Goal: Task Accomplishment & Management: Use online tool/utility

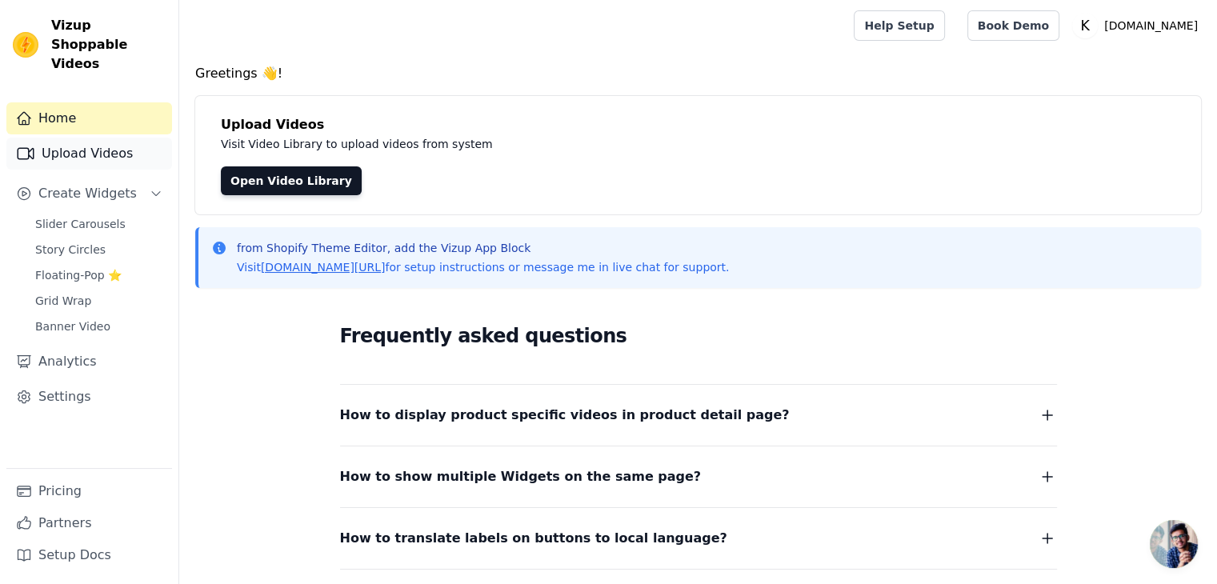
click at [90, 138] on link "Upload Videos" at bounding box center [89, 154] width 166 height 32
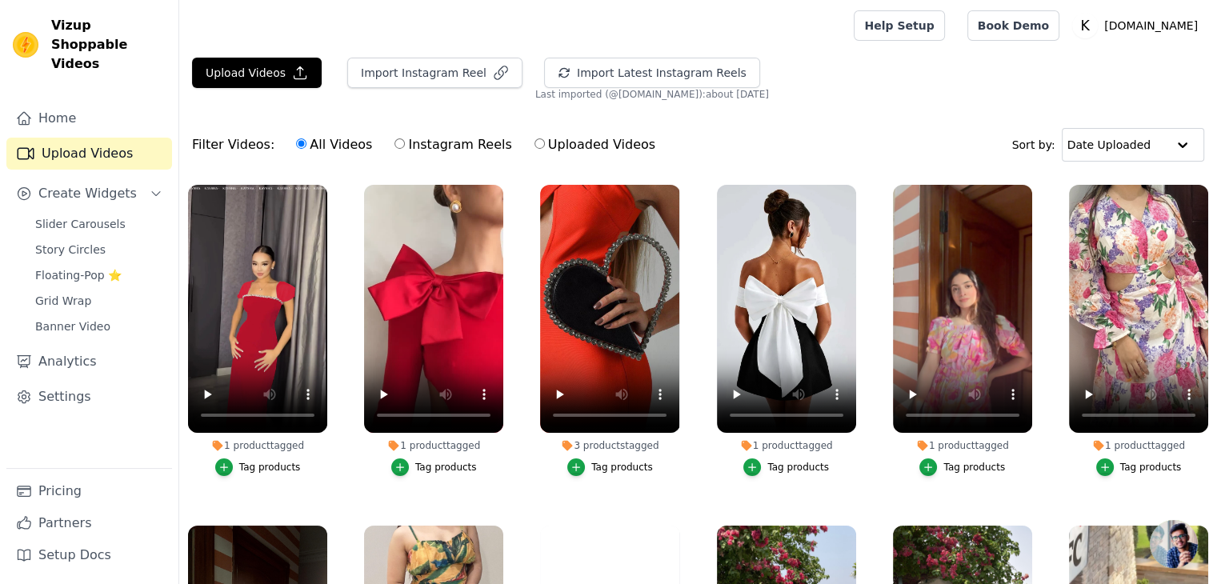
click at [424, 145] on label "Instagram Reels" at bounding box center [453, 144] width 118 height 21
click at [405, 145] on input "Instagram Reels" at bounding box center [400, 143] width 10 height 10
radio input "true"
click at [634, 77] on button "Import Latest Instagram Reels" at bounding box center [652, 73] width 216 height 30
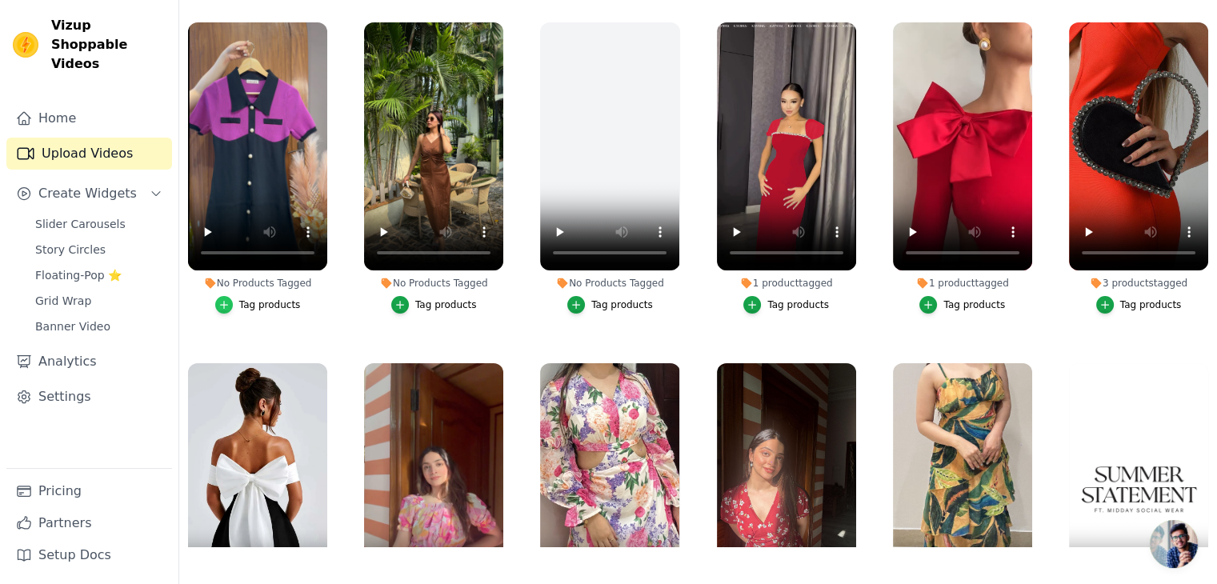
click at [227, 304] on icon "button" at bounding box center [223, 304] width 11 height 11
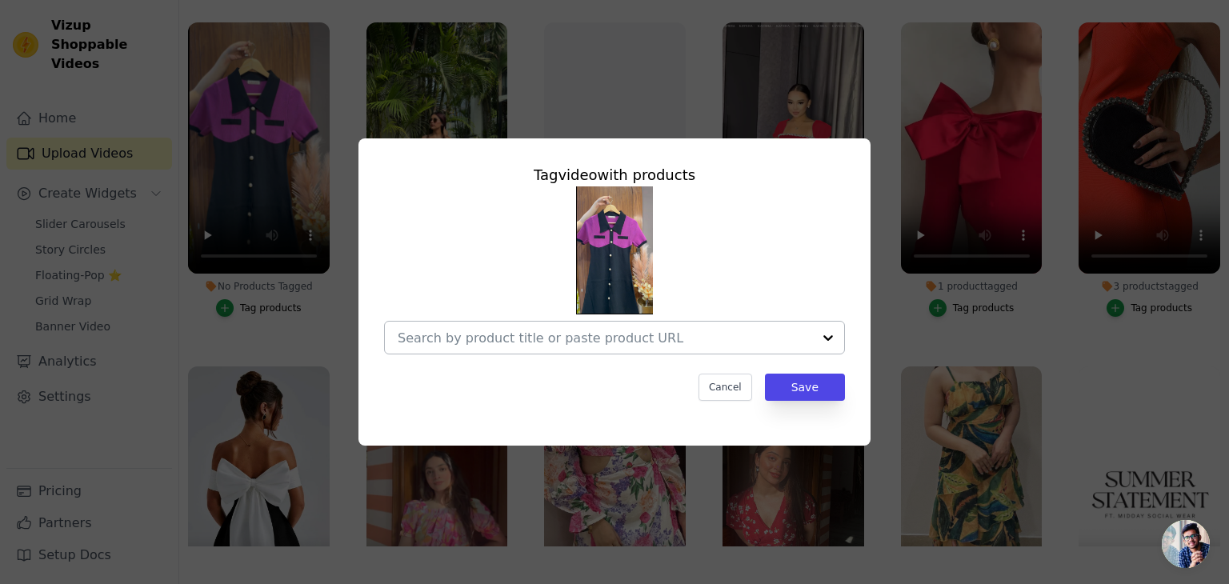
click at [553, 331] on input "No Products Tagged Tag video with products Cancel Save Tag products" at bounding box center [605, 338] width 415 height 15
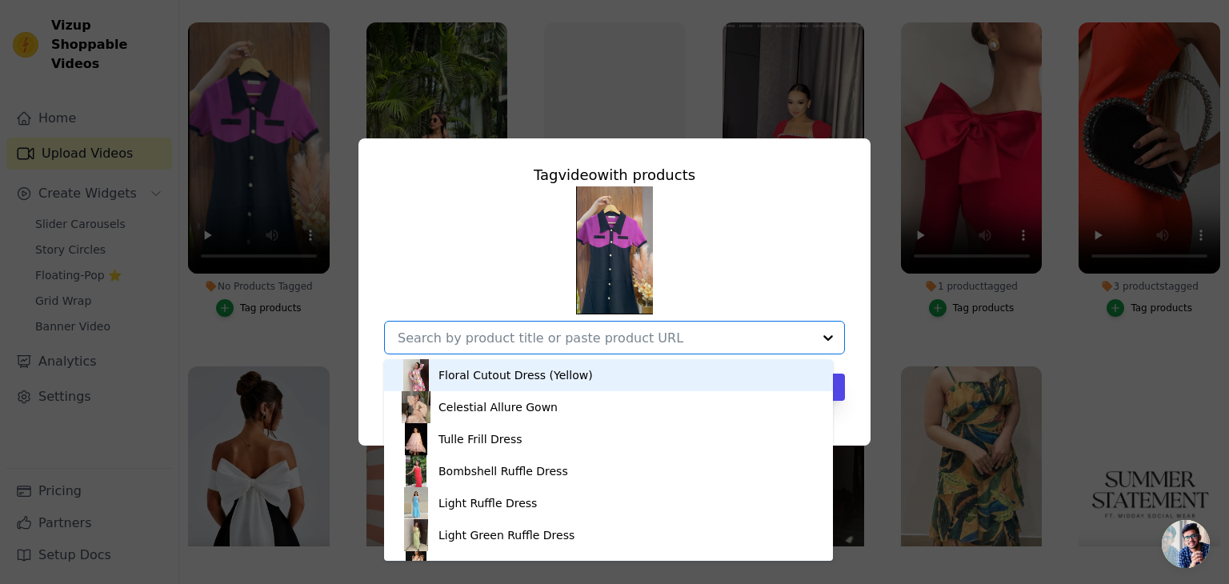
scroll to position [6, 0]
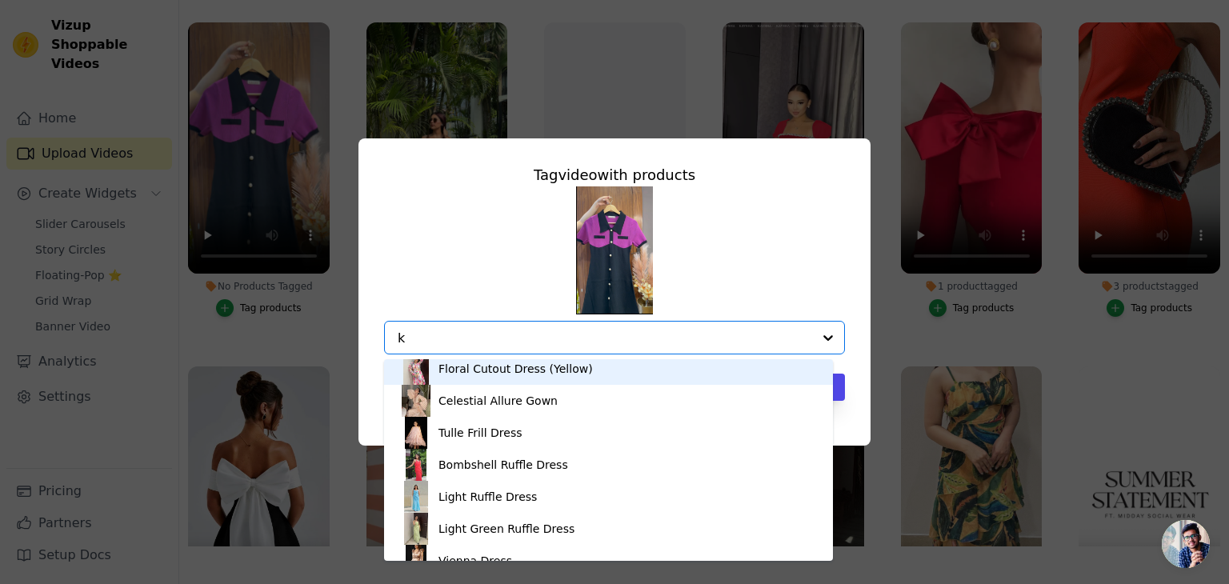
type input "kn"
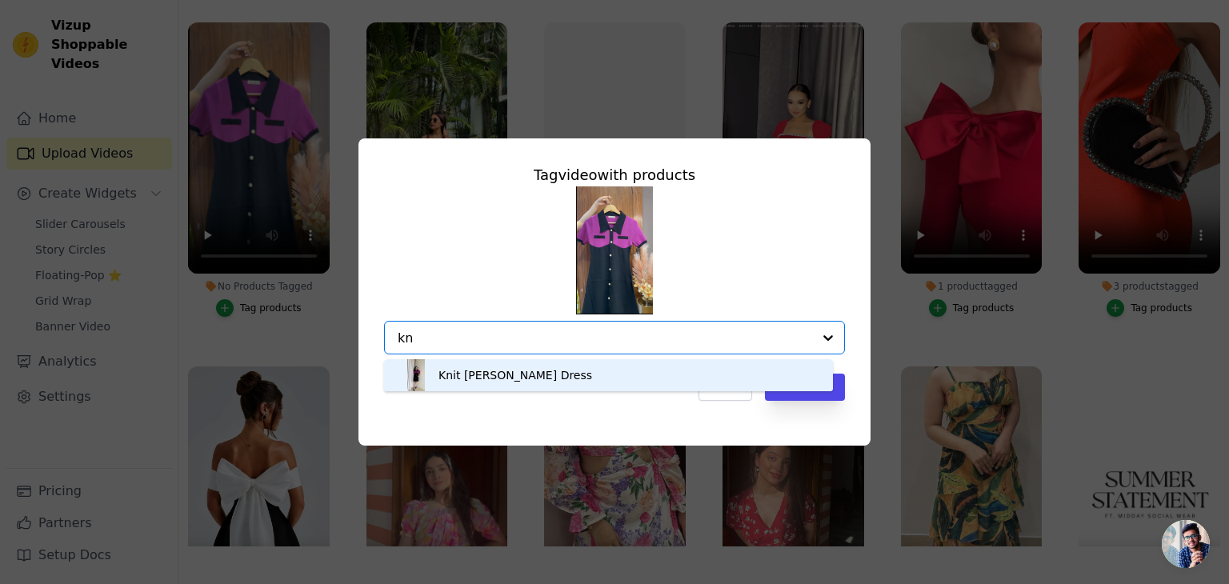
scroll to position [0, 0]
click at [717, 377] on div "Knit Aline Dress" at bounding box center [608, 375] width 417 height 32
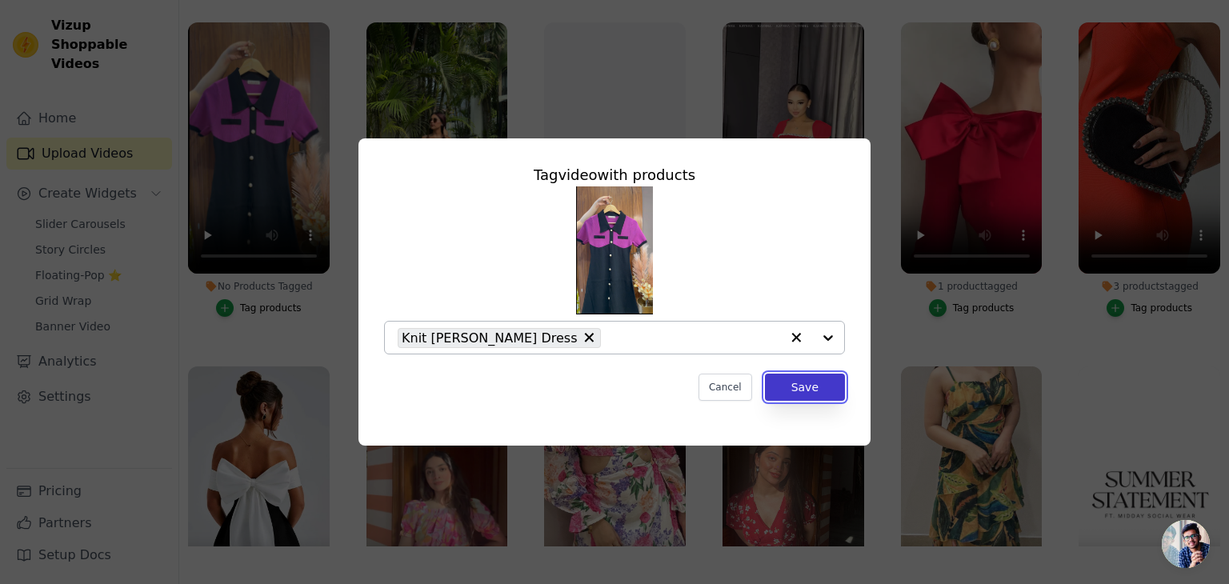
click at [791, 394] on button "Save" at bounding box center [805, 387] width 80 height 27
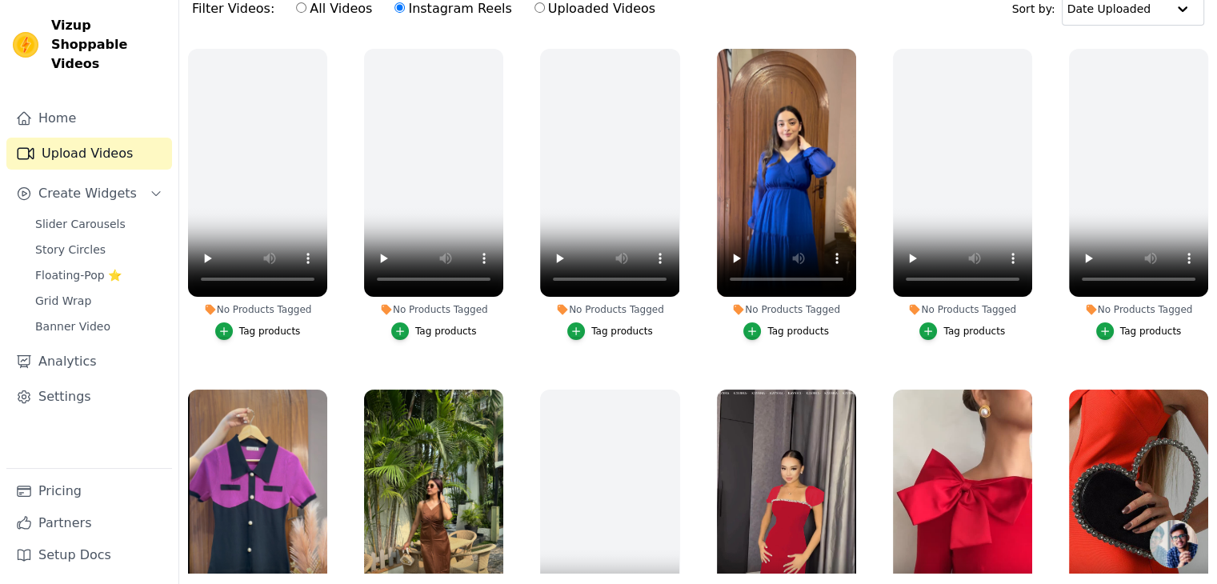
scroll to position [162, 0]
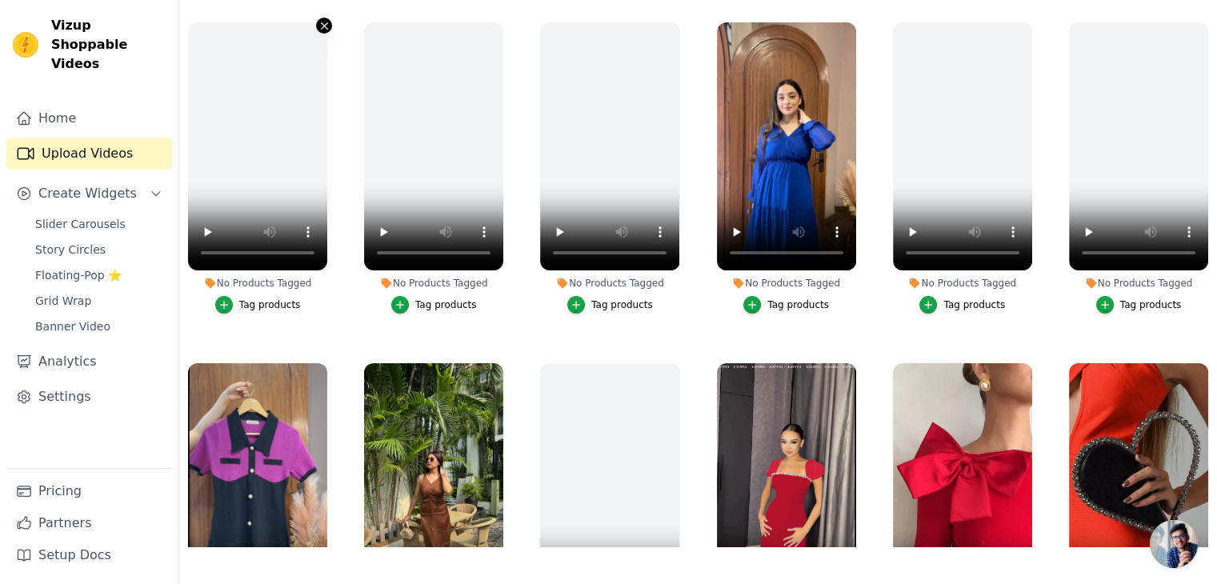
click at [320, 24] on icon "button" at bounding box center [325, 26] width 12 height 12
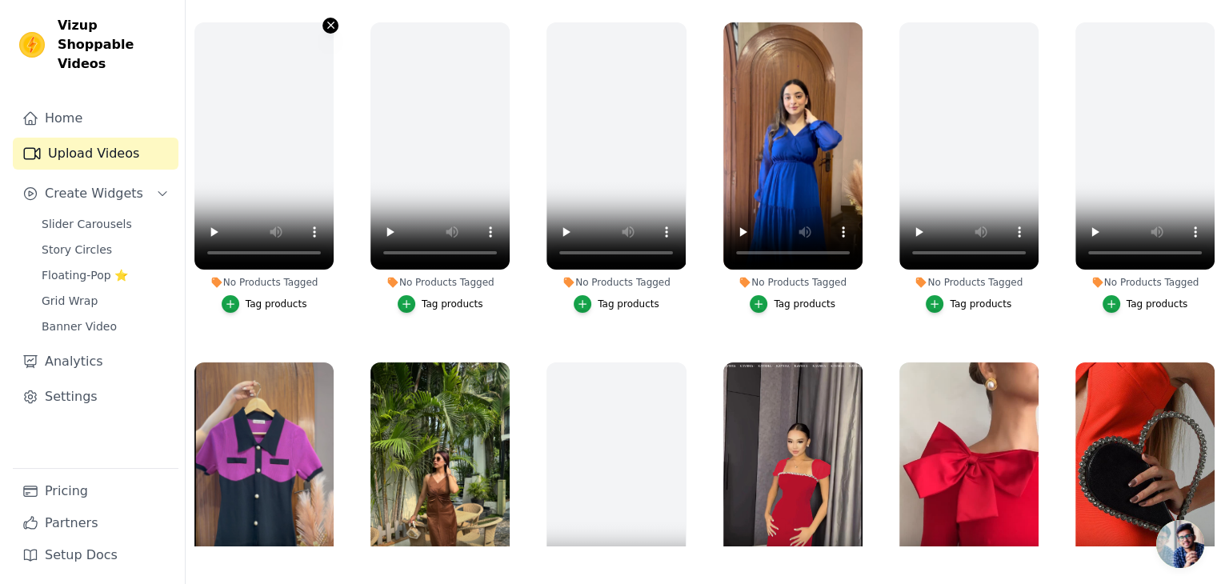
scroll to position [0, 0]
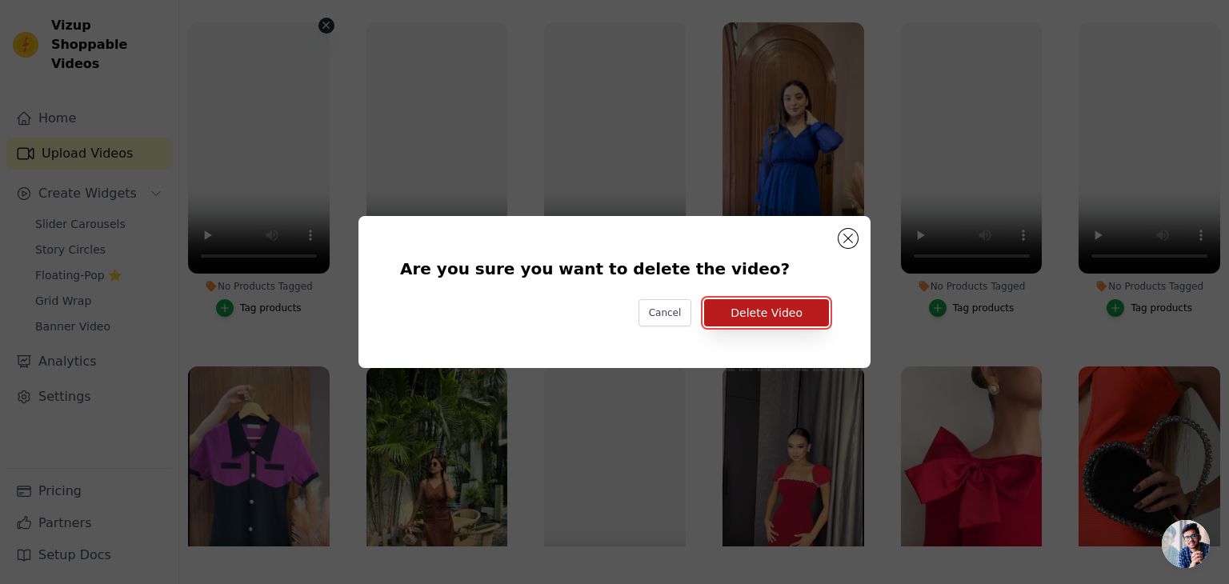
click at [747, 313] on button "Delete Video" at bounding box center [766, 312] width 125 height 27
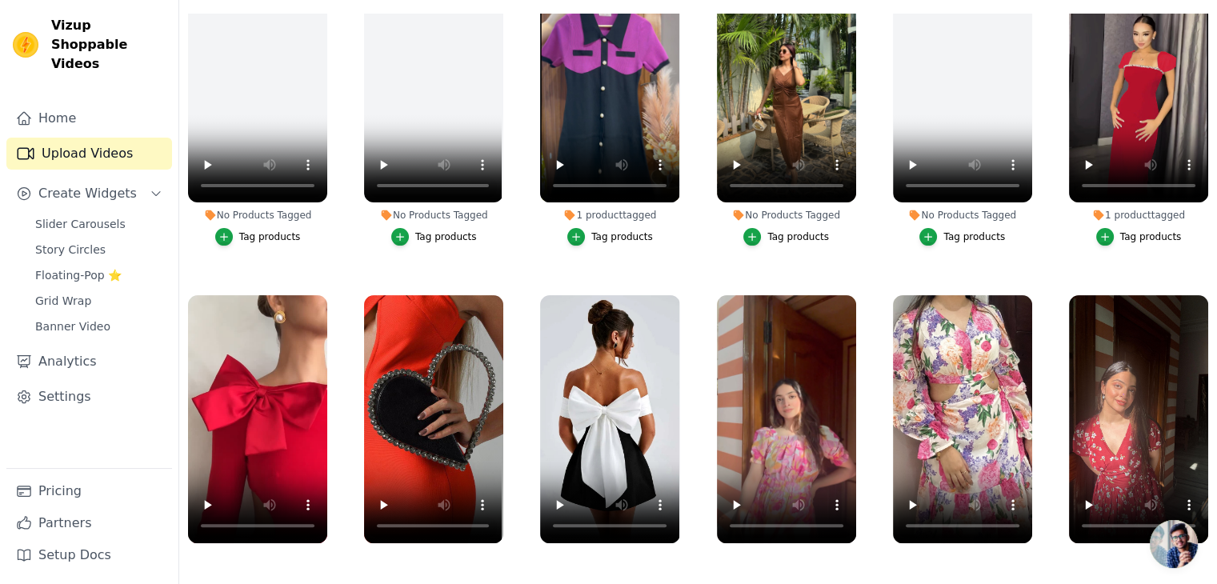
scroll to position [410, 0]
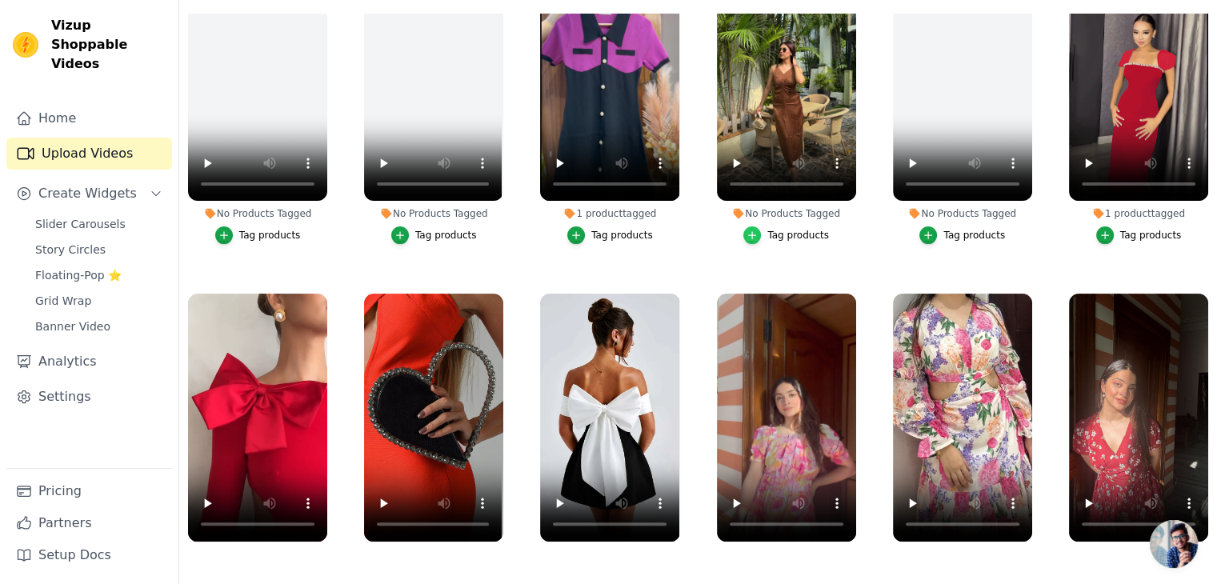
click at [755, 230] on icon "button" at bounding box center [752, 235] width 11 height 11
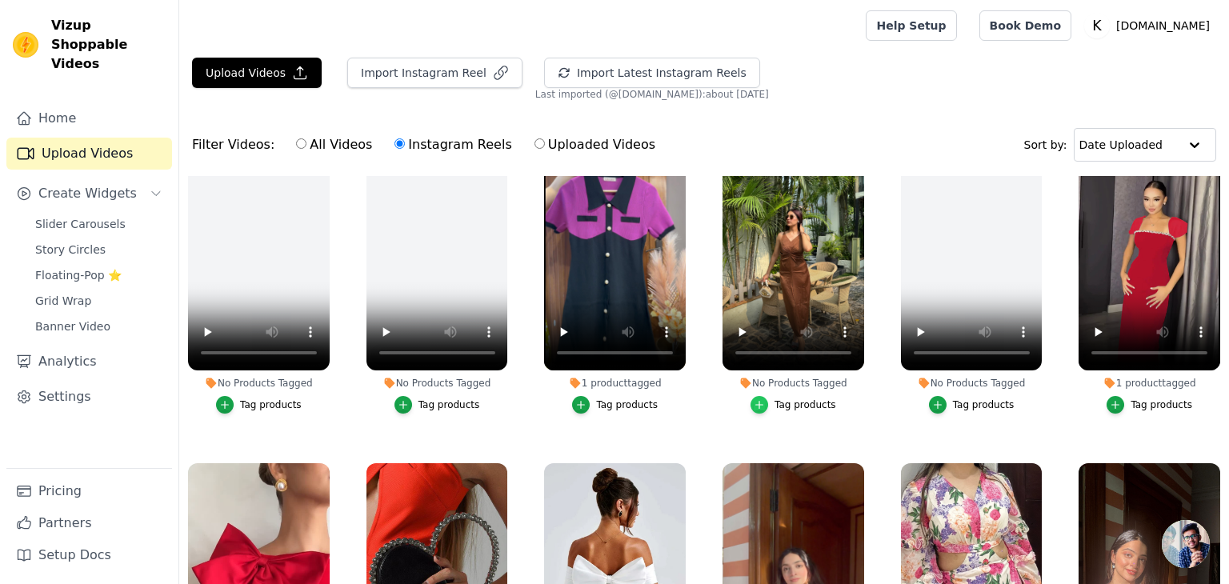
scroll to position [414, 0]
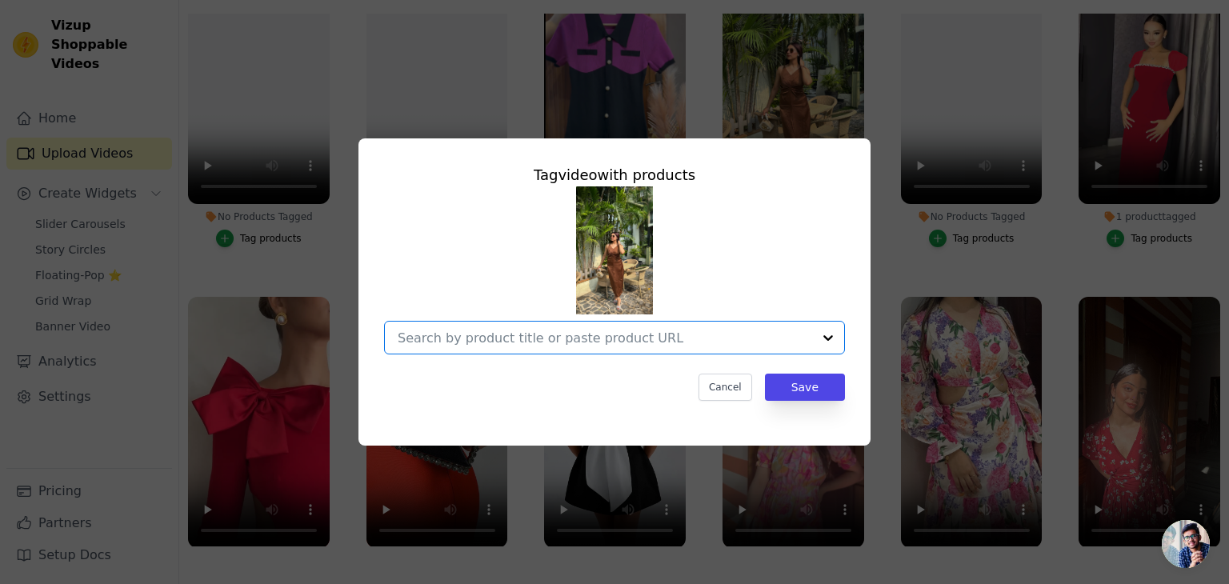
click at [599, 331] on input "No Products Tagged Tag video with products Option undefined, selected. Select i…" at bounding box center [605, 338] width 415 height 15
type input "s"
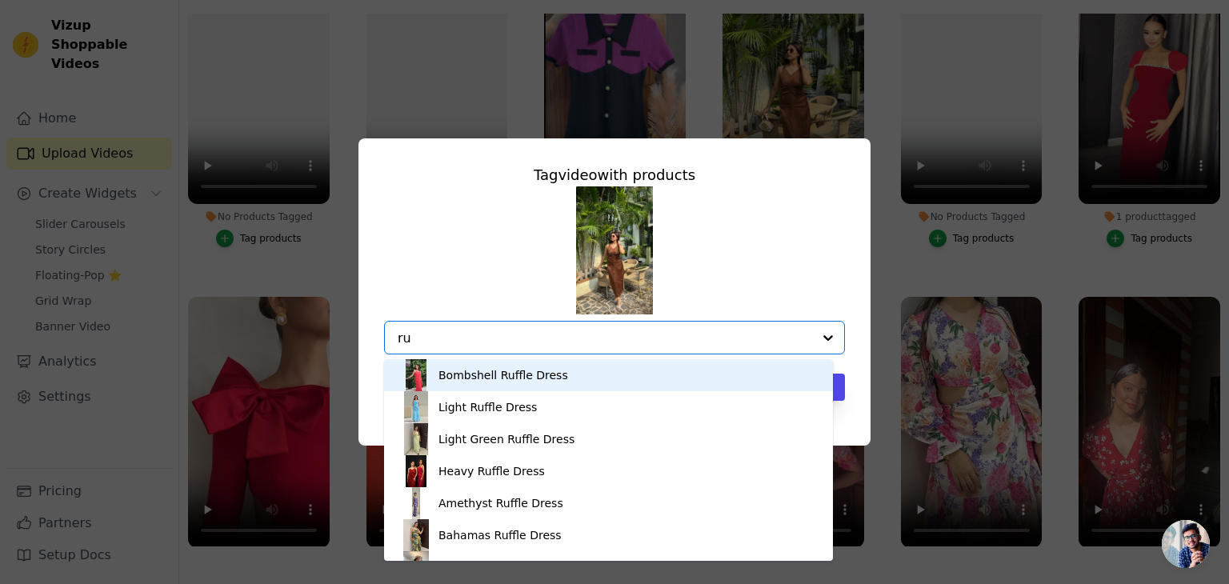
type input "r"
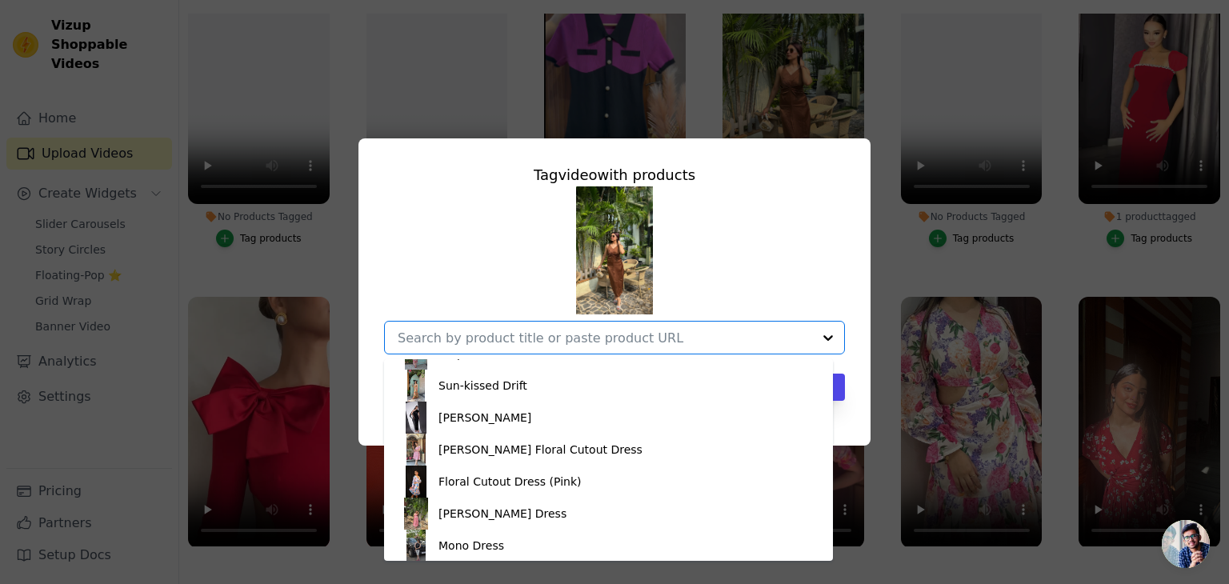
scroll to position [1463, 0]
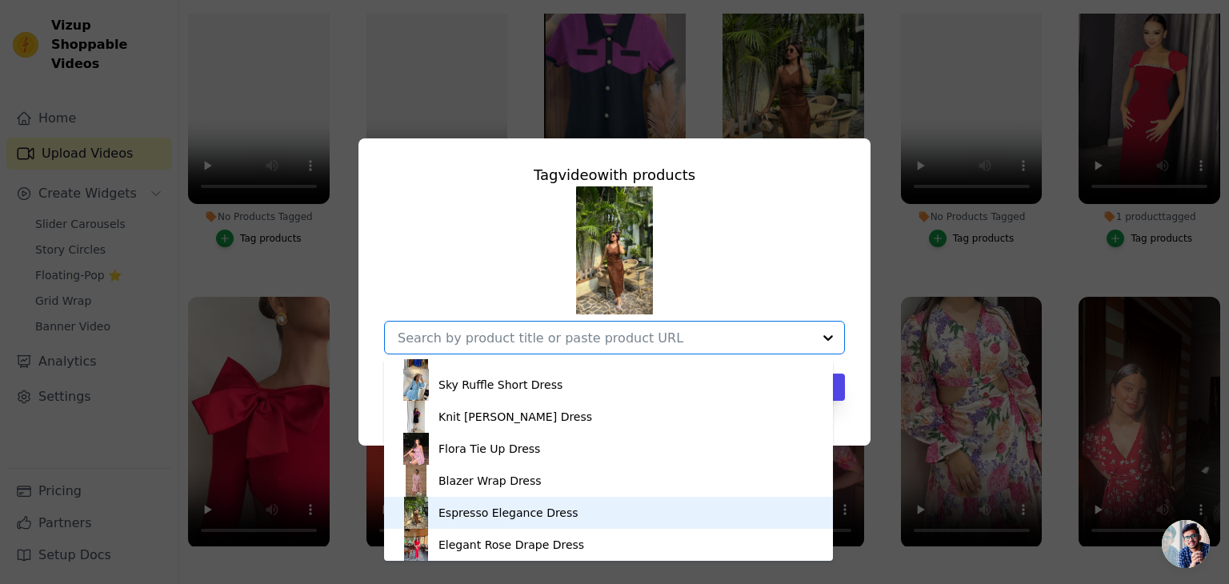
click at [538, 514] on div "Espresso Elegance Dress" at bounding box center [509, 513] width 140 height 16
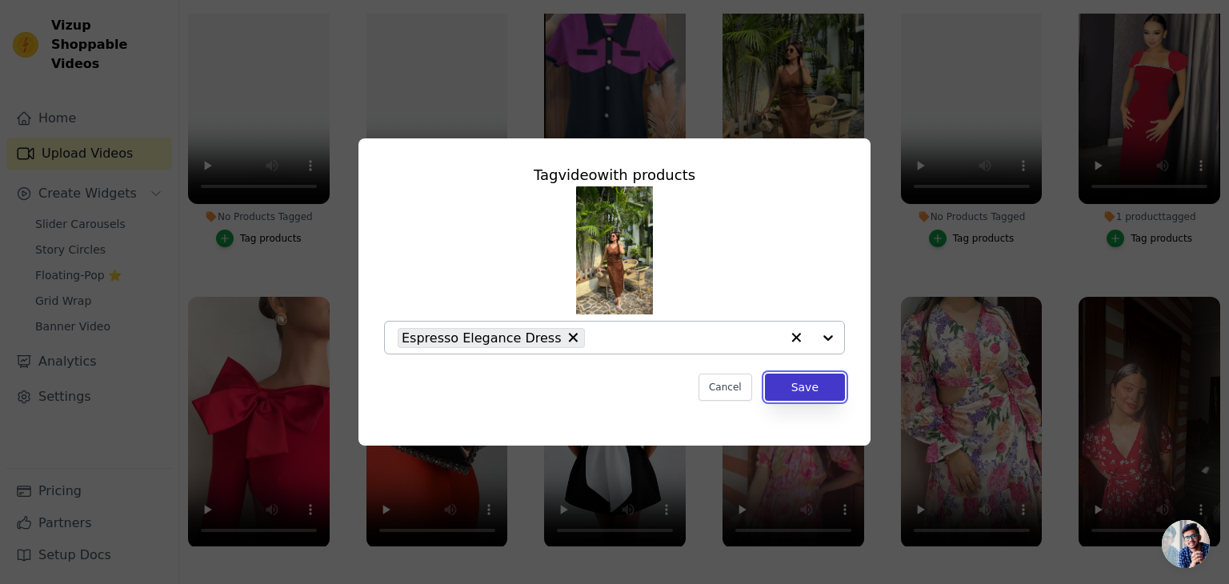
click at [807, 384] on button "Save" at bounding box center [805, 387] width 80 height 27
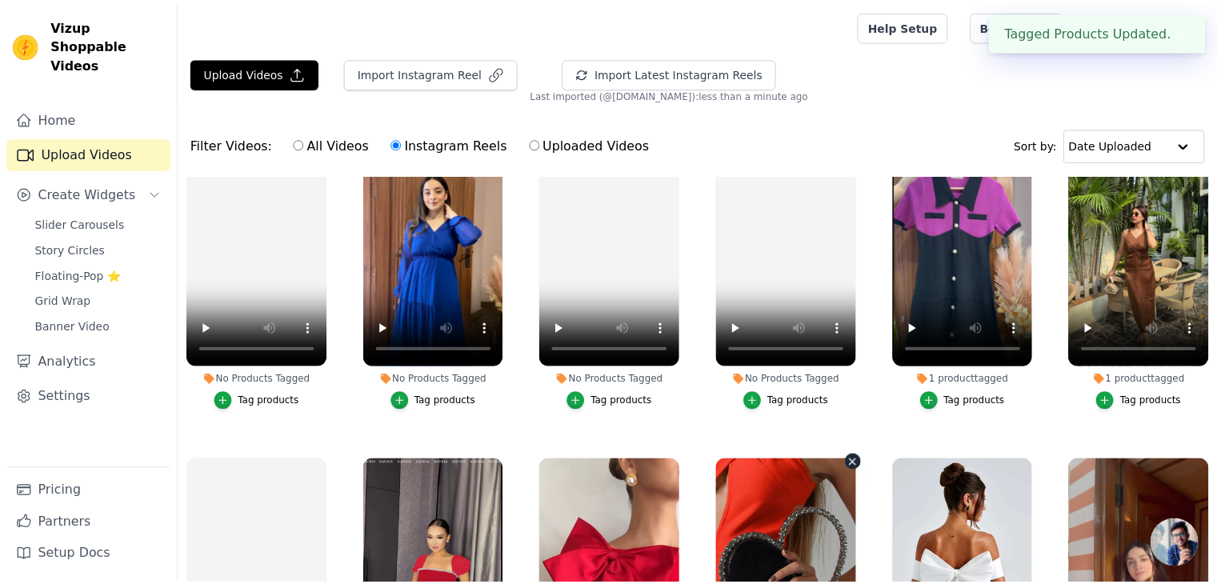
scroll to position [410, 0]
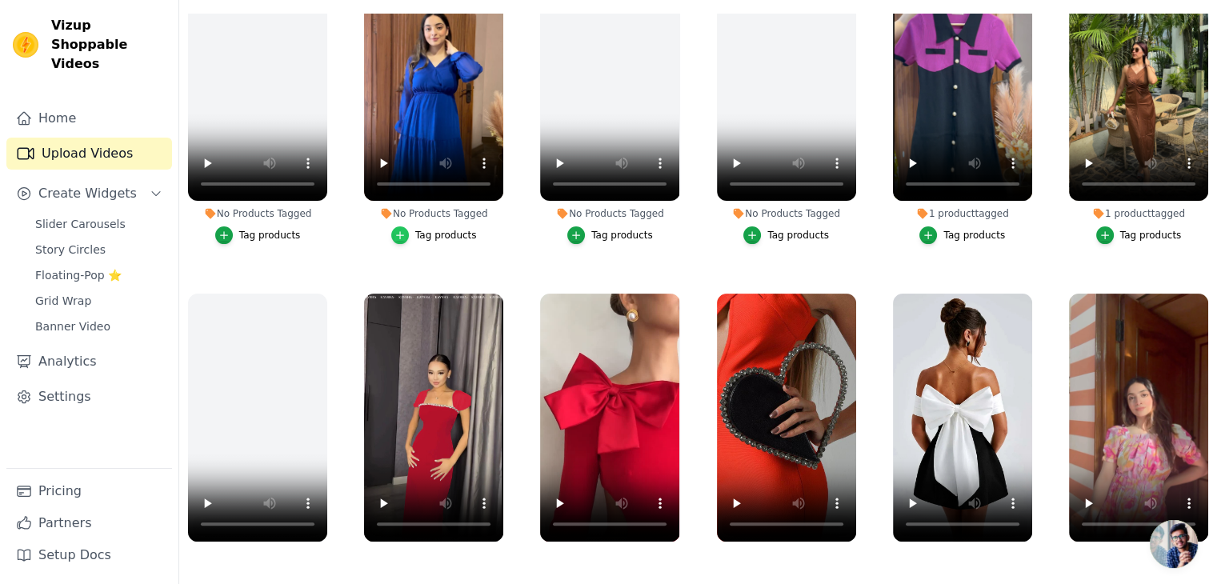
click at [403, 232] on icon "button" at bounding box center [400, 235] width 7 height 7
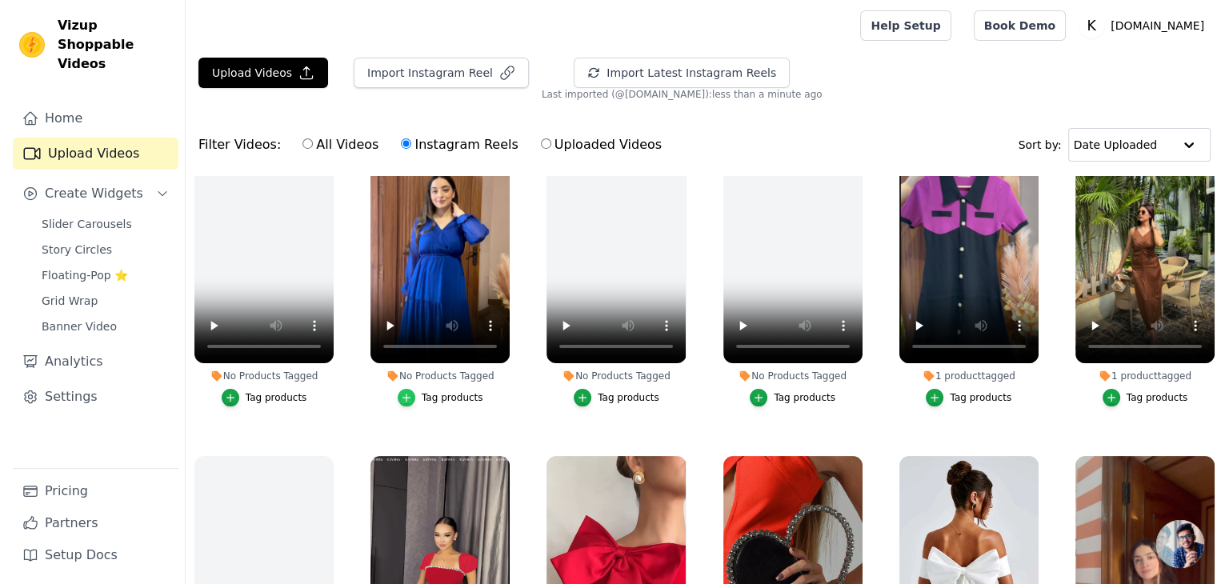
scroll to position [414, 0]
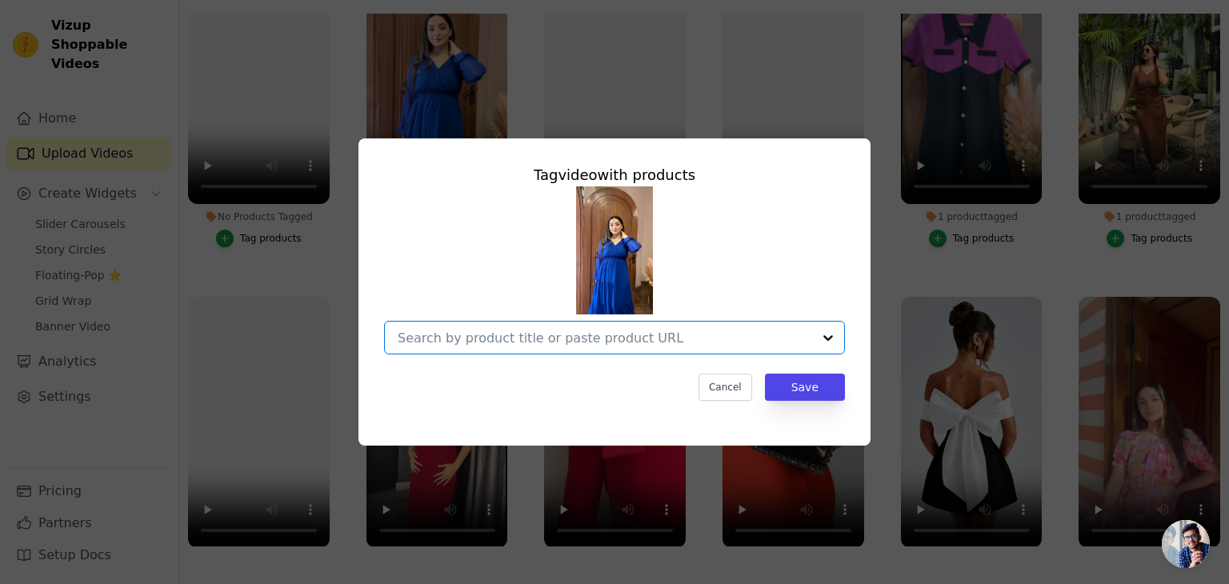
click at [483, 340] on input "No Products Tagged Tag video with products Option undefined, selected. Select i…" at bounding box center [605, 338] width 415 height 15
click at [183, 243] on div "Tag video with products Cancel Save" at bounding box center [615, 292] width 1178 height 359
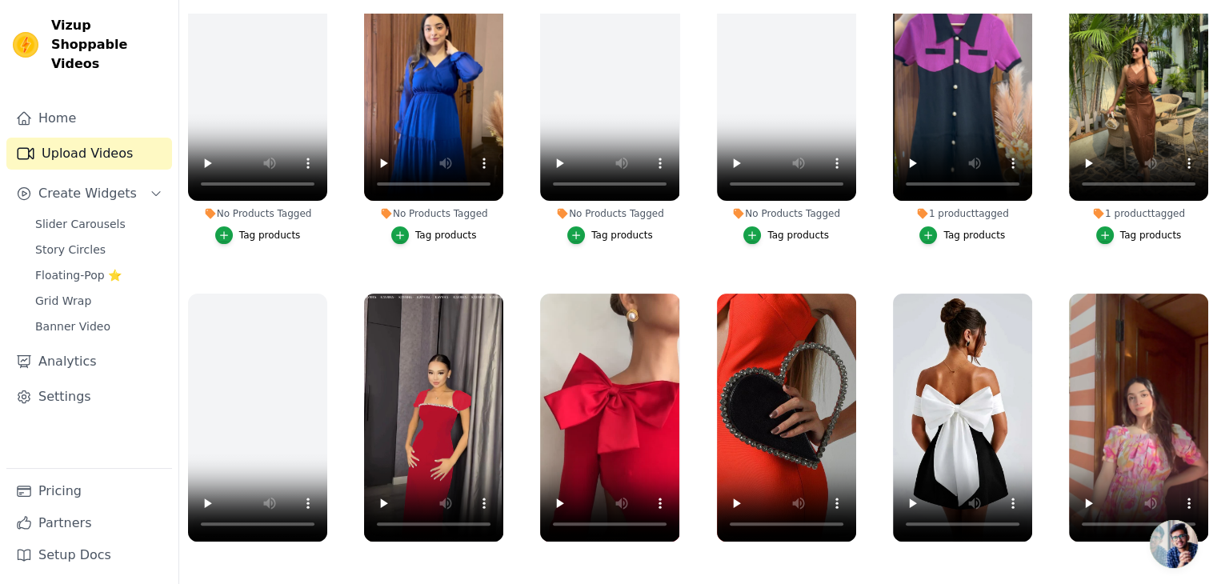
scroll to position [315, 0]
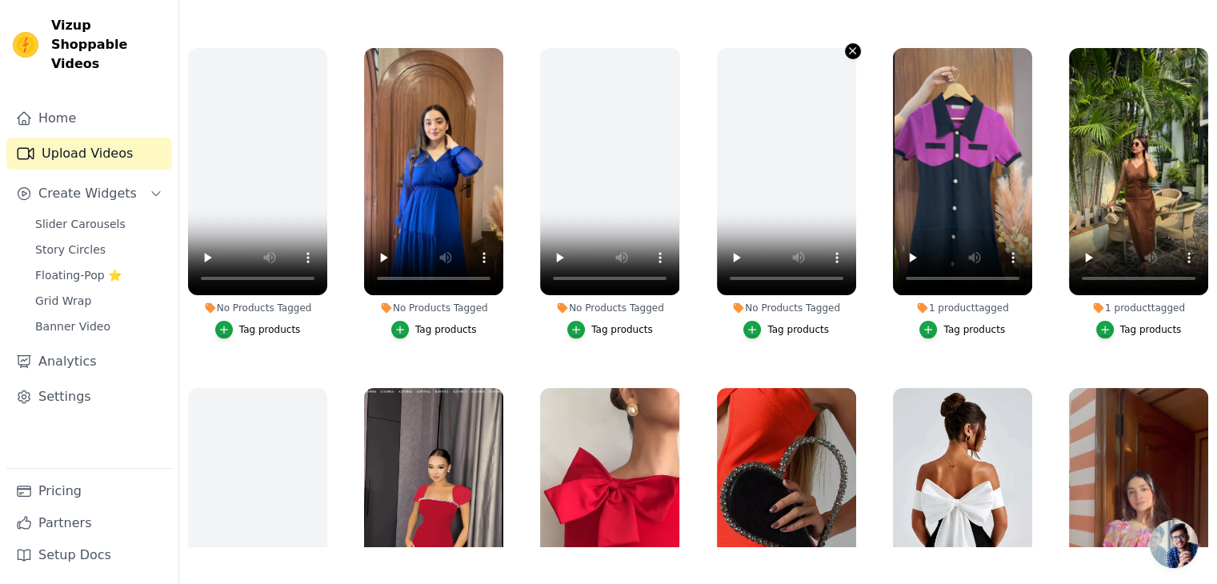
click at [847, 46] on icon "button" at bounding box center [853, 51] width 12 height 12
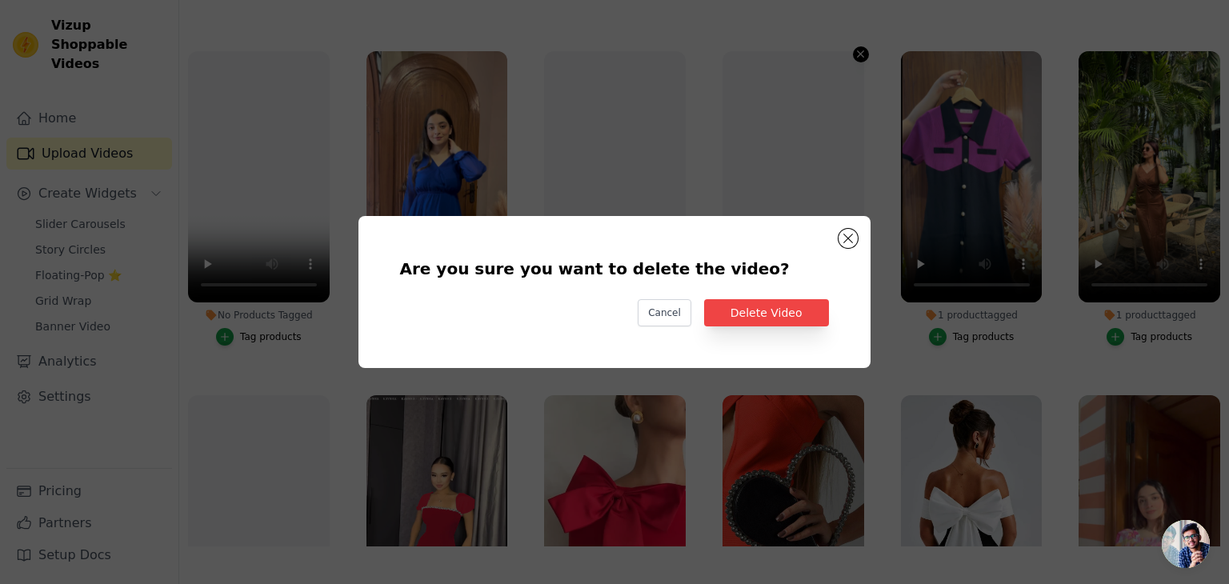
scroll to position [319, 0]
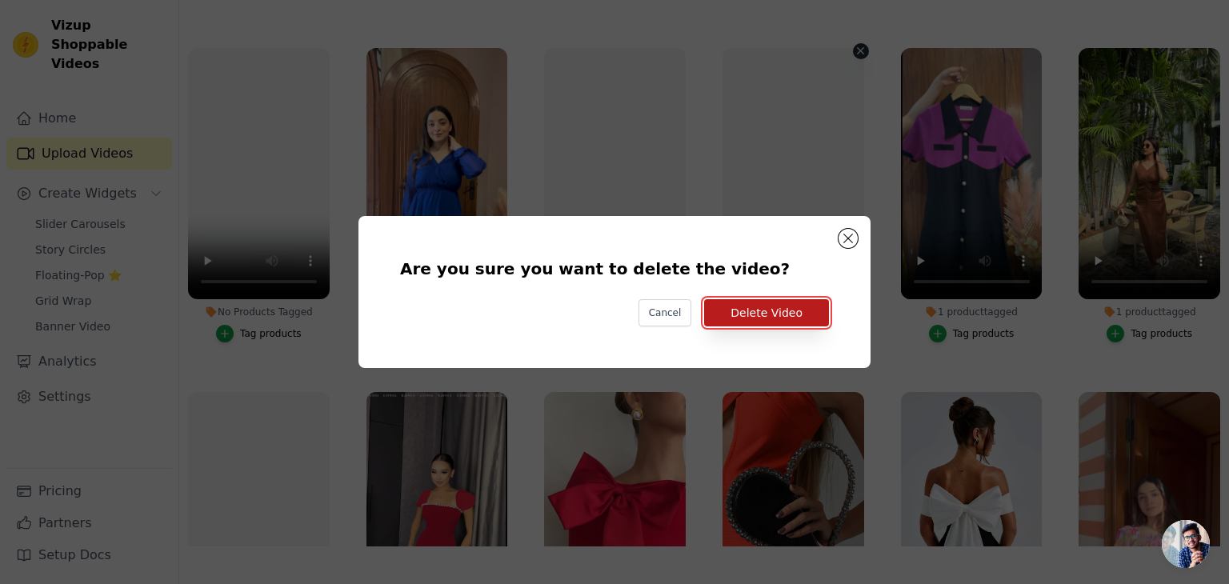
click at [807, 317] on button "Delete Video" at bounding box center [766, 312] width 125 height 27
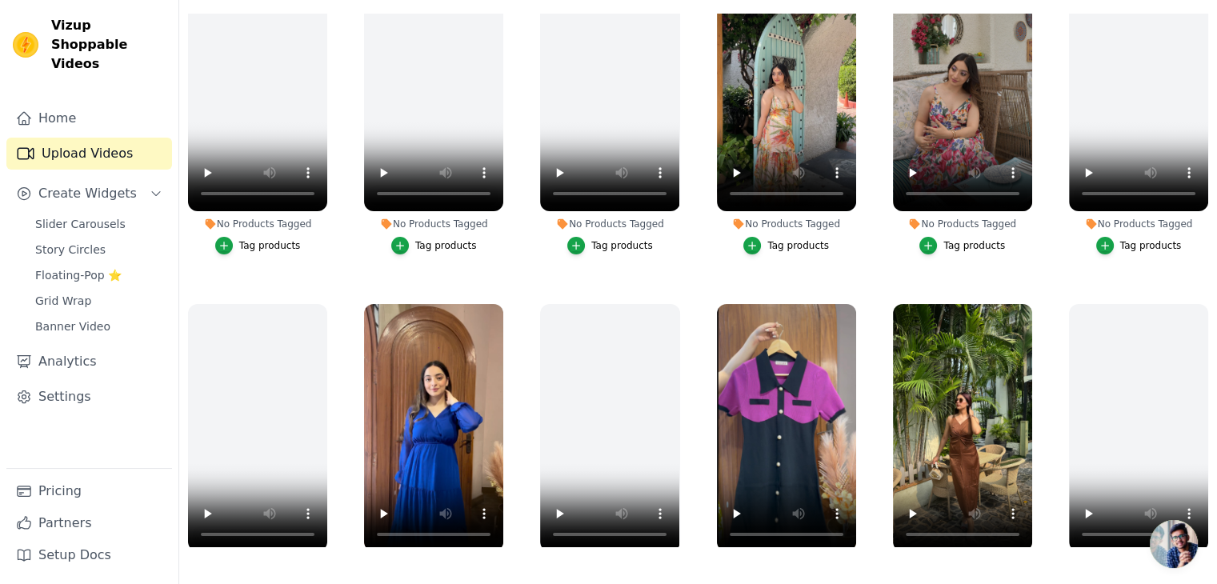
scroll to position [0, 0]
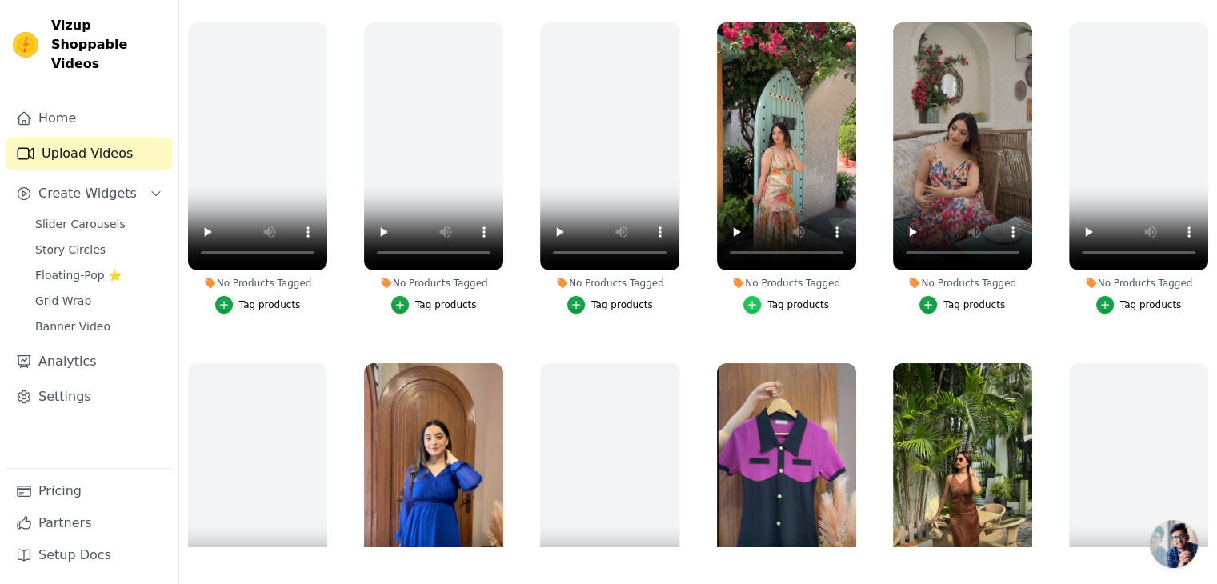
click at [755, 299] on icon "button" at bounding box center [752, 304] width 11 height 11
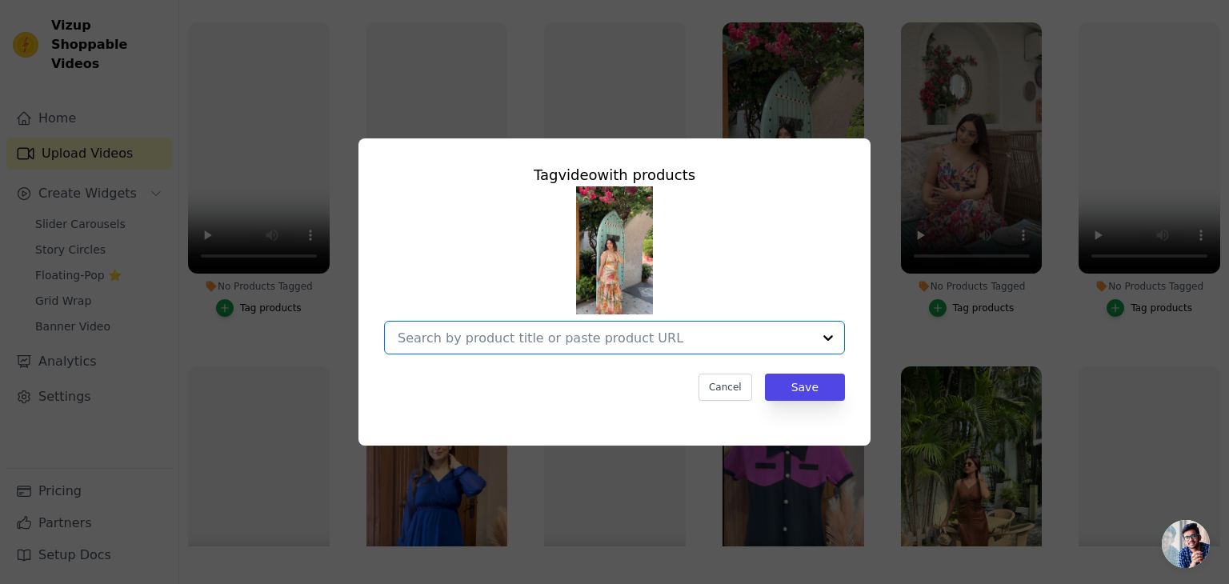
click at [620, 335] on input "No Products Tagged Tag video with products Option undefined, selected. Select i…" at bounding box center [605, 338] width 415 height 15
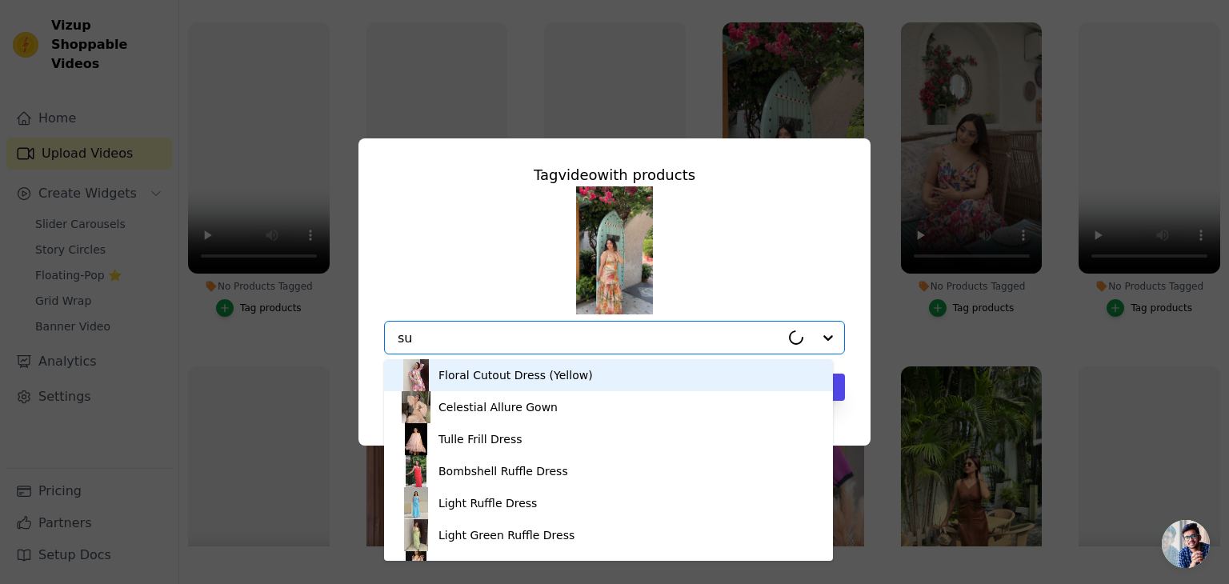
type input "sun"
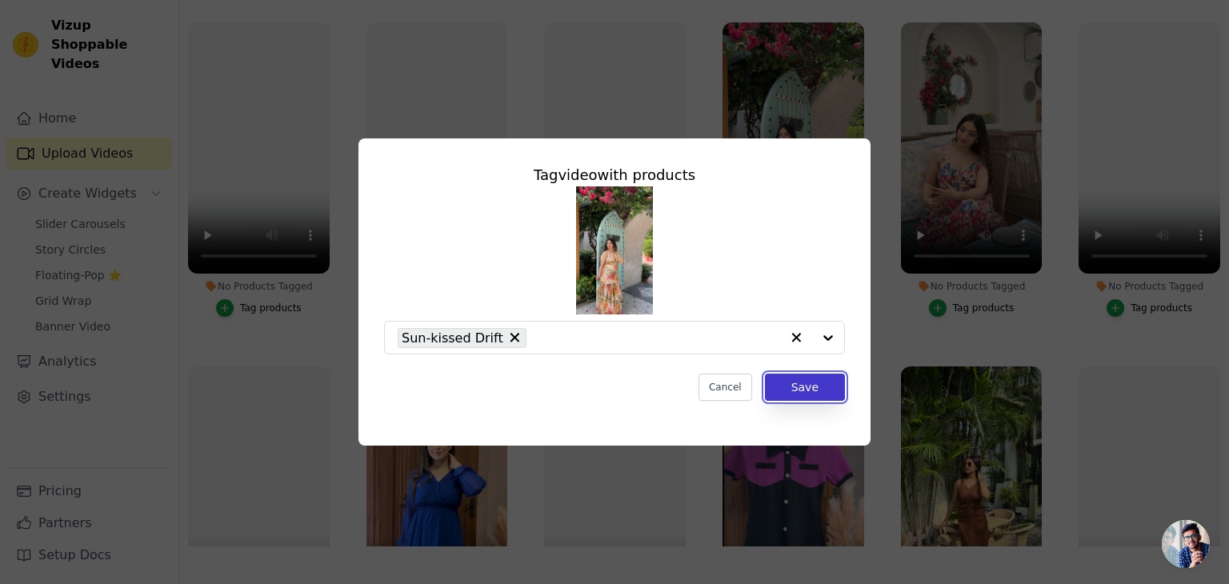
click at [778, 386] on button "Save" at bounding box center [805, 387] width 80 height 27
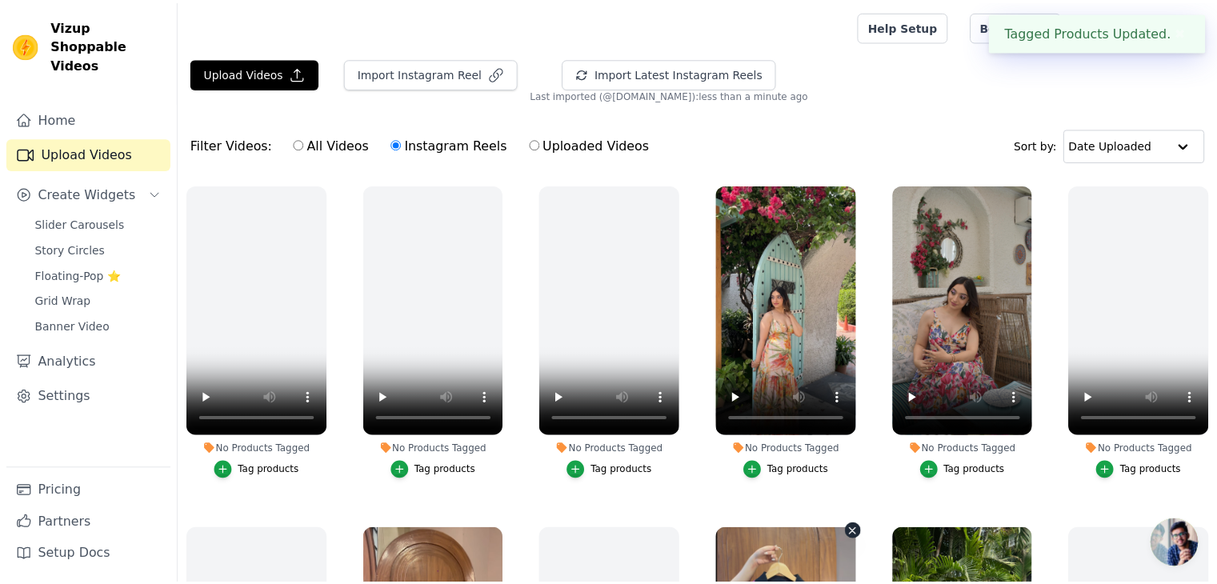
scroll to position [162, 0]
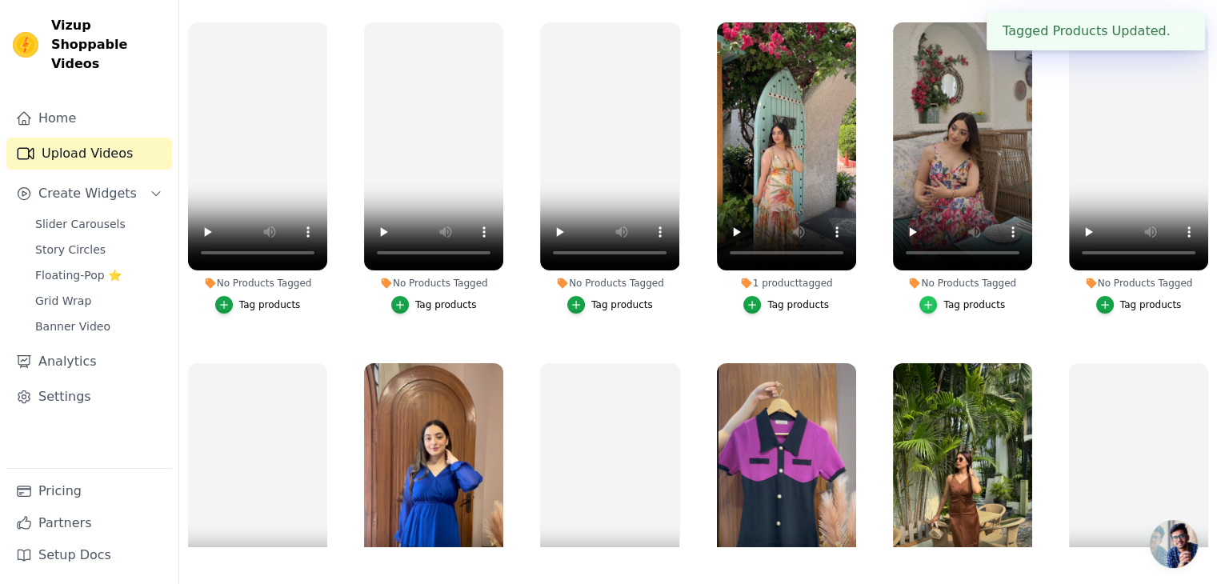
click at [931, 301] on icon "button" at bounding box center [928, 304] width 11 height 11
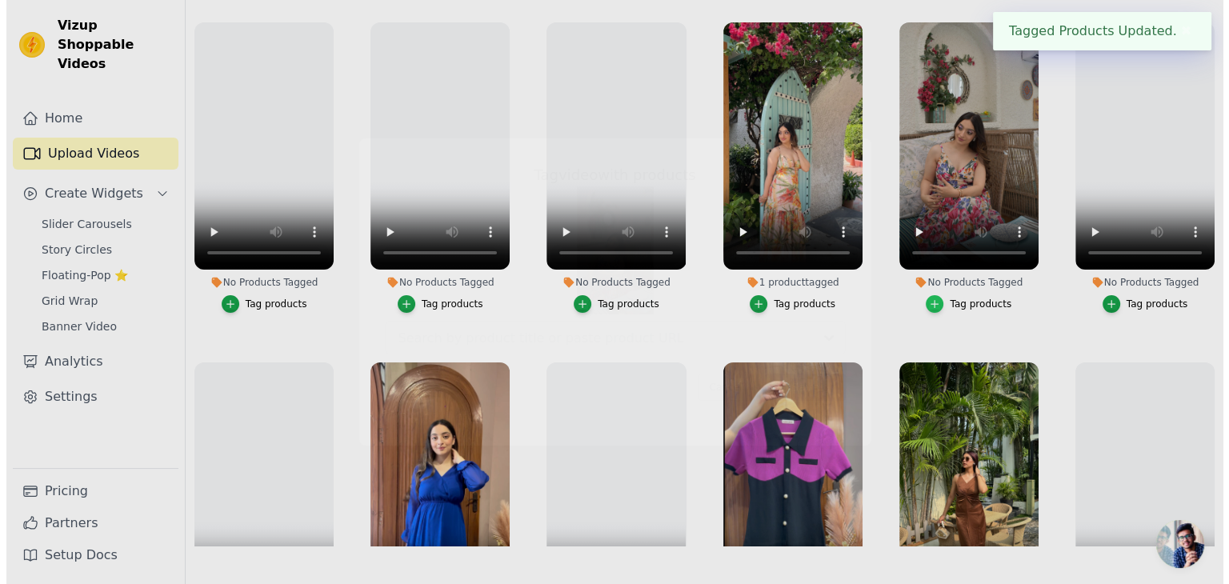
scroll to position [0, 0]
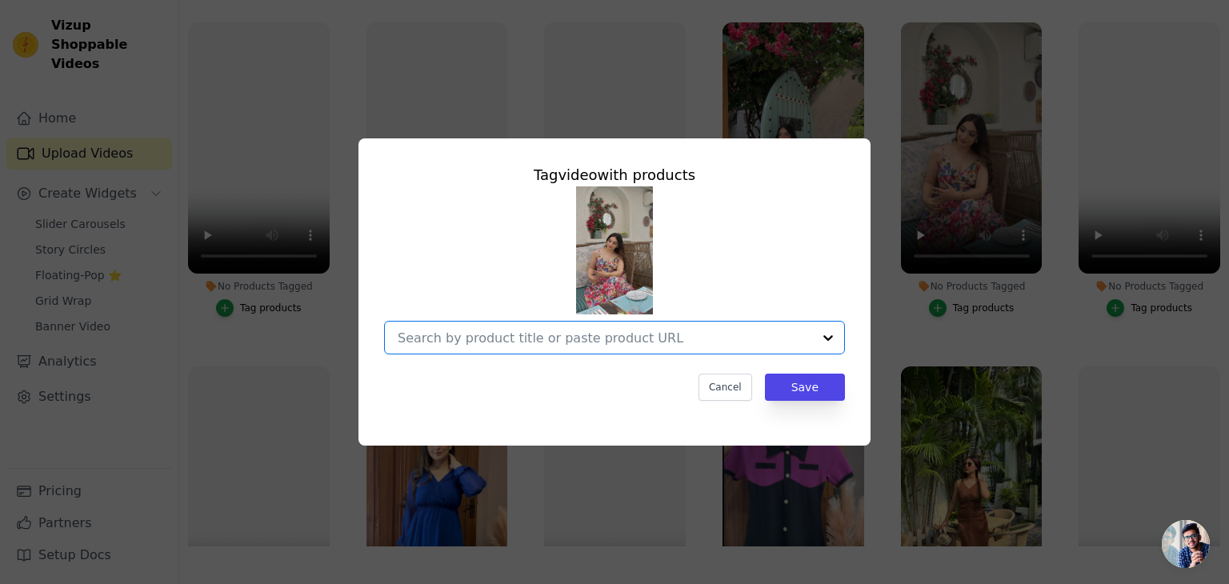
click at [618, 340] on input "No Products Tagged Tag video with products Option undefined, selected. Select i…" at bounding box center [605, 338] width 415 height 15
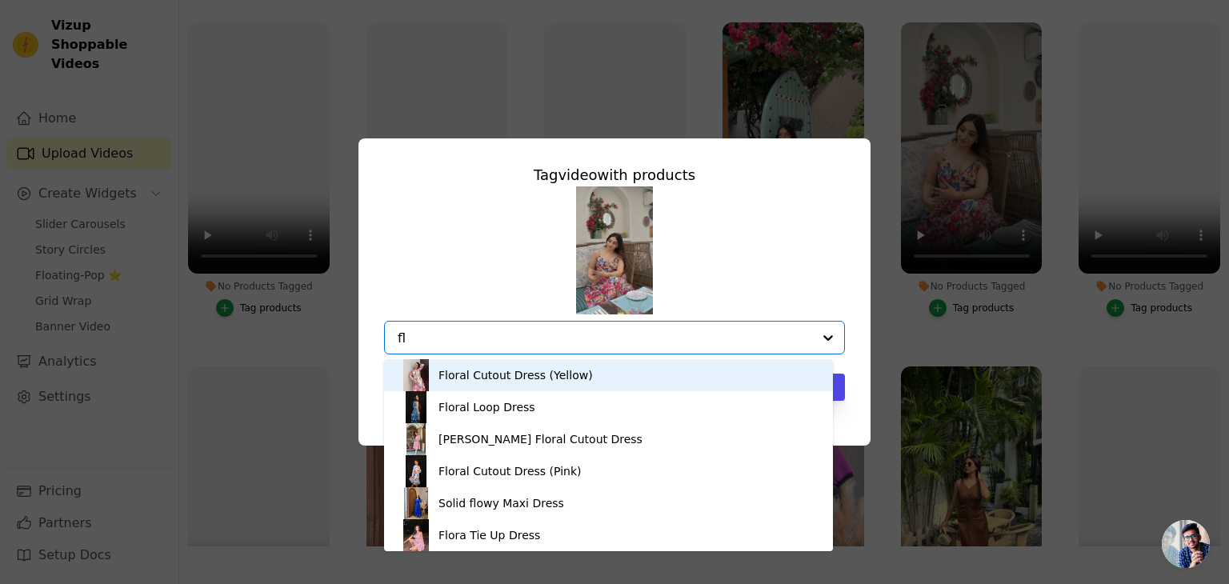
type input "f"
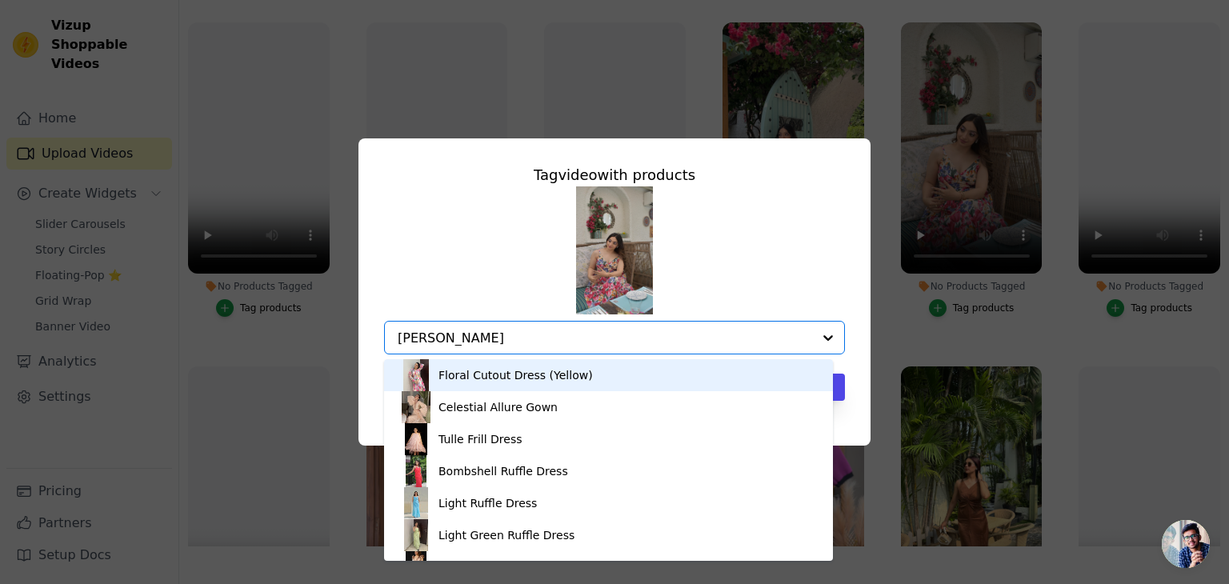
type input "tulip"
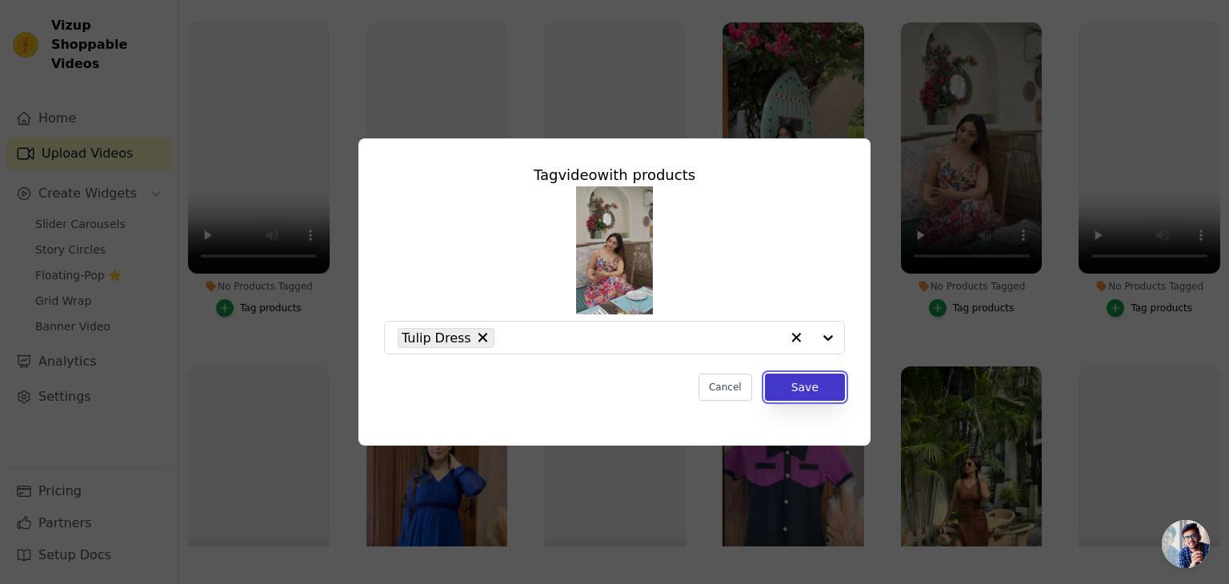
click at [814, 381] on button "Save" at bounding box center [805, 387] width 80 height 27
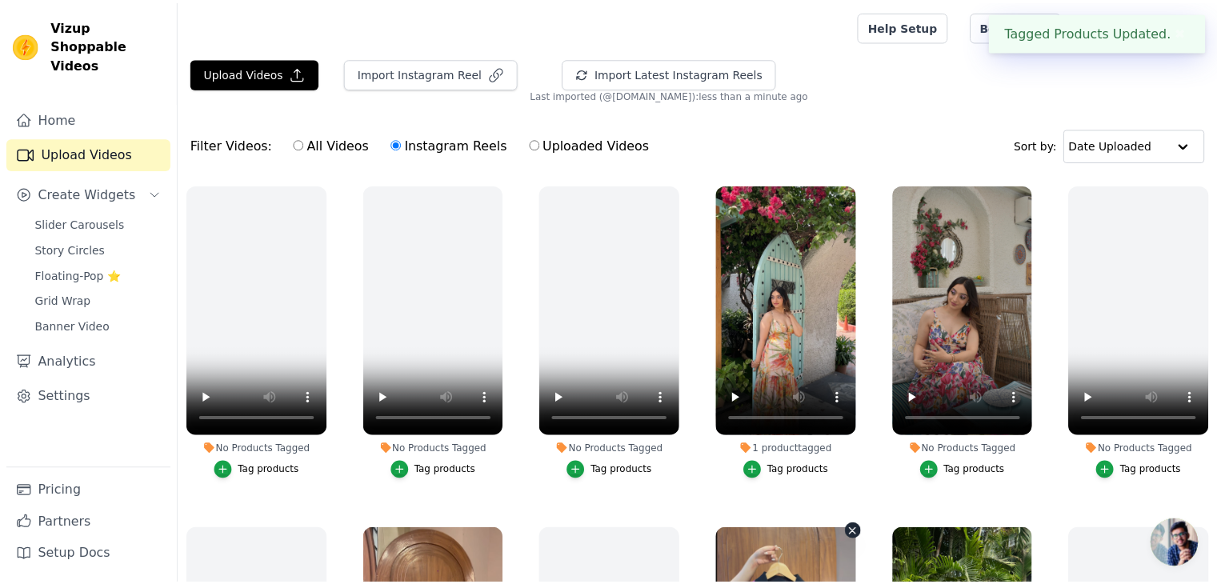
scroll to position [162, 0]
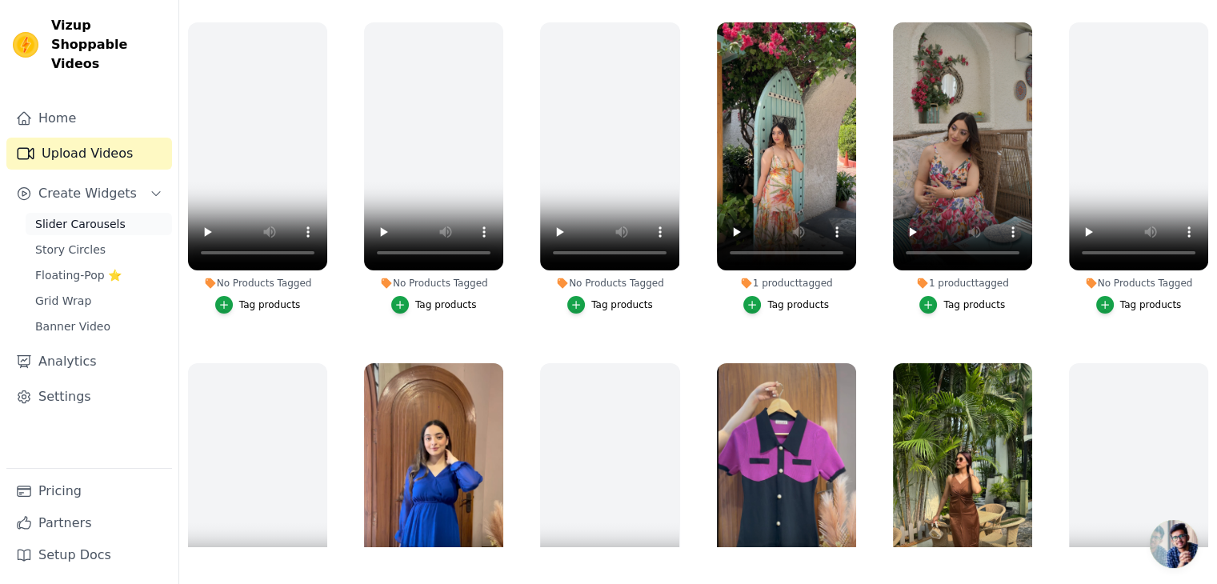
click at [86, 216] on span "Slider Carousels" at bounding box center [80, 224] width 90 height 16
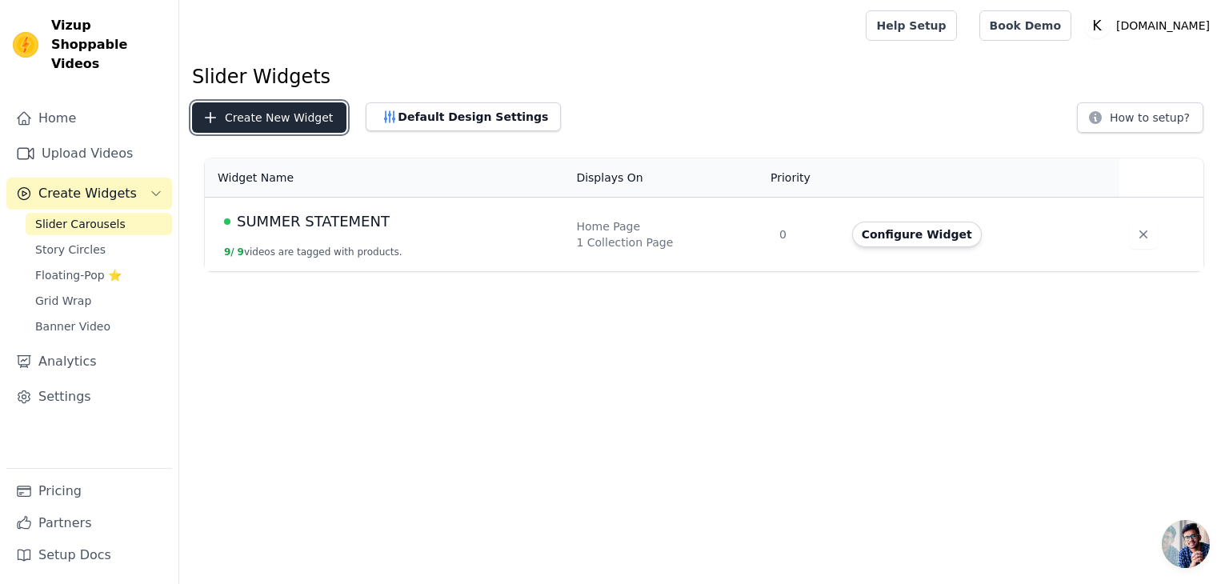
click at [307, 110] on button "Create New Widget" at bounding box center [269, 117] width 154 height 30
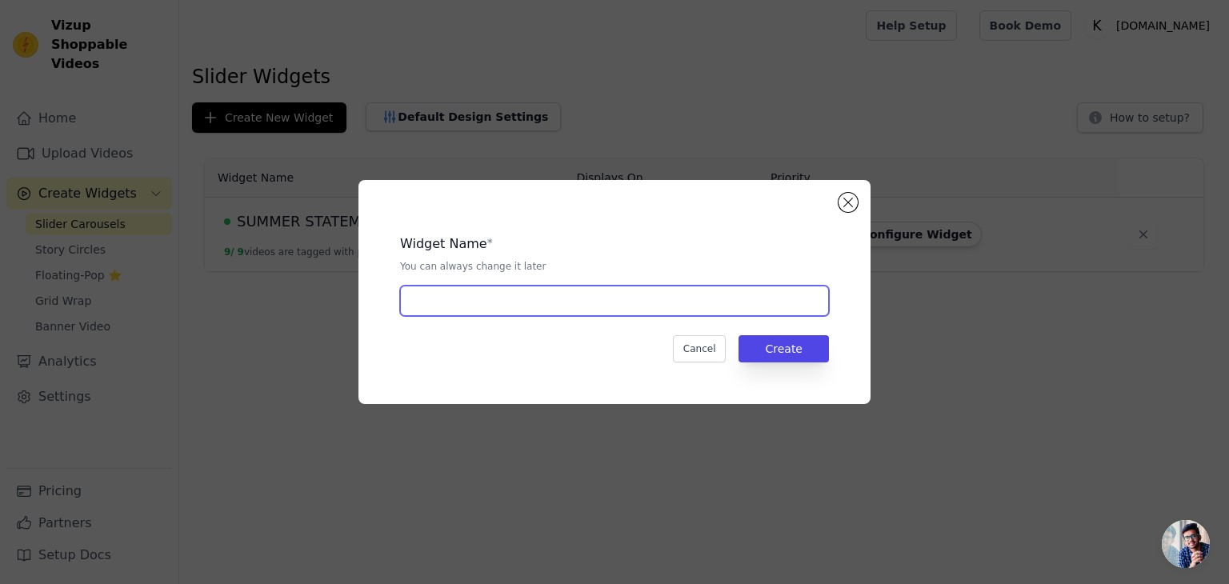
click at [487, 291] on input "text" at bounding box center [614, 301] width 429 height 30
type input "d"
type input "D"
type input "L"
click at [435, 303] on input "Date outfits" at bounding box center [614, 301] width 429 height 30
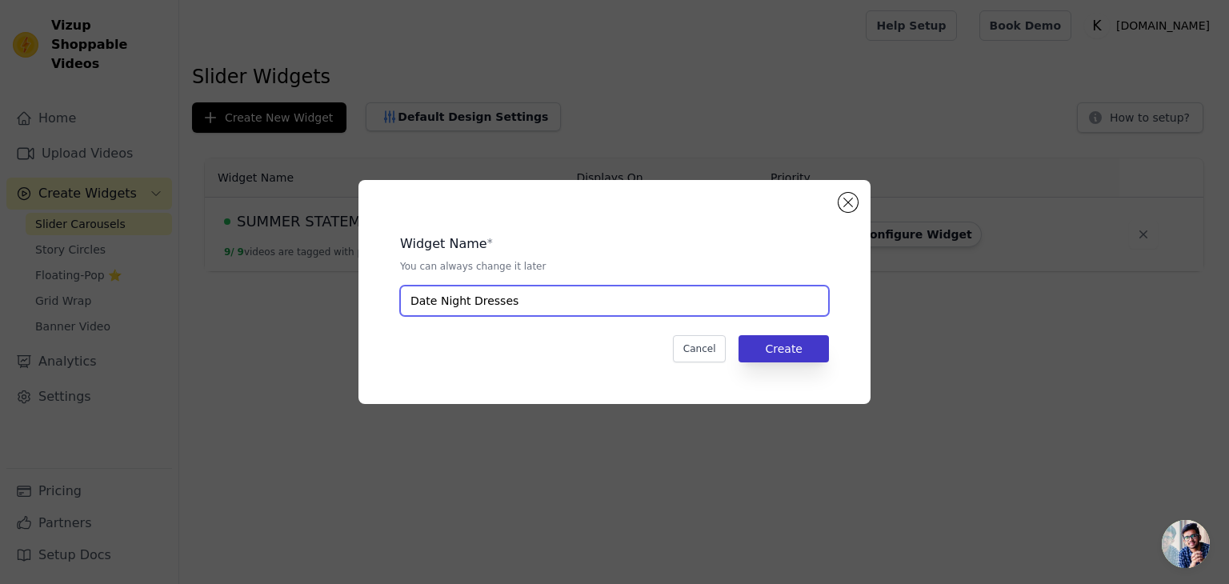
type input "Date Night Dresses"
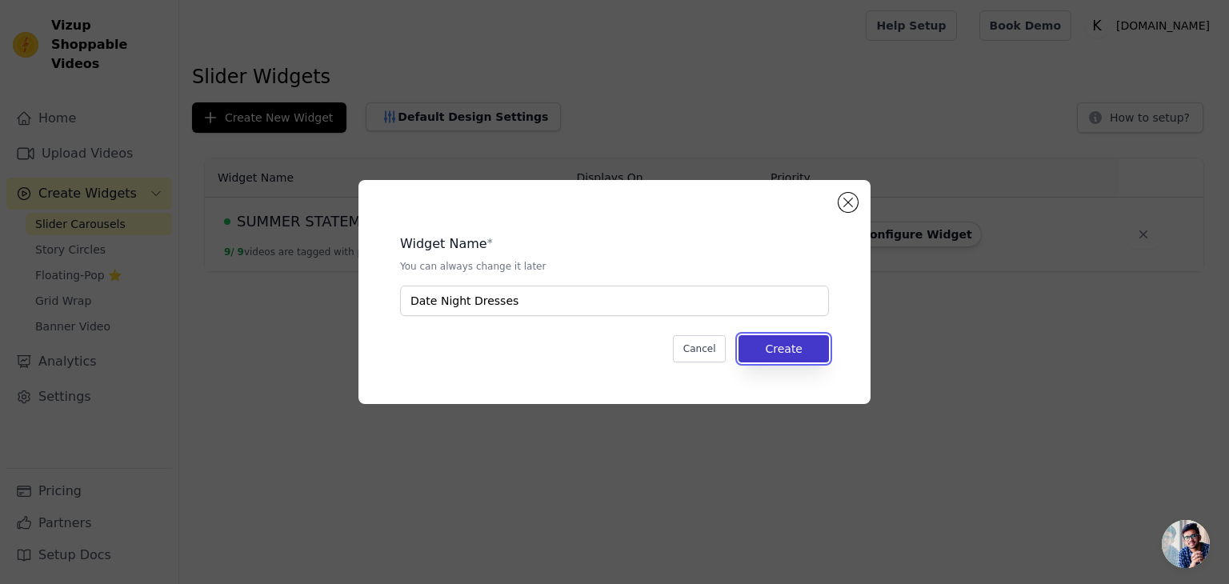
click at [816, 340] on button "Create" at bounding box center [784, 348] width 90 height 27
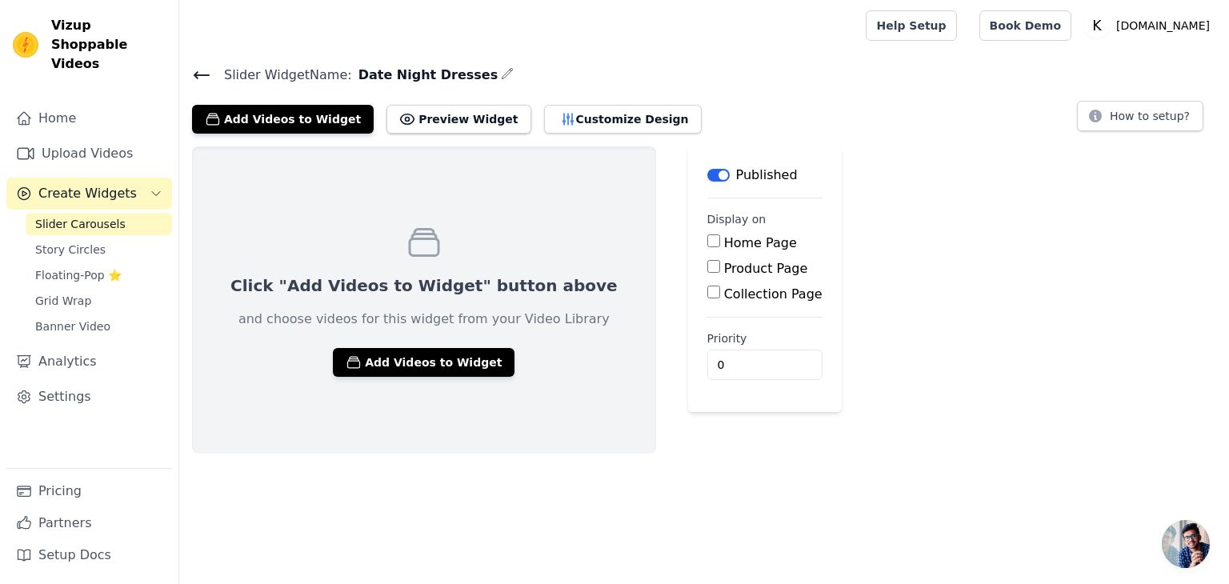
click at [707, 290] on input "Collection Page" at bounding box center [713, 292] width 13 height 13
checkbox input "true"
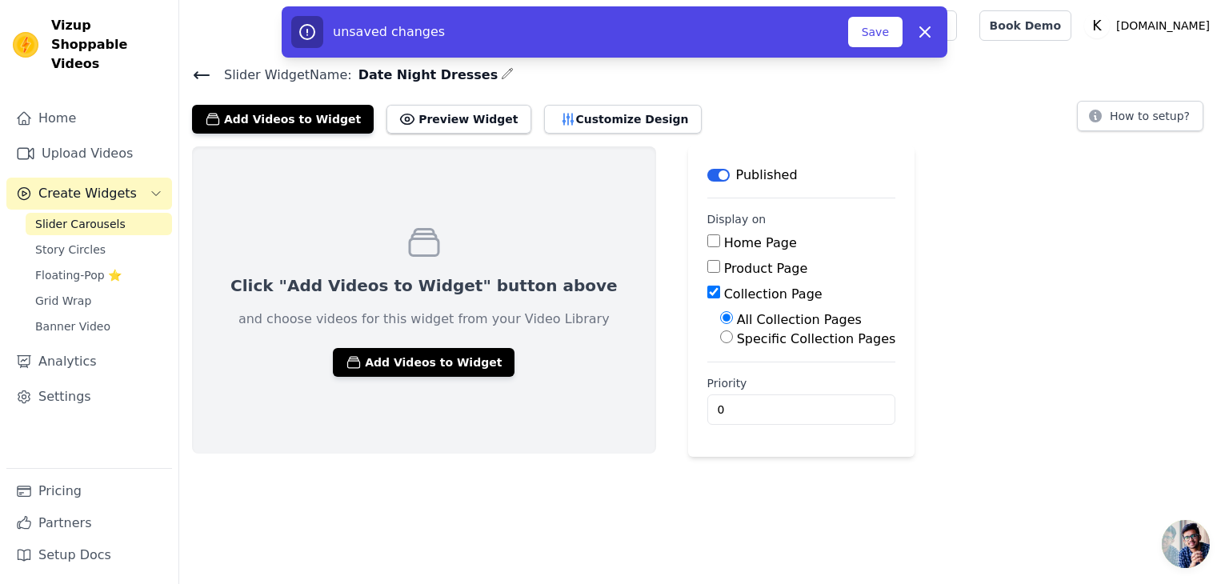
click at [720, 337] on div "Specific Collection Pages" at bounding box center [808, 339] width 176 height 19
click at [720, 337] on input "Specific Collection Pages" at bounding box center [726, 337] width 13 height 13
radio input "true"
click at [720, 379] on button "Select Collection Pages" at bounding box center [795, 375] width 151 height 27
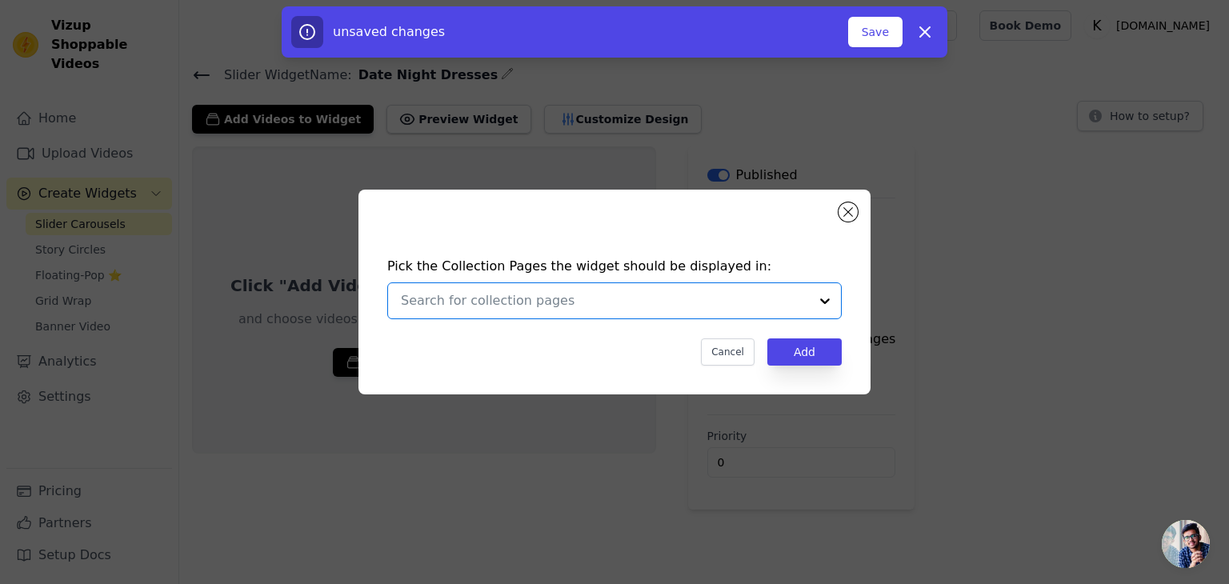
click at [661, 304] on input "text" at bounding box center [605, 300] width 408 height 19
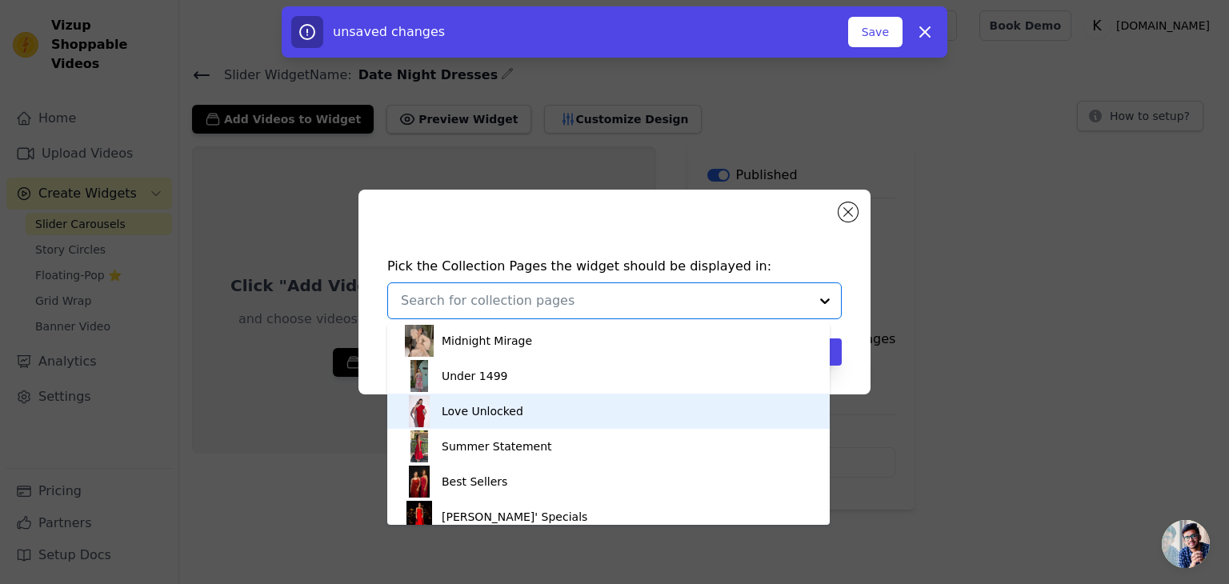
click at [563, 414] on div "Love Unlocked" at bounding box center [608, 411] width 411 height 35
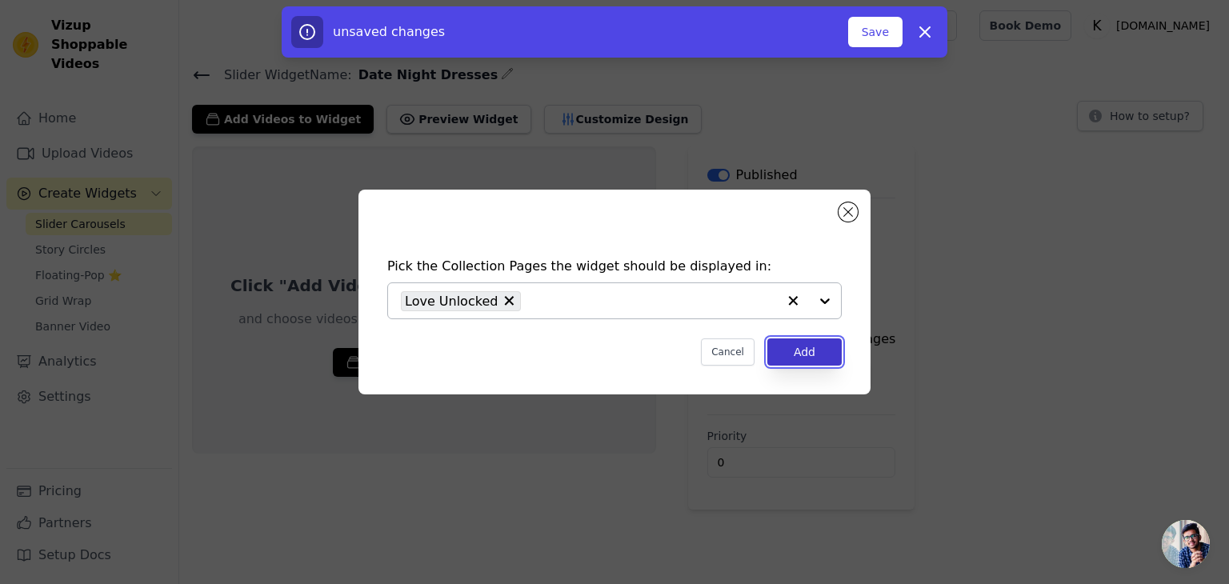
click at [820, 351] on button "Add" at bounding box center [804, 352] width 74 height 27
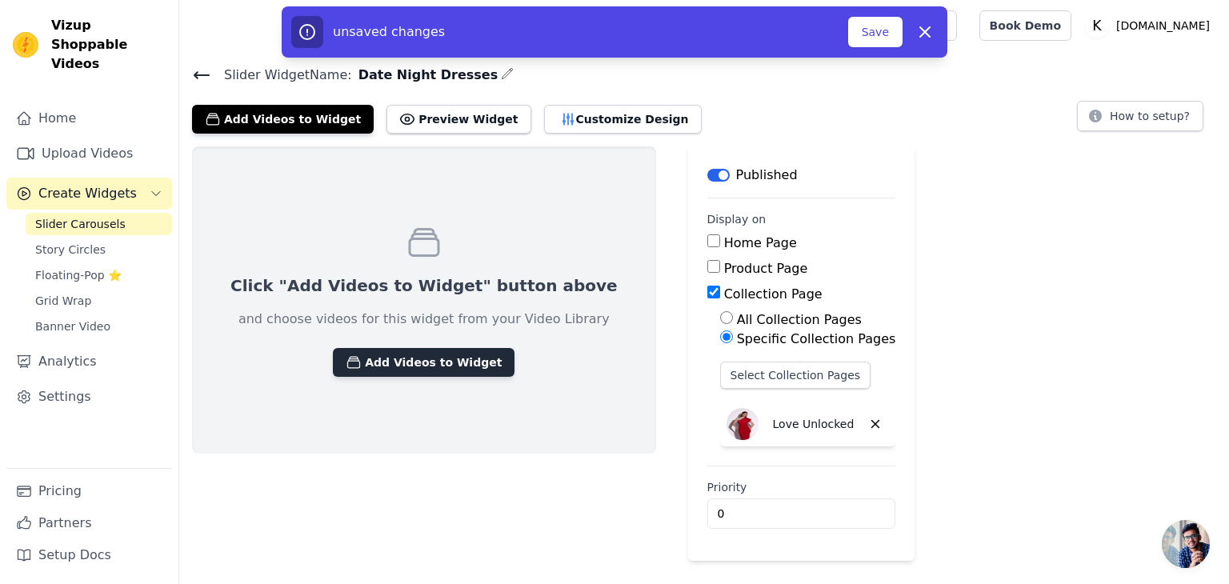
click at [438, 354] on button "Add Videos to Widget" at bounding box center [424, 362] width 182 height 29
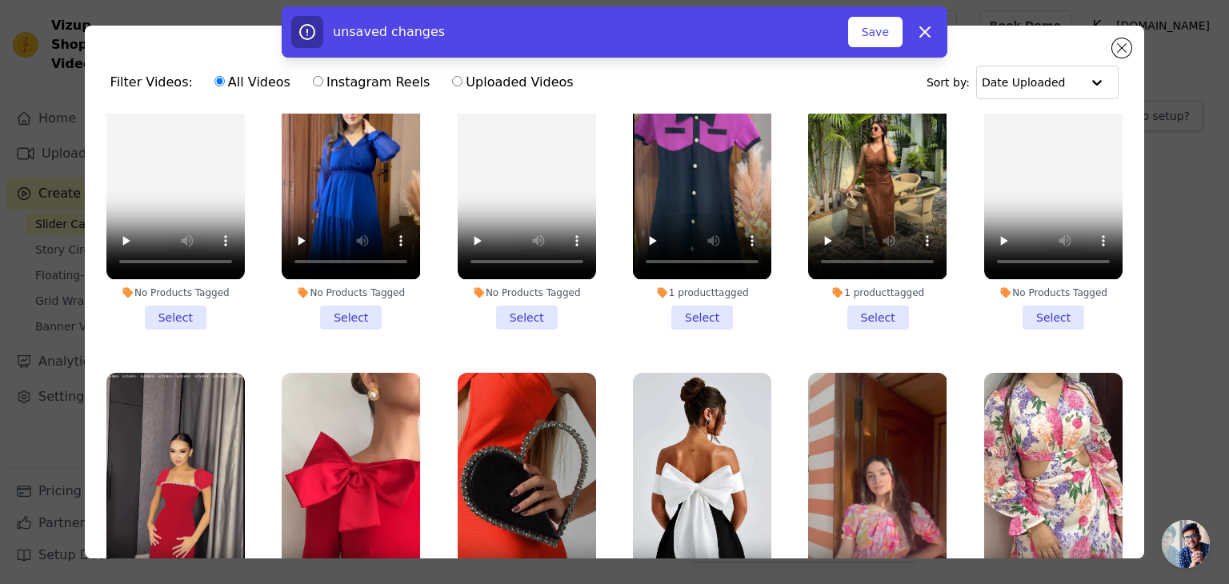
scroll to position [434, 0]
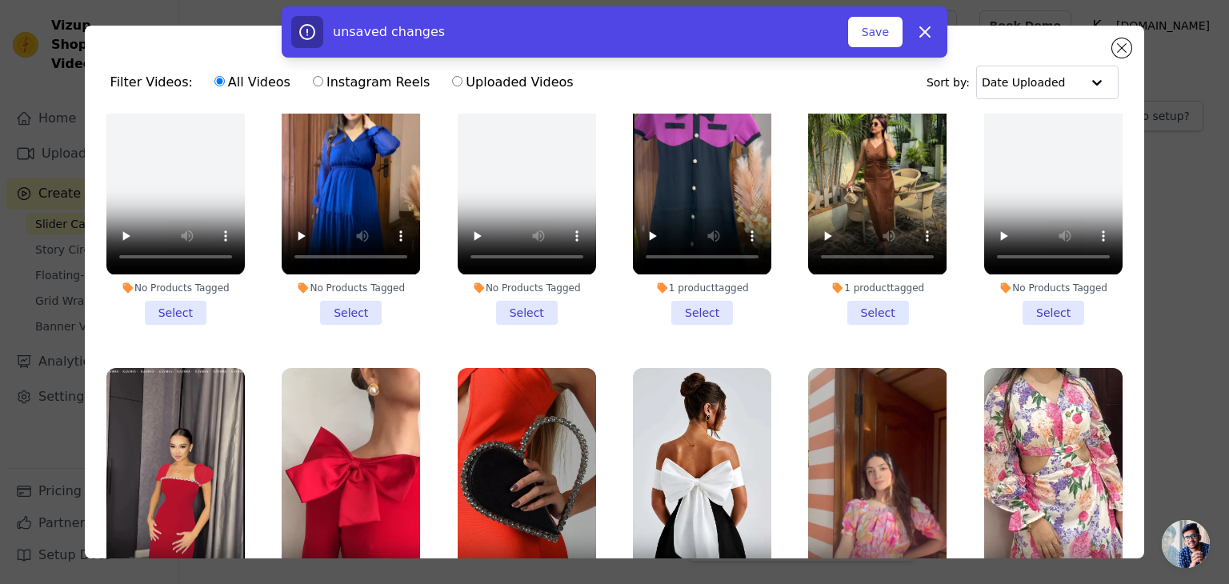
click at [866, 295] on li "1 product tagged Select" at bounding box center [877, 176] width 138 height 296
click at [0, 0] on input "1 product tagged Select" at bounding box center [0, 0] width 0 height 0
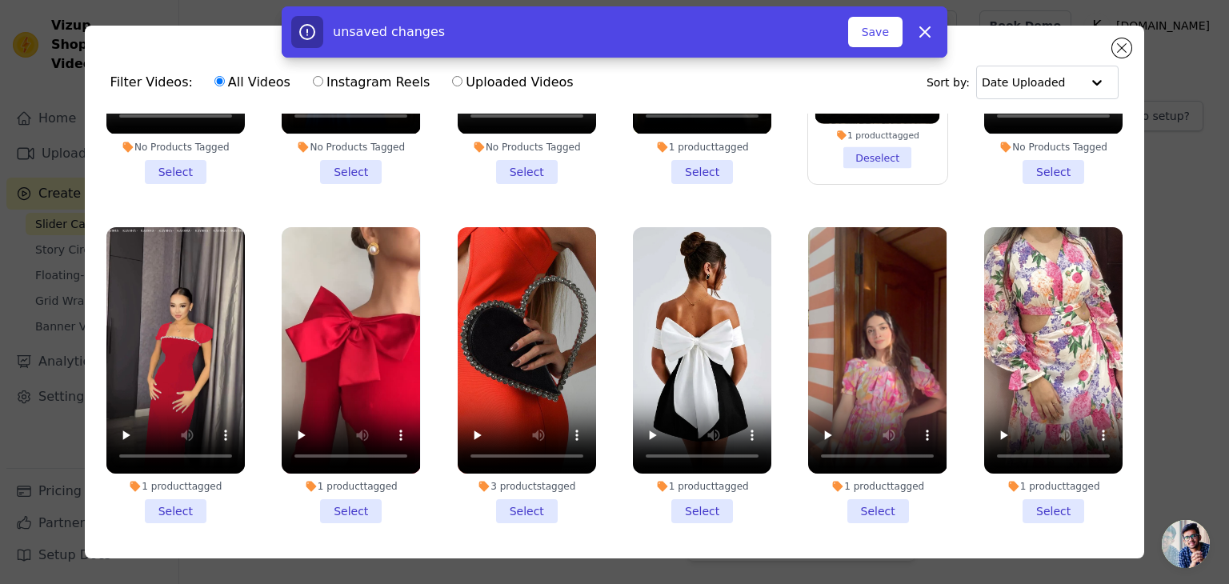
scroll to position [727, 0]
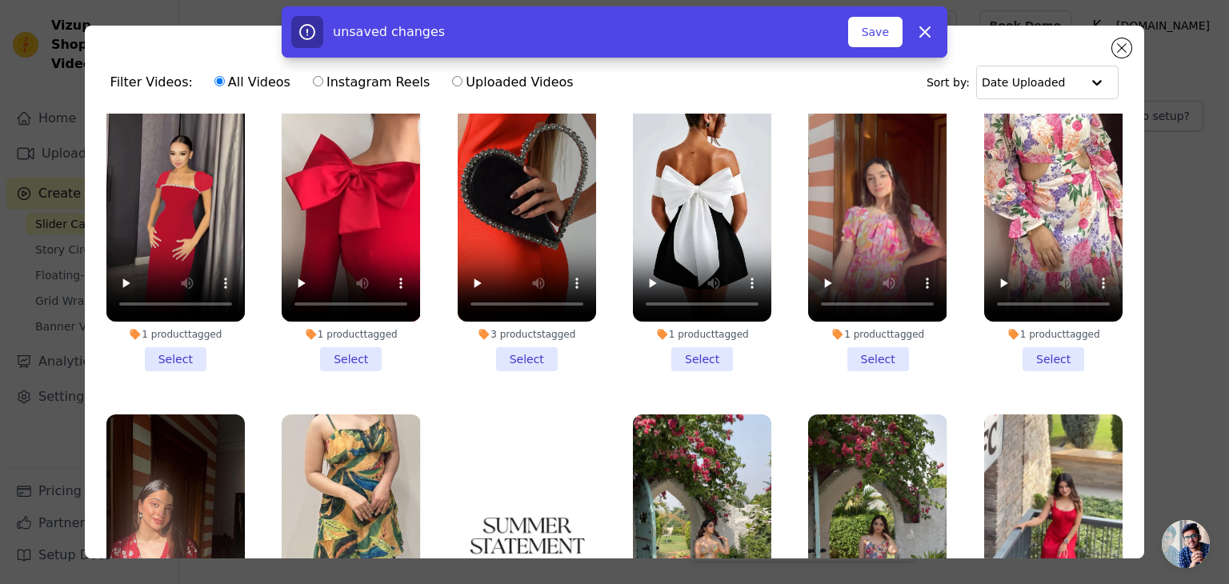
click at [690, 343] on li "1 product tagged Select" at bounding box center [702, 223] width 138 height 296
click at [0, 0] on input "1 product tagged Select" at bounding box center [0, 0] width 0 height 0
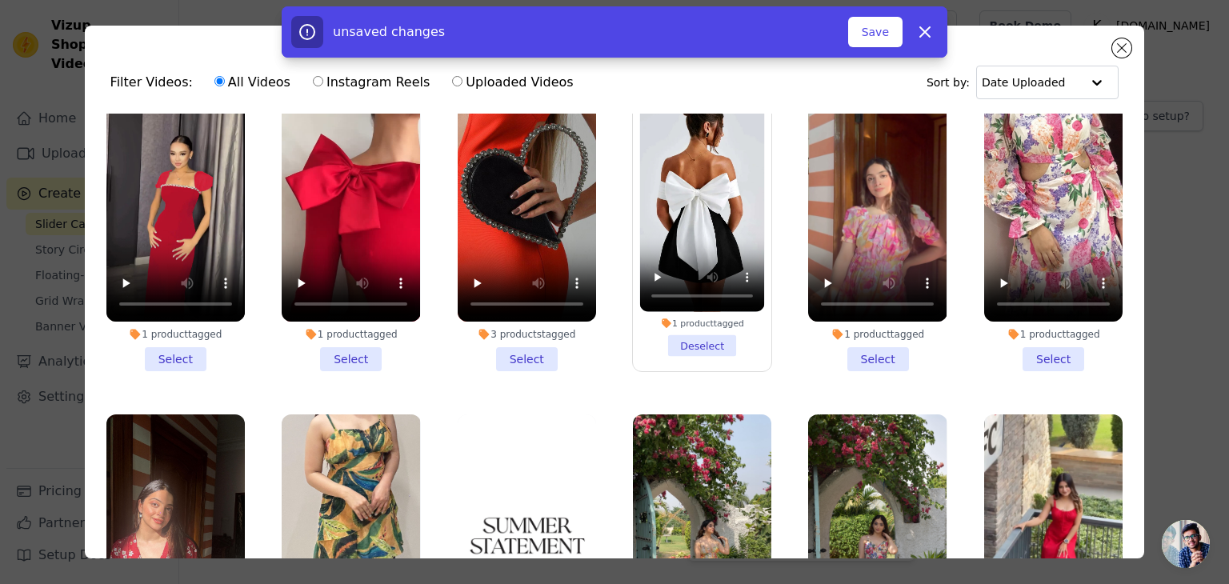
click at [340, 343] on li "1 product tagged Select" at bounding box center [351, 223] width 138 height 296
click at [0, 0] on input "1 product tagged Select" at bounding box center [0, 0] width 0 height 0
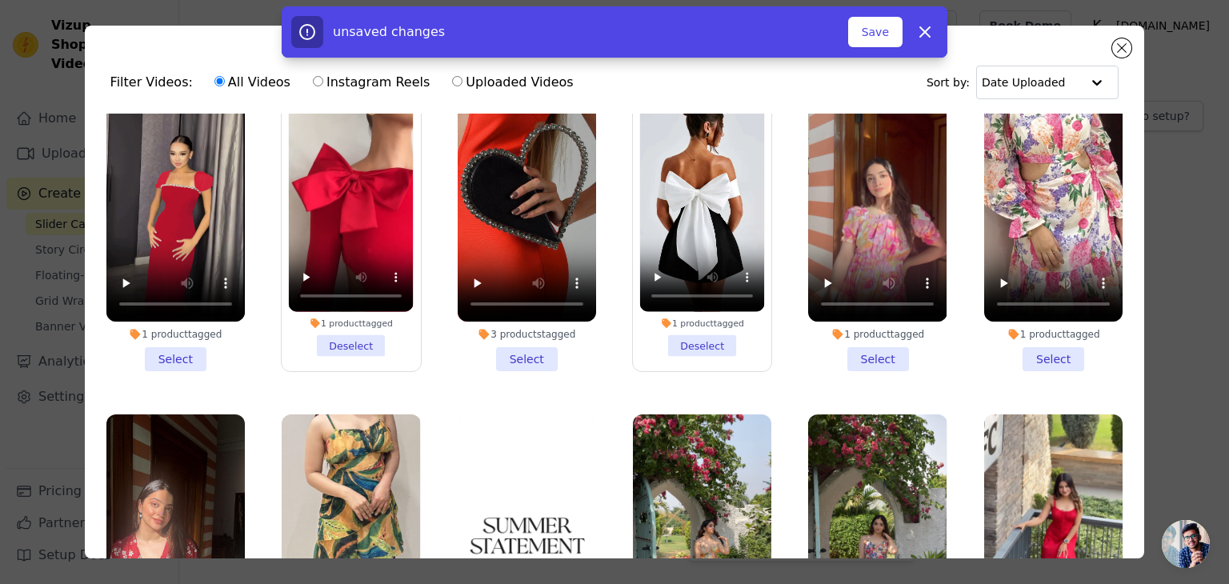
click at [173, 336] on li "1 product tagged Select" at bounding box center [175, 223] width 138 height 296
click at [0, 0] on input "1 product tagged Select" at bounding box center [0, 0] width 0 height 0
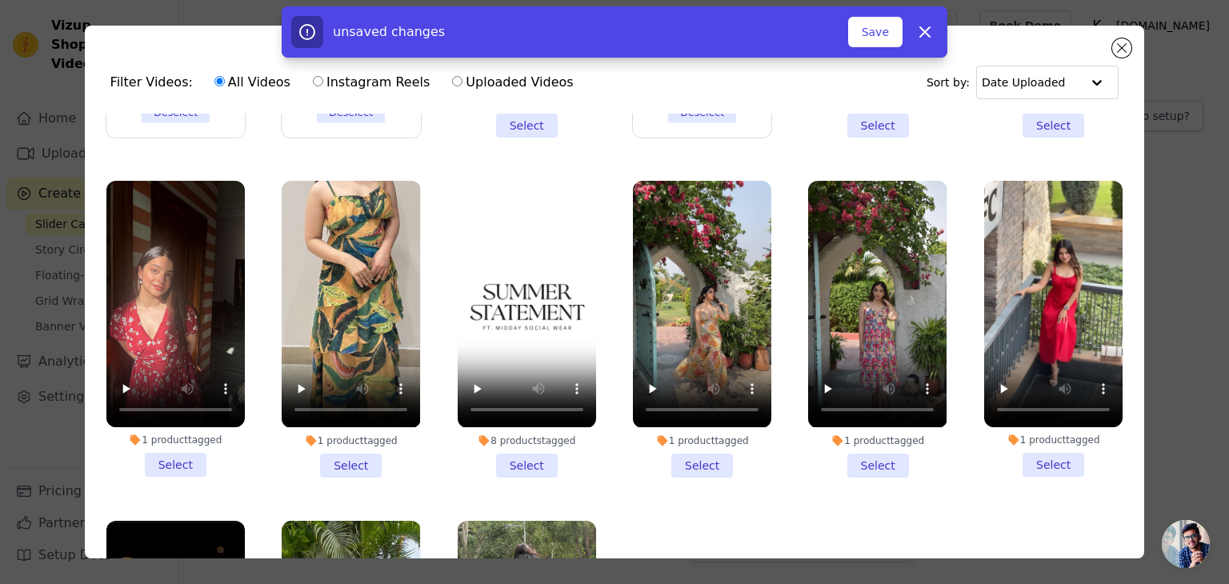
scroll to position [990, 0]
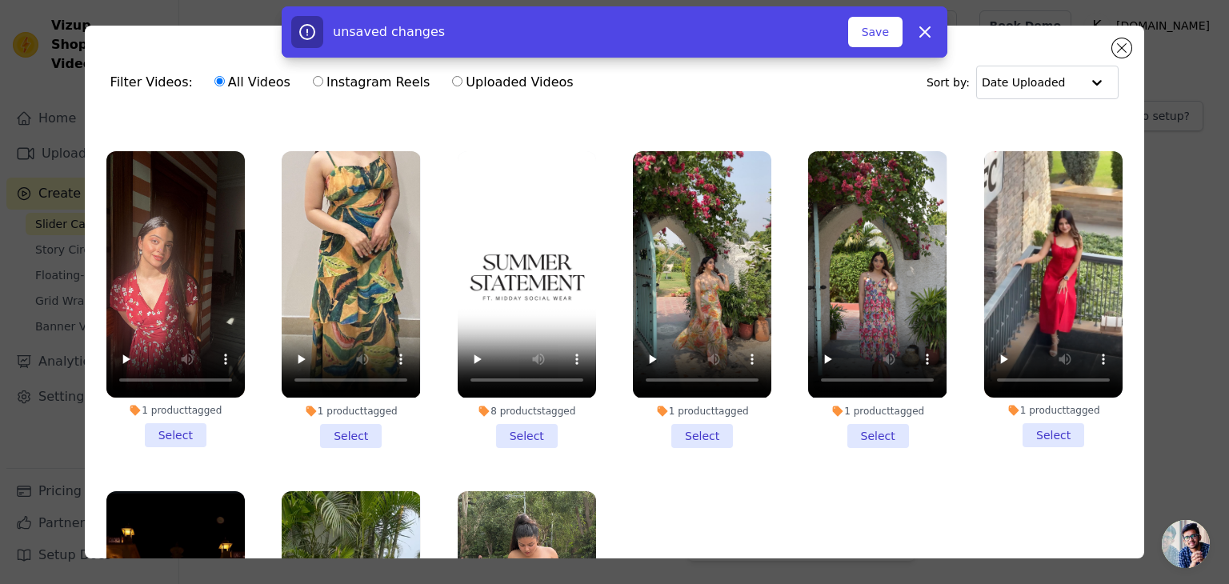
click at [1037, 417] on li "1 product tagged Select" at bounding box center [1053, 299] width 138 height 296
click at [0, 0] on input "1 product tagged Select" at bounding box center [0, 0] width 0 height 0
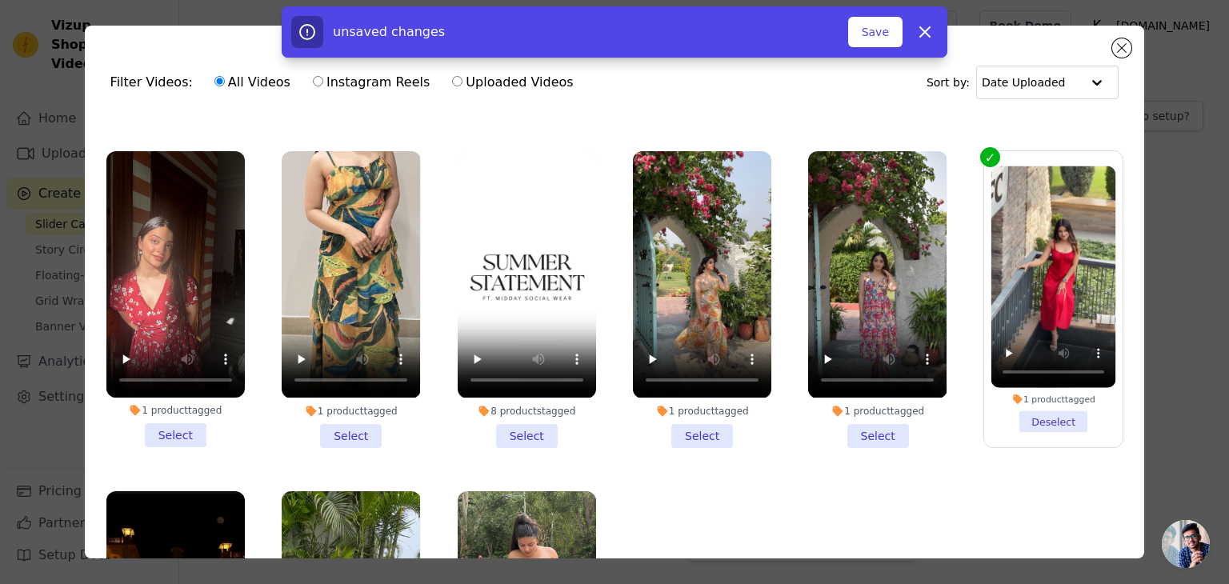
click at [677, 404] on li "1 product tagged Select" at bounding box center [702, 299] width 138 height 296
click at [0, 0] on input "1 product tagged Select" at bounding box center [0, 0] width 0 height 0
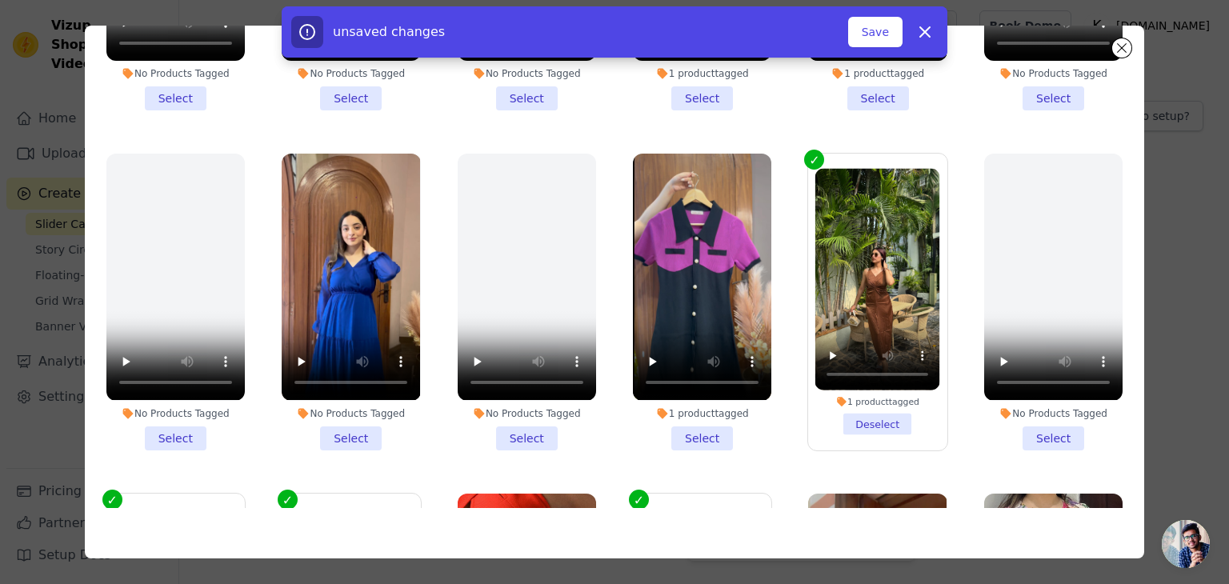
scroll to position [62, 0]
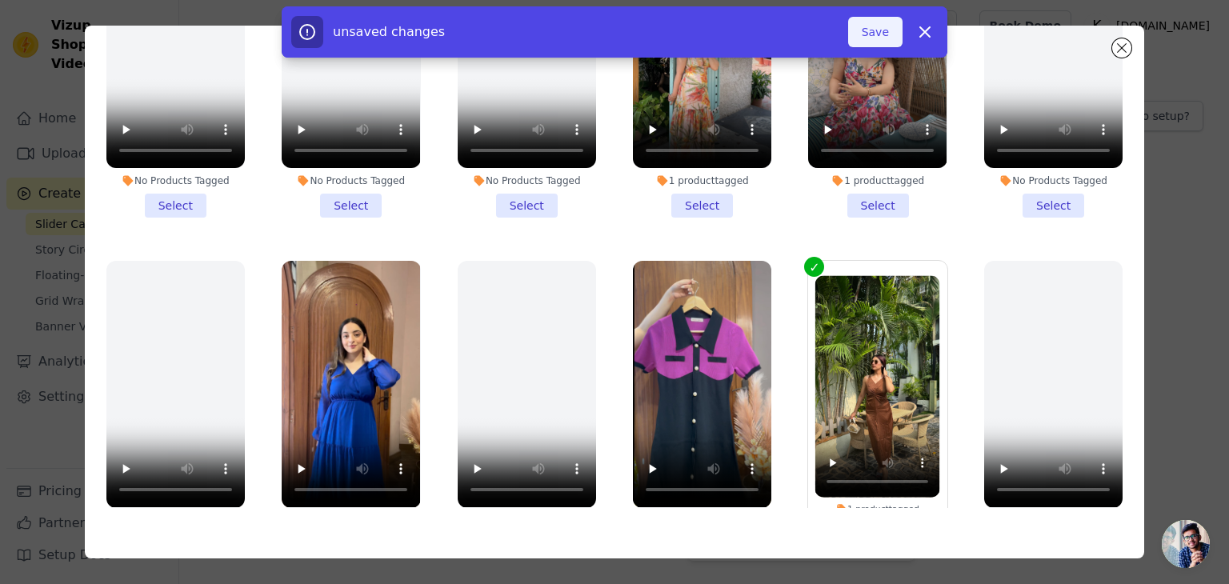
click at [882, 28] on button "Save" at bounding box center [875, 32] width 54 height 30
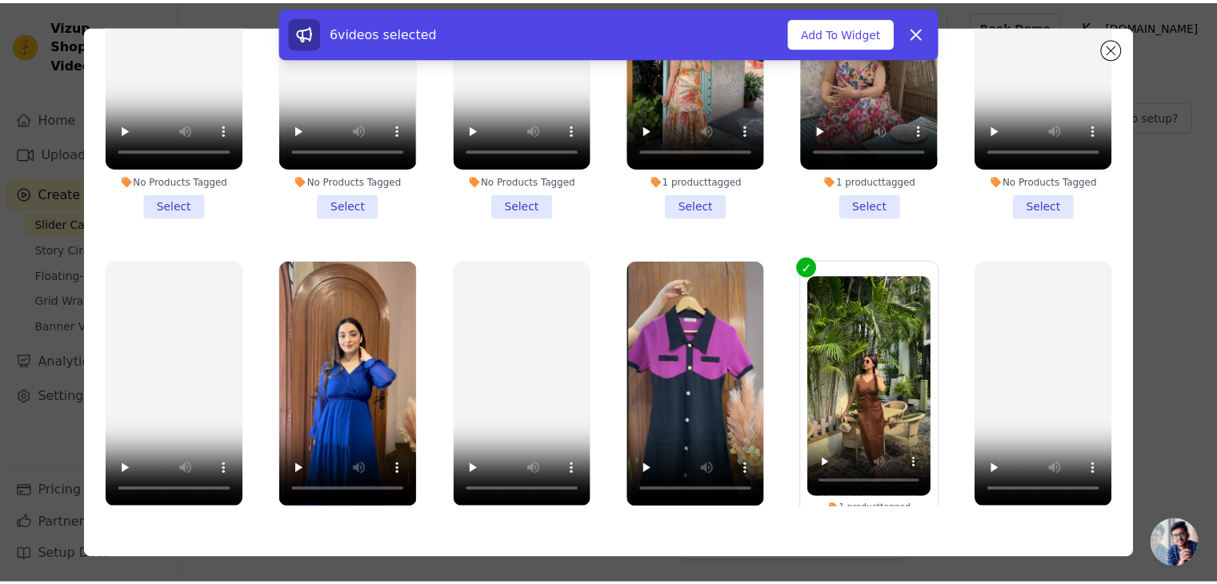
scroll to position [0, 0]
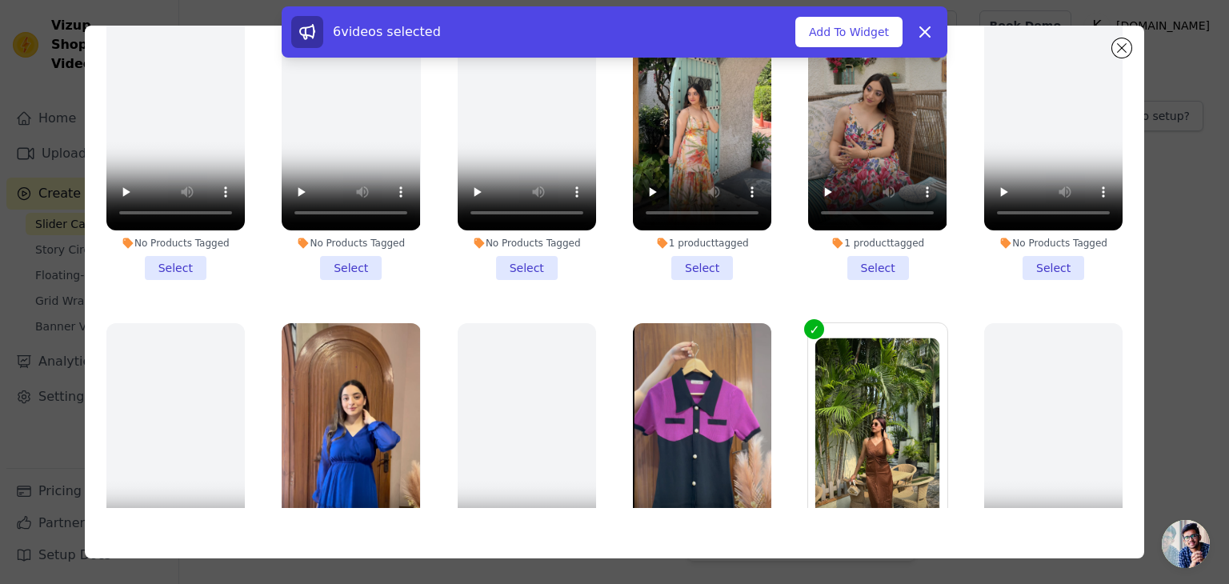
click at [1124, 47] on div "6 videos selected Add To Widget Dismiss" at bounding box center [614, 35] width 1229 height 58
click at [877, 33] on button "Add To Widget" at bounding box center [849, 32] width 107 height 30
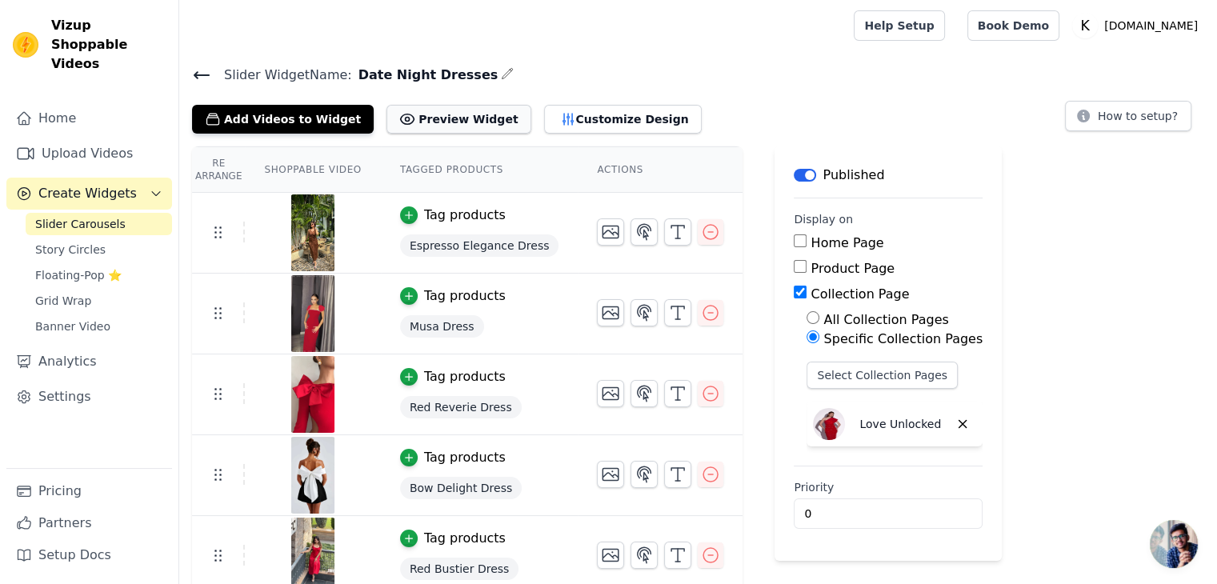
click at [465, 121] on button "Preview Widget" at bounding box center [459, 119] width 144 height 29
click at [560, 116] on icon "button" at bounding box center [568, 119] width 16 height 16
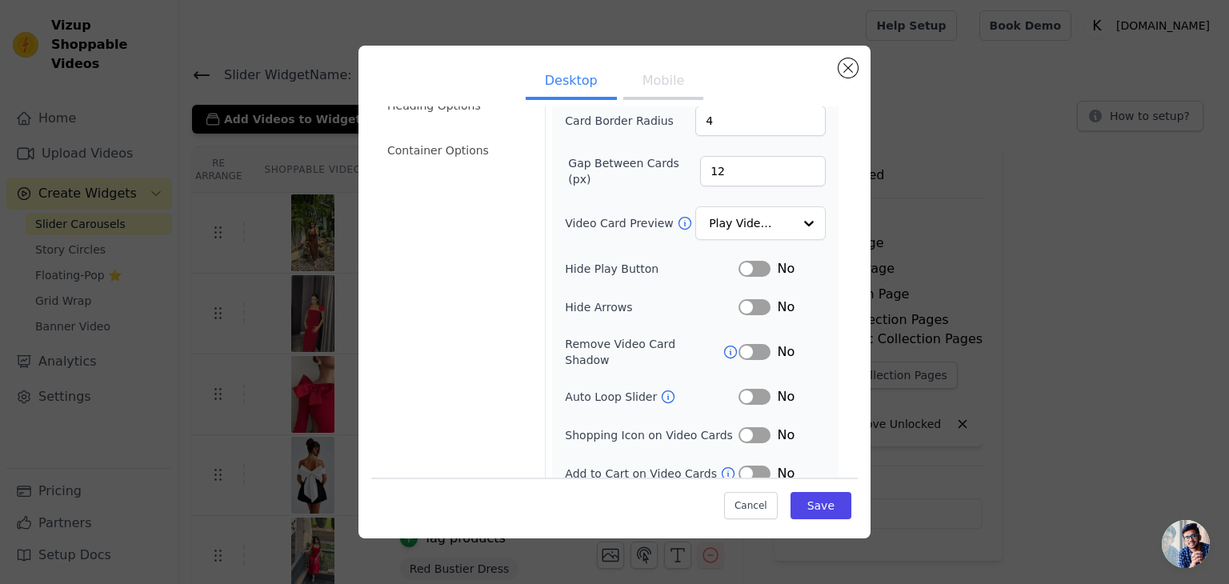
scroll to position [125, 0]
click at [739, 426] on button "Label" at bounding box center [755, 434] width 32 height 16
click at [743, 514] on button "Cancel" at bounding box center [751, 505] width 54 height 27
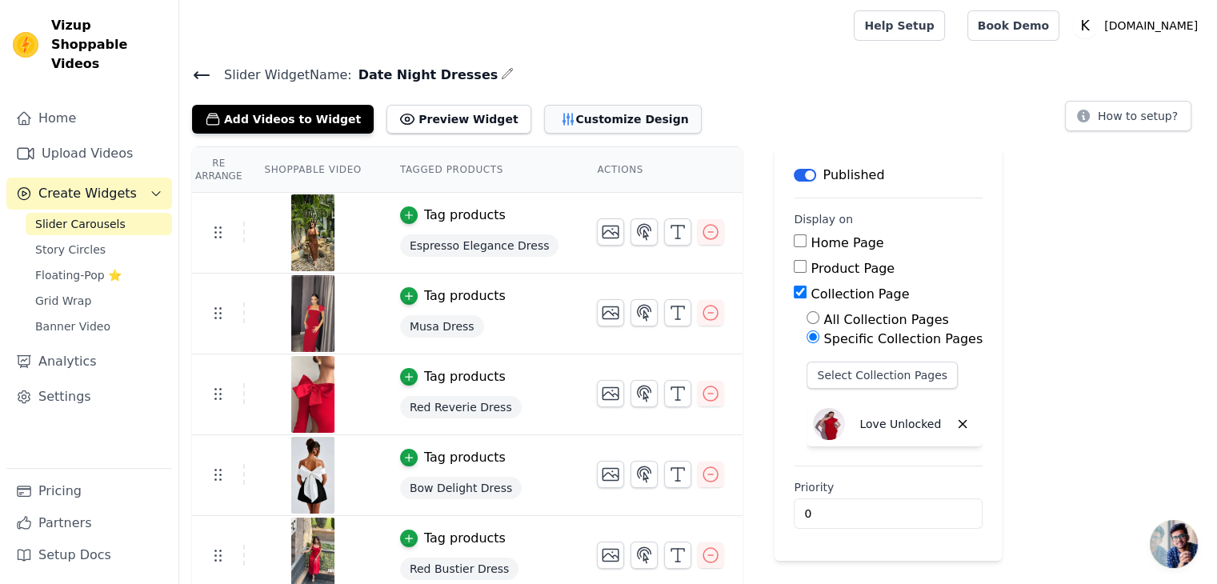
click at [551, 122] on button "Customize Design" at bounding box center [623, 119] width 158 height 29
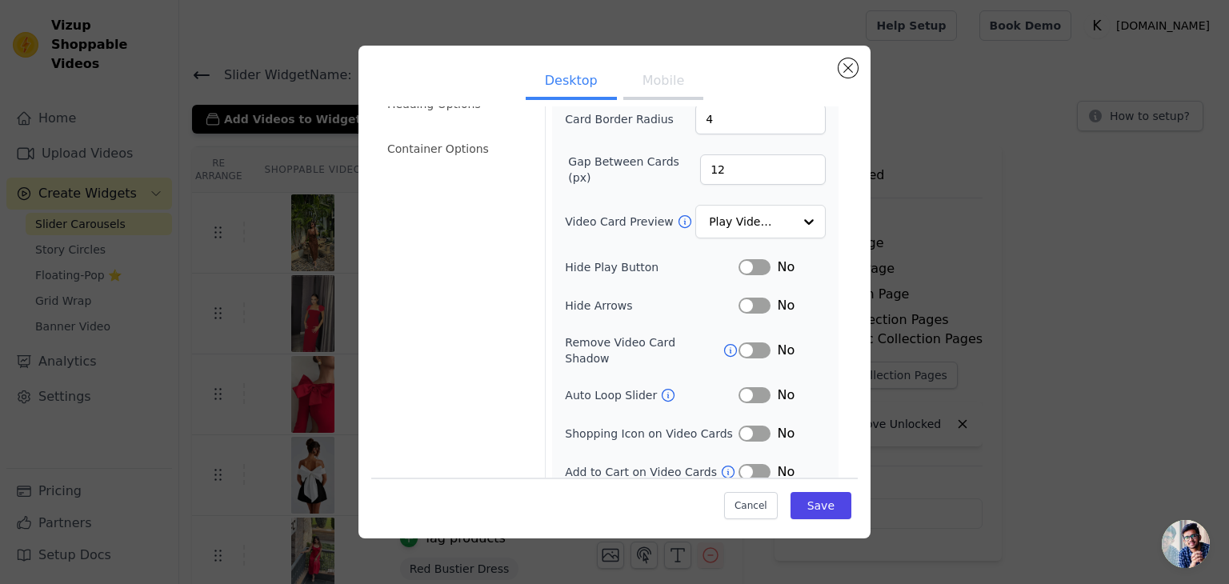
click at [751, 426] on button "Label" at bounding box center [755, 434] width 32 height 16
click at [804, 506] on button "Save" at bounding box center [821, 505] width 61 height 27
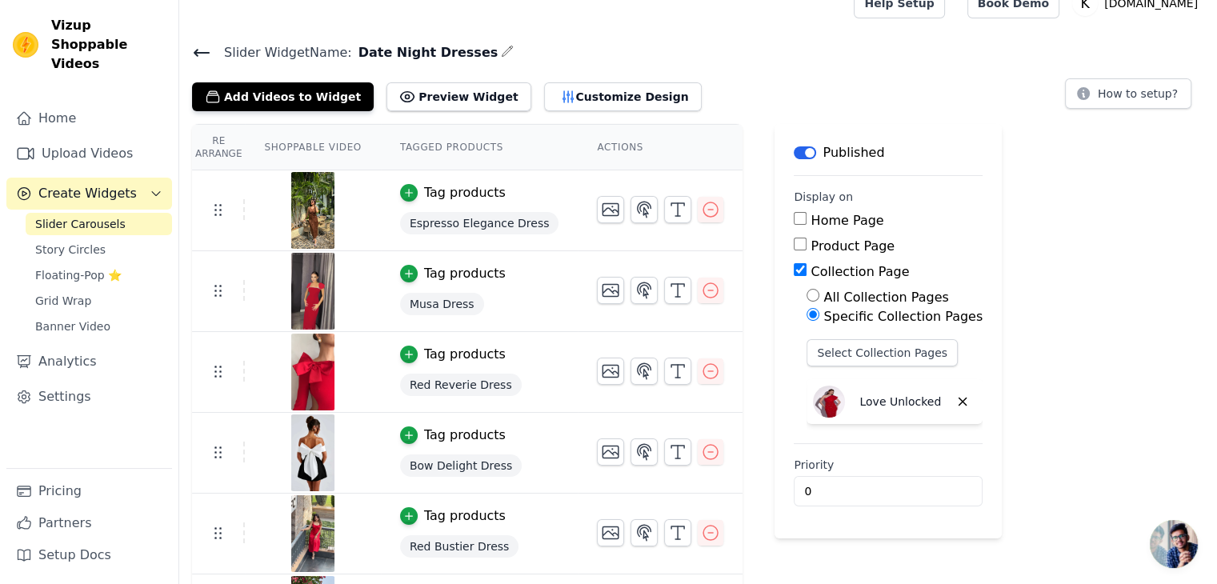
scroll to position [21, 0]
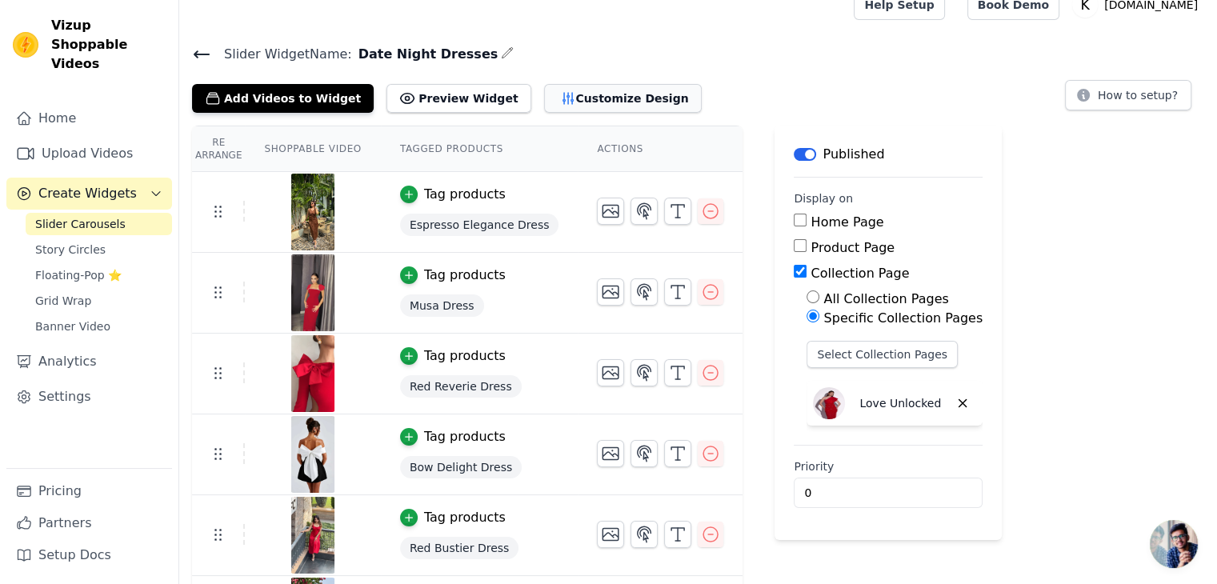
click at [544, 91] on button "Customize Design" at bounding box center [623, 98] width 158 height 29
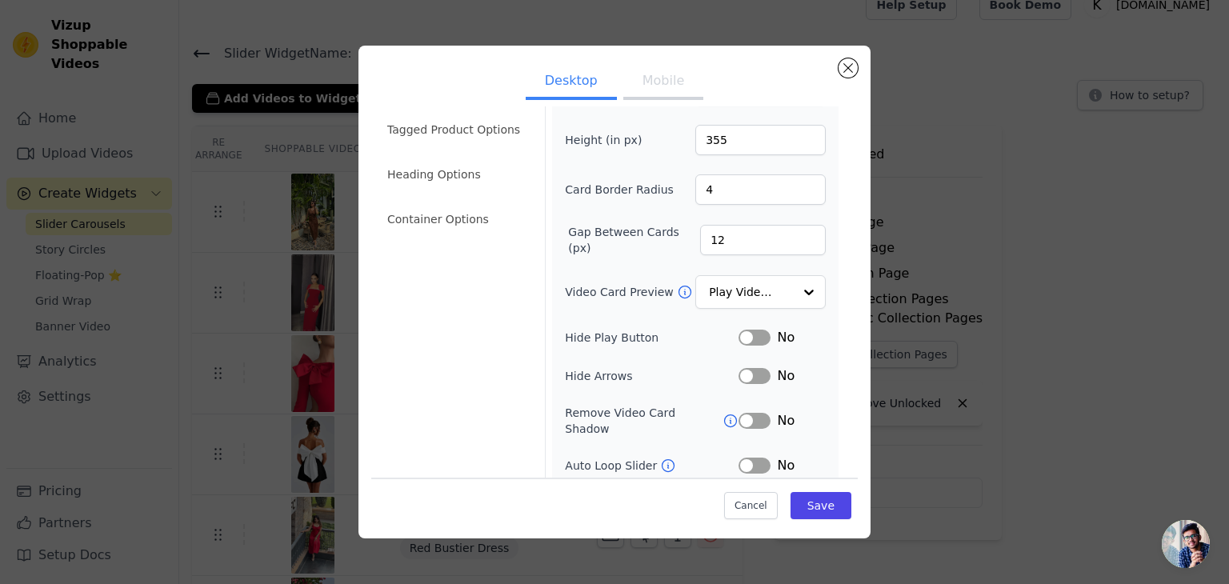
scroll to position [50, 0]
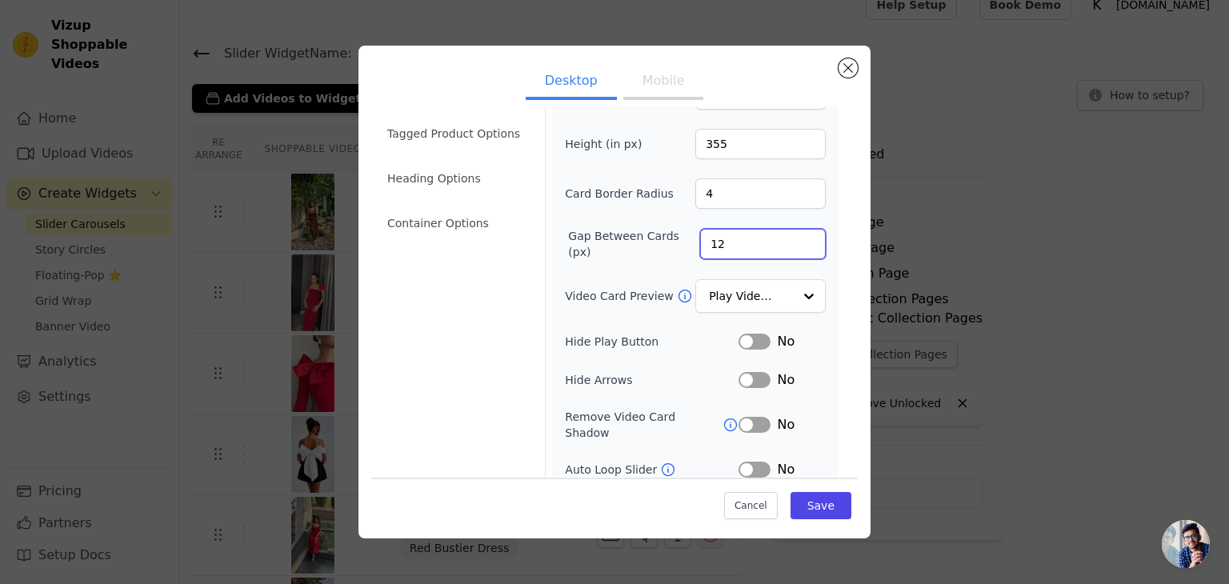
click at [762, 245] on input "12" at bounding box center [763, 244] width 126 height 30
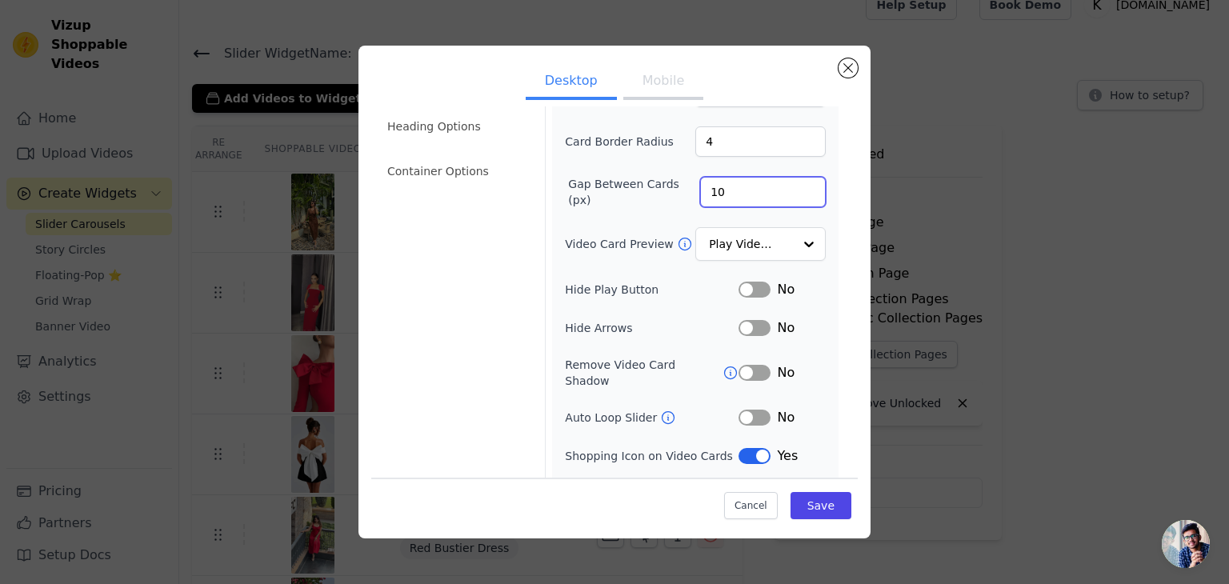
scroll to position [125, 0]
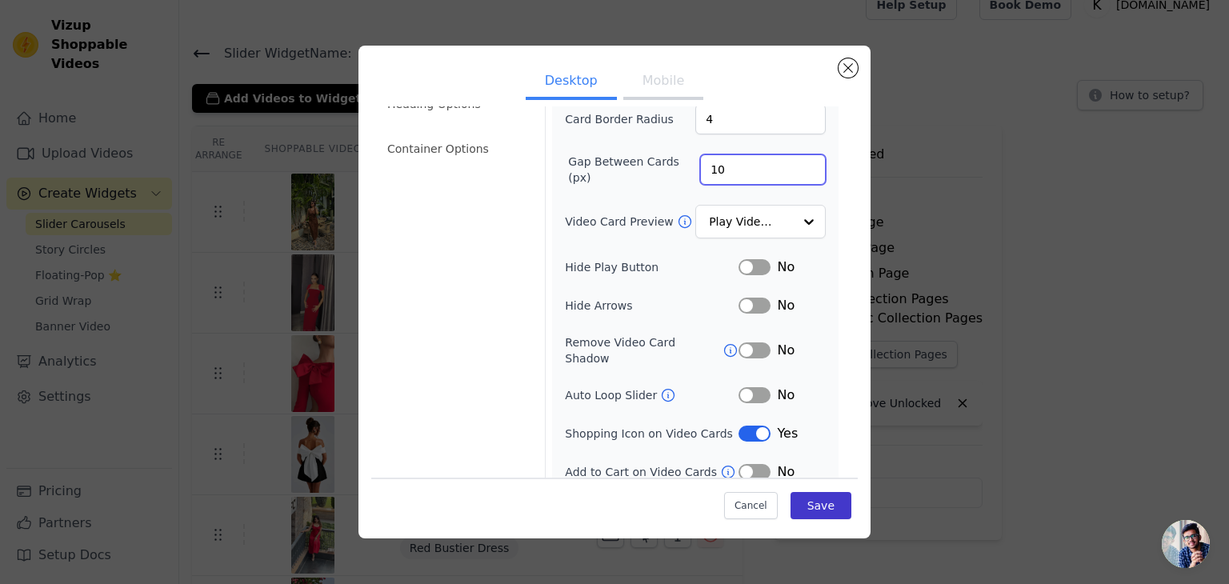
type input "10"
click at [811, 503] on button "Save" at bounding box center [821, 505] width 61 height 27
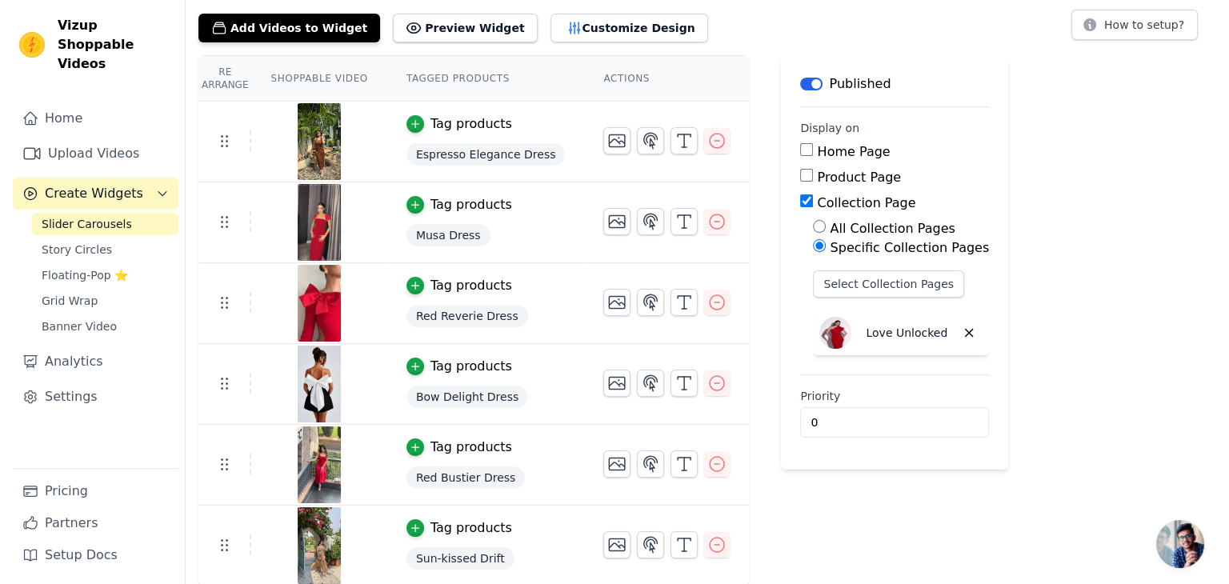
scroll to position [0, 0]
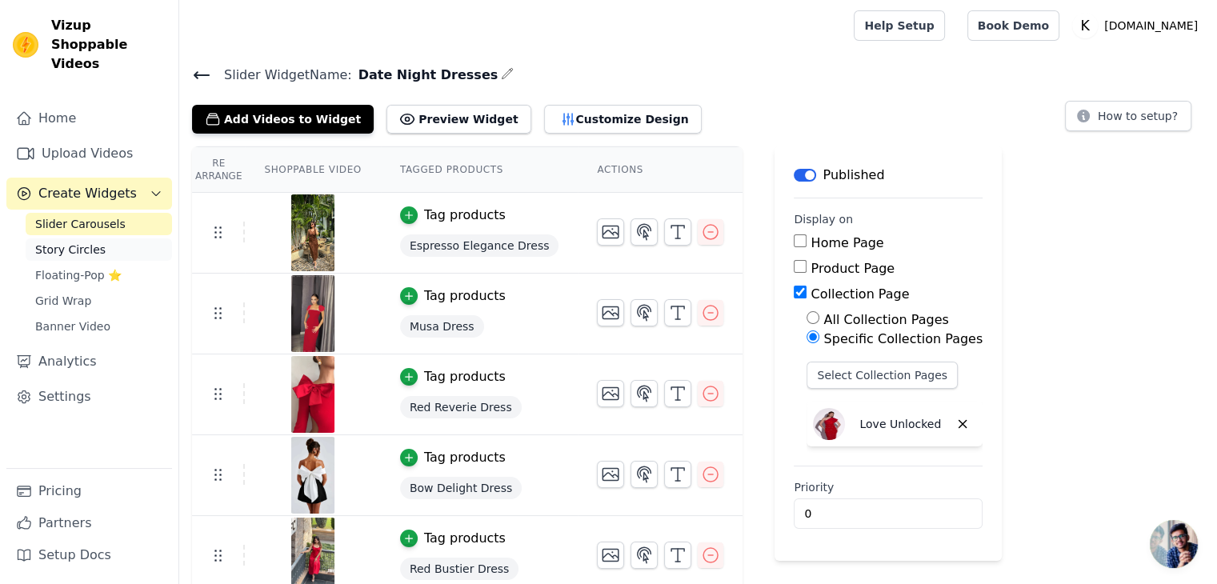
click at [70, 242] on span "Story Circles" at bounding box center [70, 250] width 70 height 16
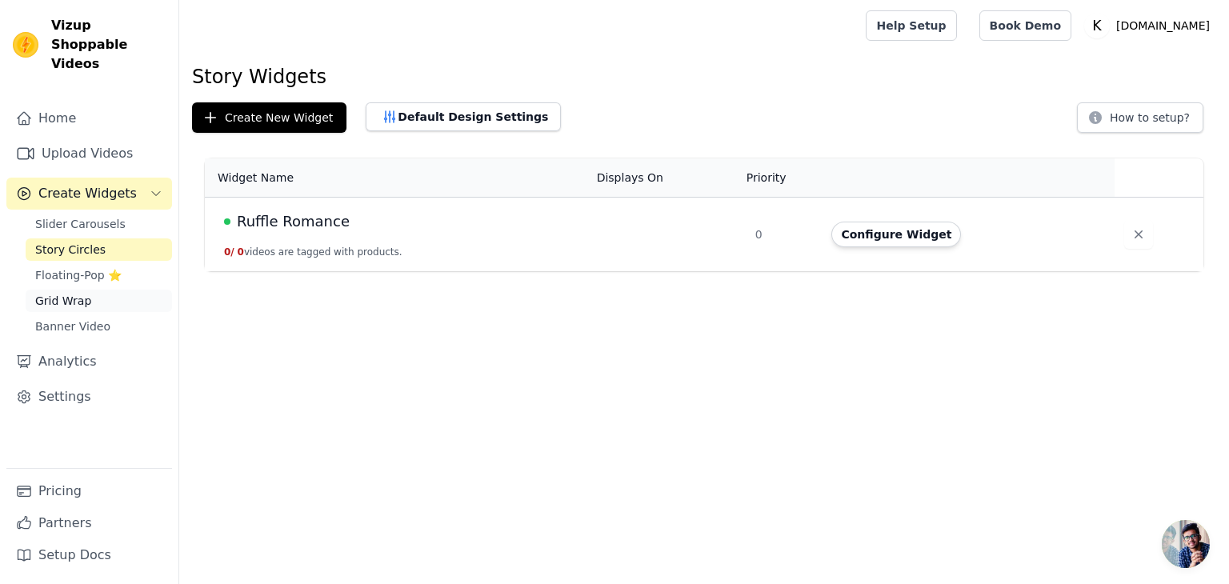
click at [68, 293] on span "Grid Wrap" at bounding box center [63, 301] width 56 height 16
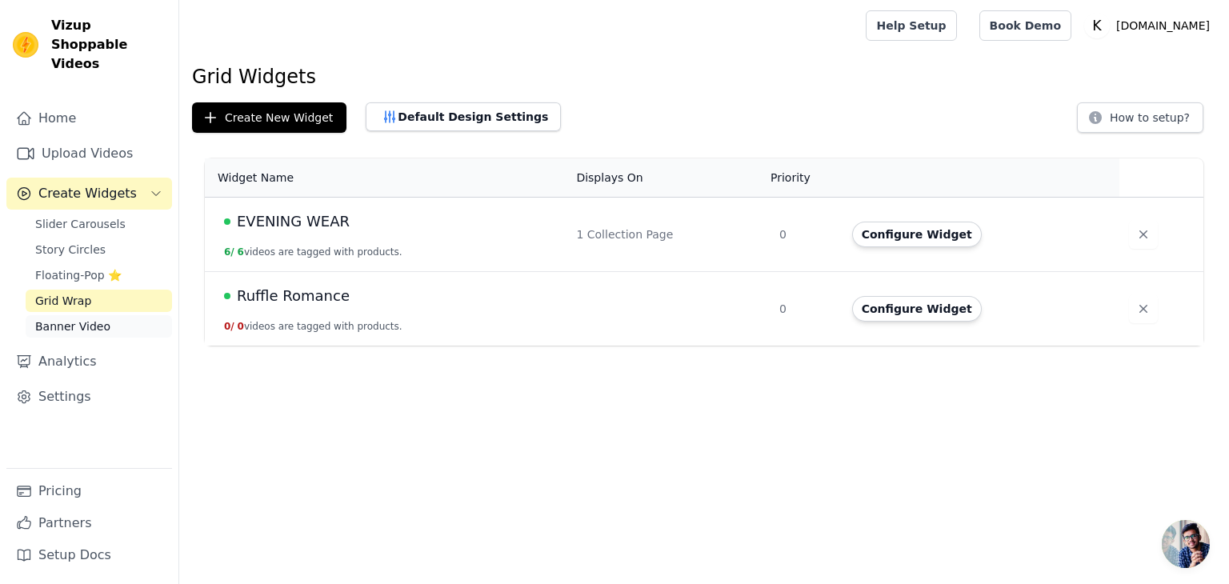
click at [130, 315] on link "Banner Video" at bounding box center [99, 326] width 146 height 22
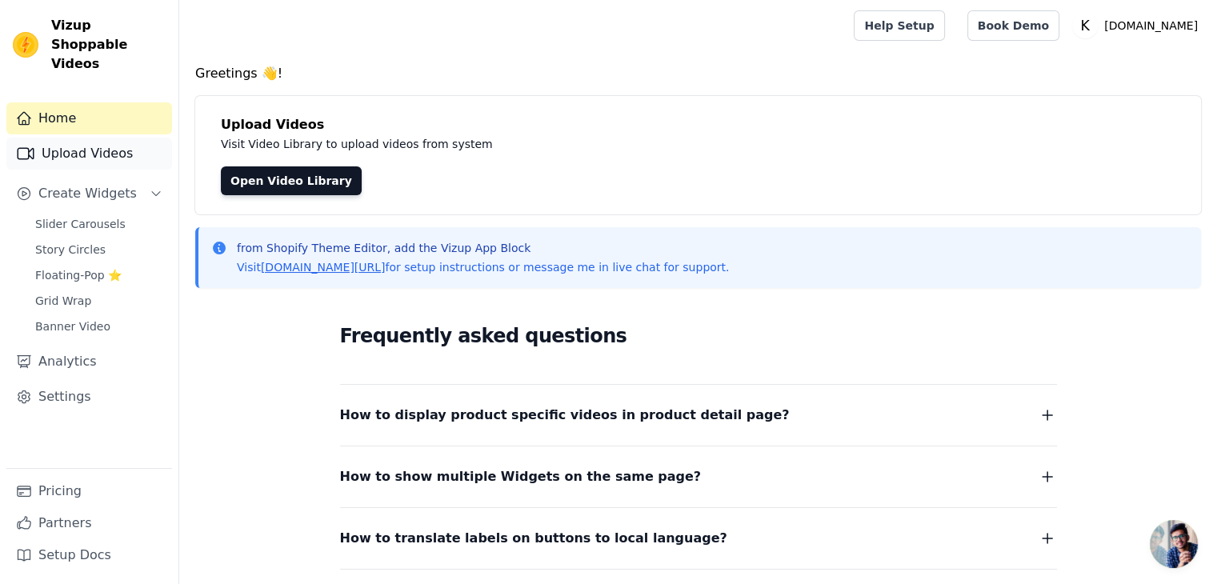
click at [128, 138] on link "Upload Videos" at bounding box center [89, 154] width 166 height 32
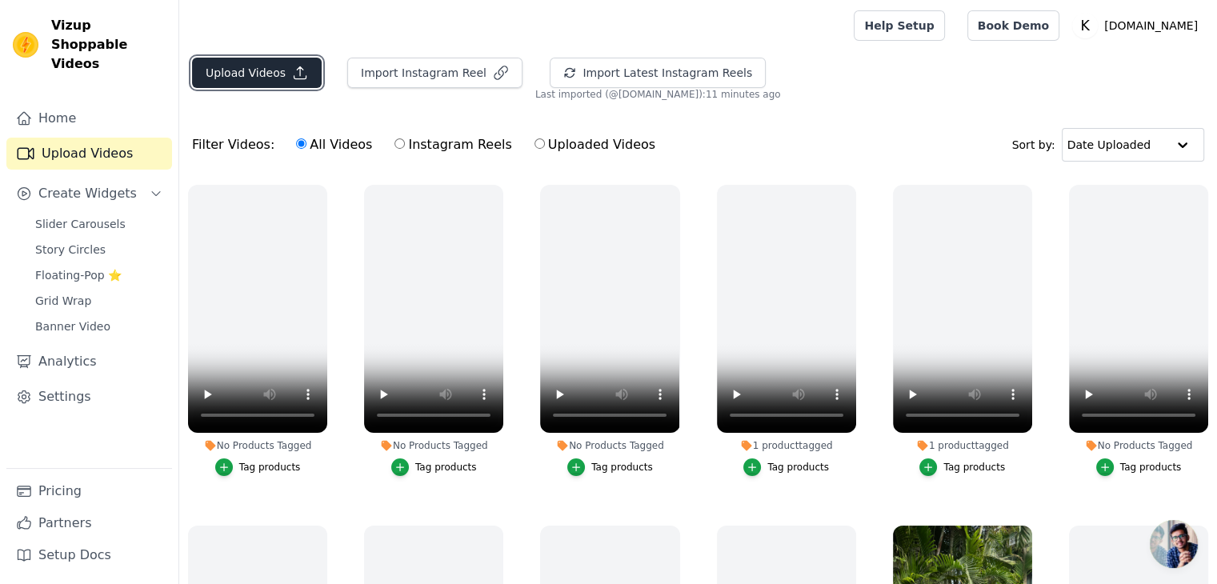
click at [275, 74] on button "Upload Videos" at bounding box center [257, 73] width 130 height 30
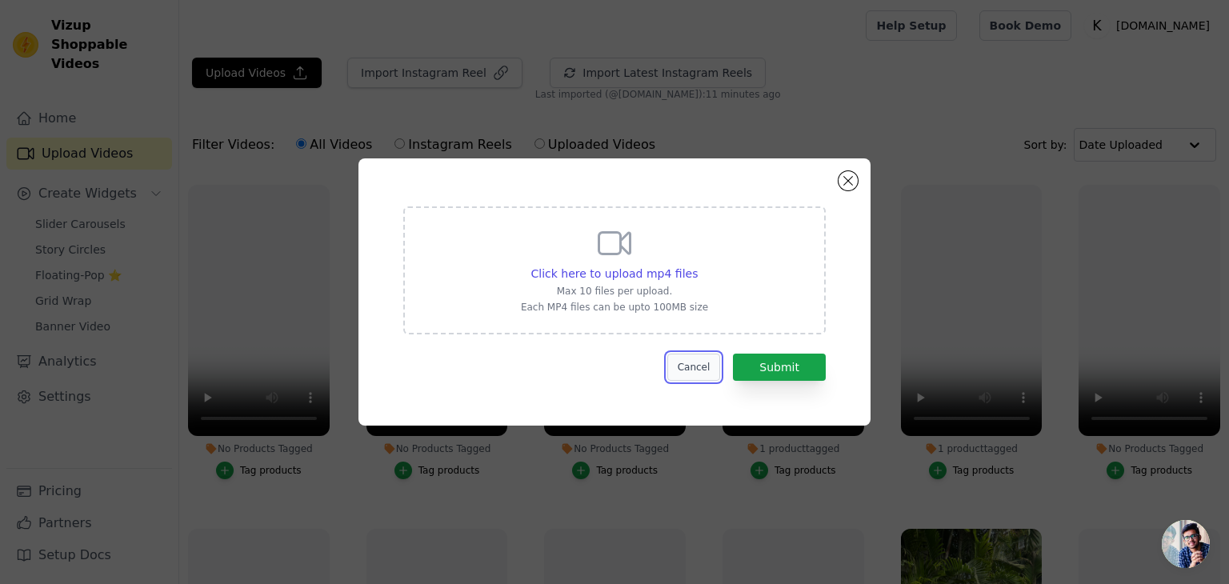
click at [714, 373] on button "Cancel" at bounding box center [694, 367] width 54 height 27
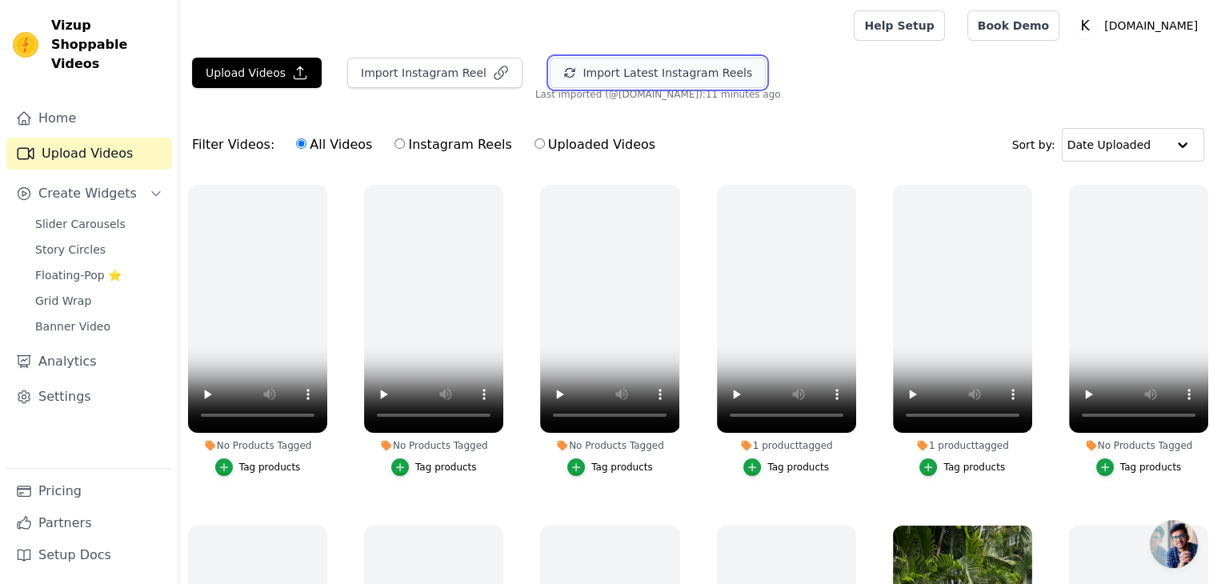
click at [550, 73] on button "Import Latest Instagram Reels" at bounding box center [658, 73] width 216 height 30
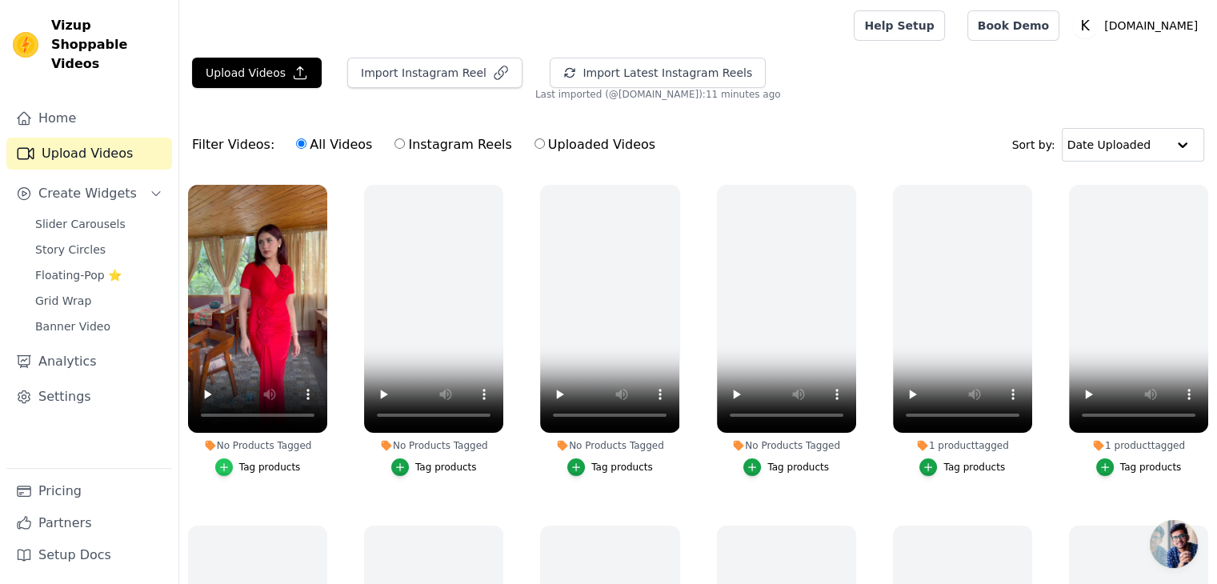
click at [228, 468] on icon "button" at bounding box center [223, 467] width 11 height 11
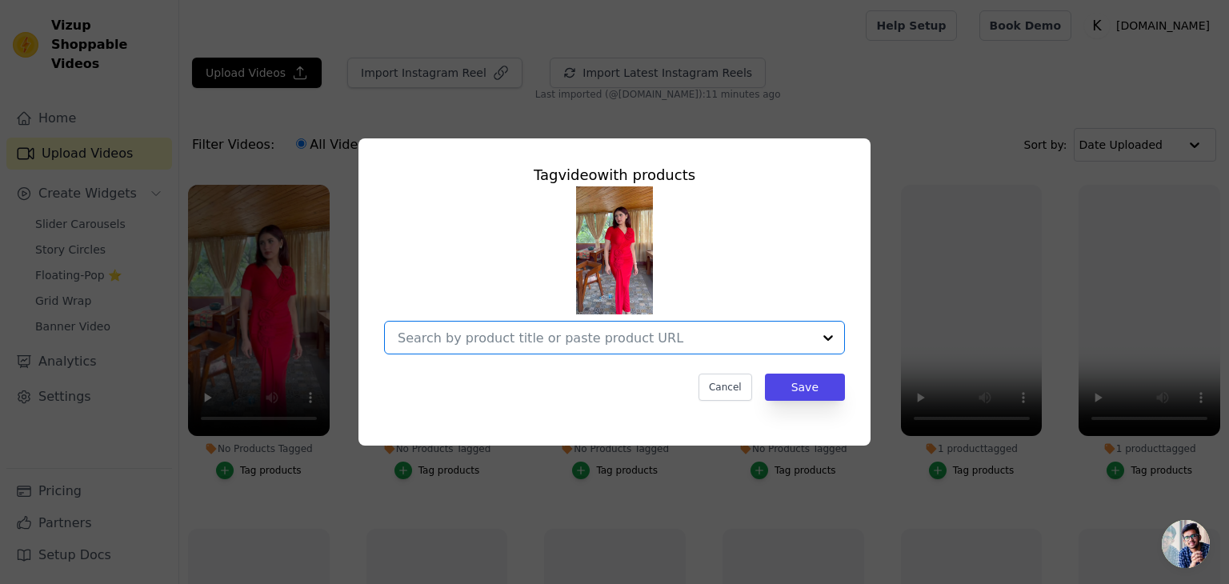
click at [547, 340] on input "No Products Tagged Tag video with products Option undefined, selected. Select i…" at bounding box center [605, 338] width 415 height 15
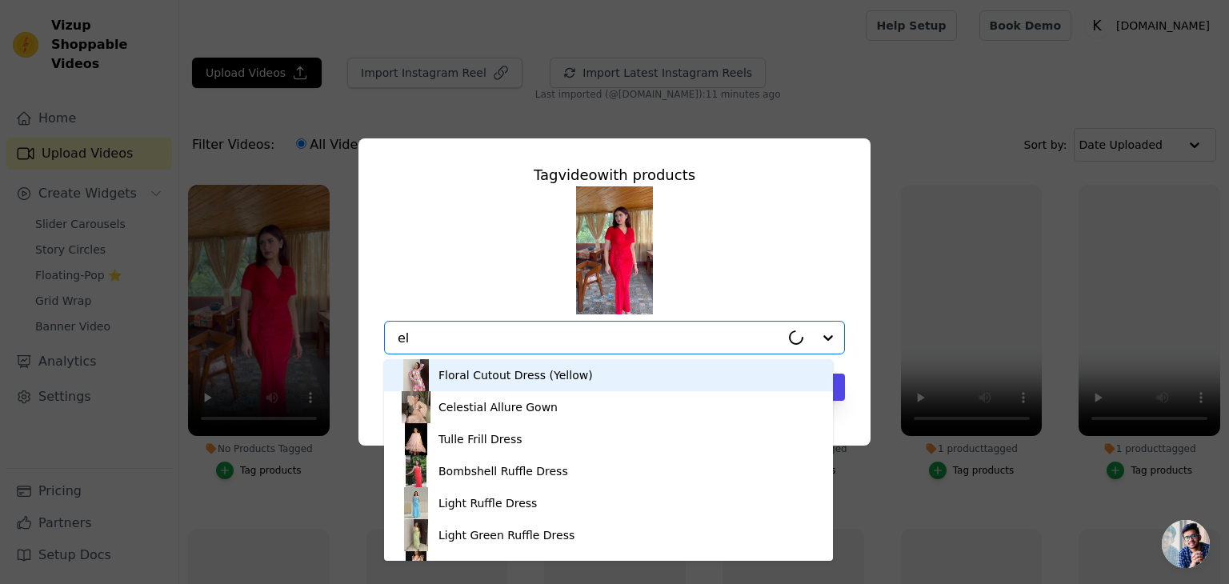
type input "ele"
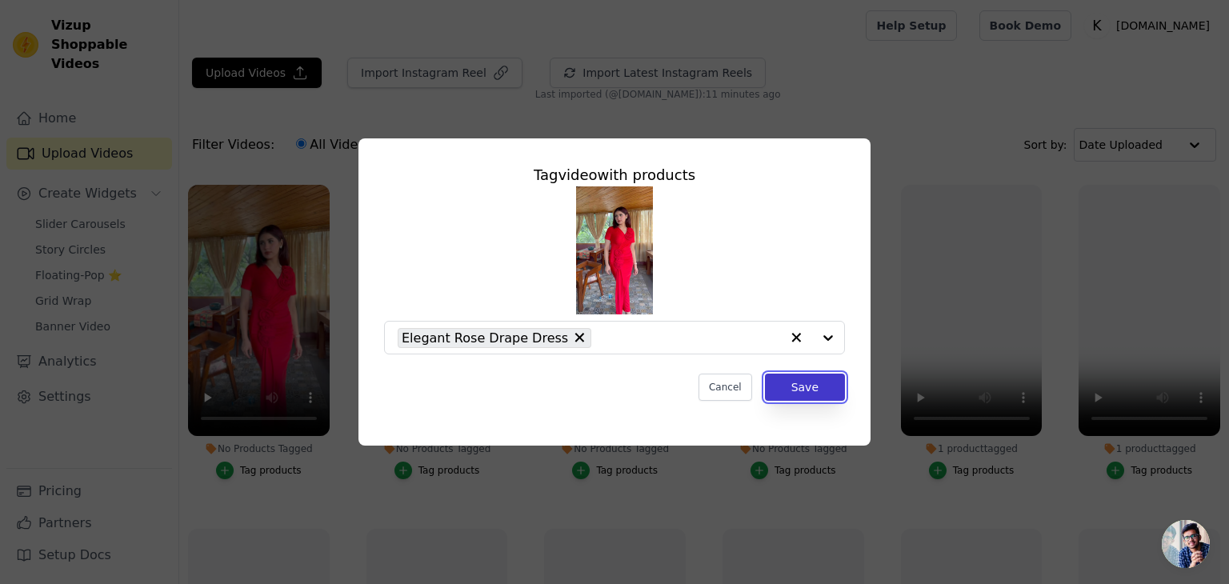
click at [815, 396] on button "Save" at bounding box center [805, 387] width 80 height 27
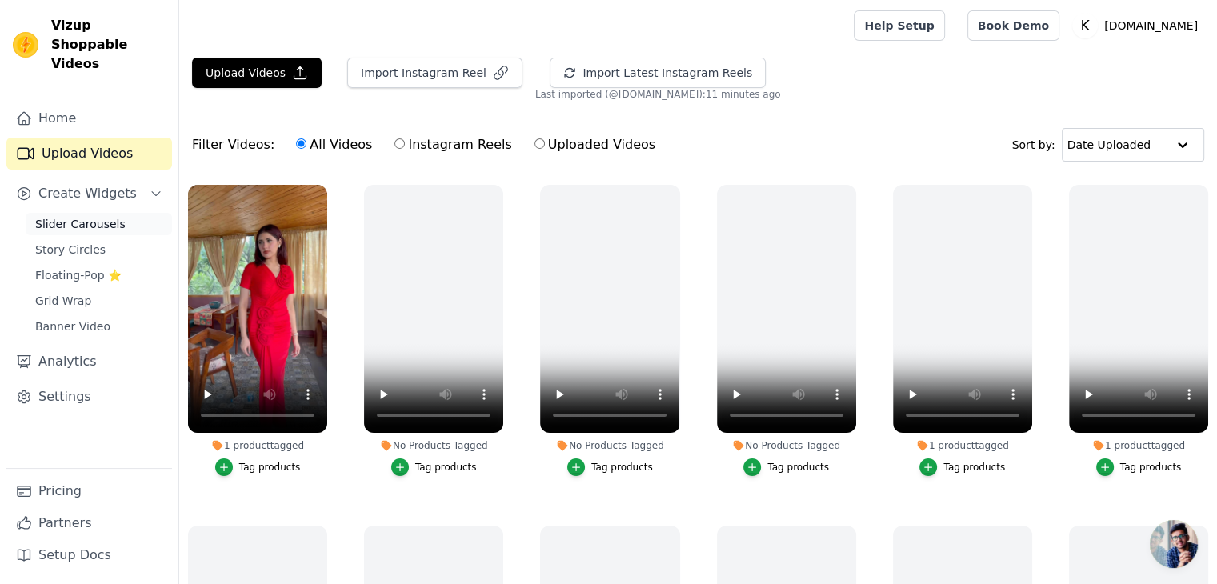
click at [99, 216] on span "Slider Carousels" at bounding box center [80, 224] width 90 height 16
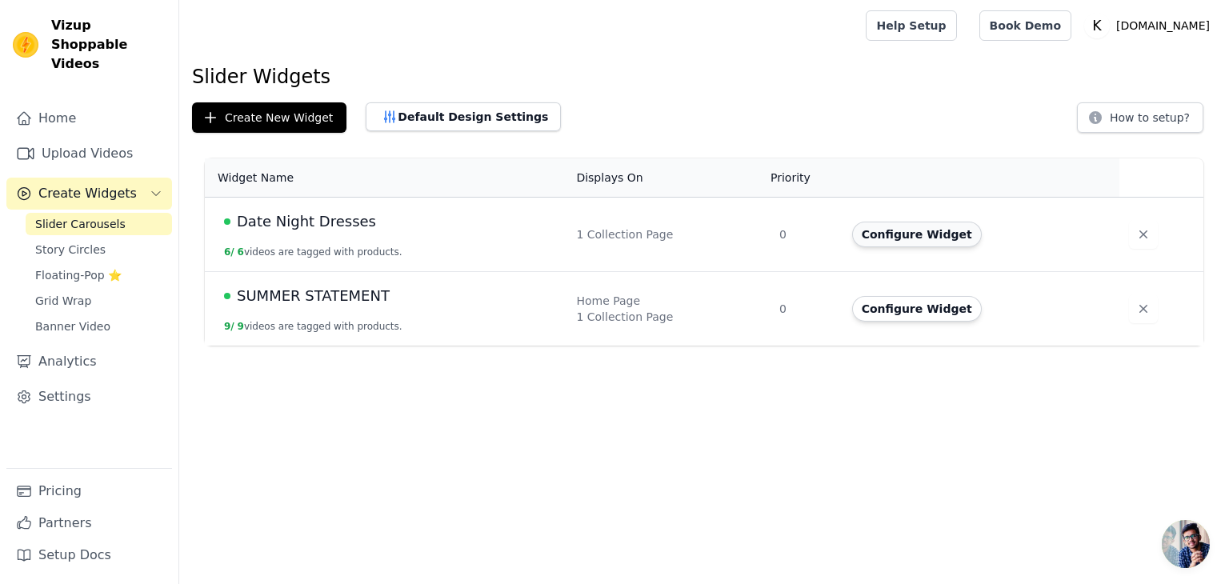
click at [872, 238] on button "Configure Widget" at bounding box center [917, 235] width 130 height 26
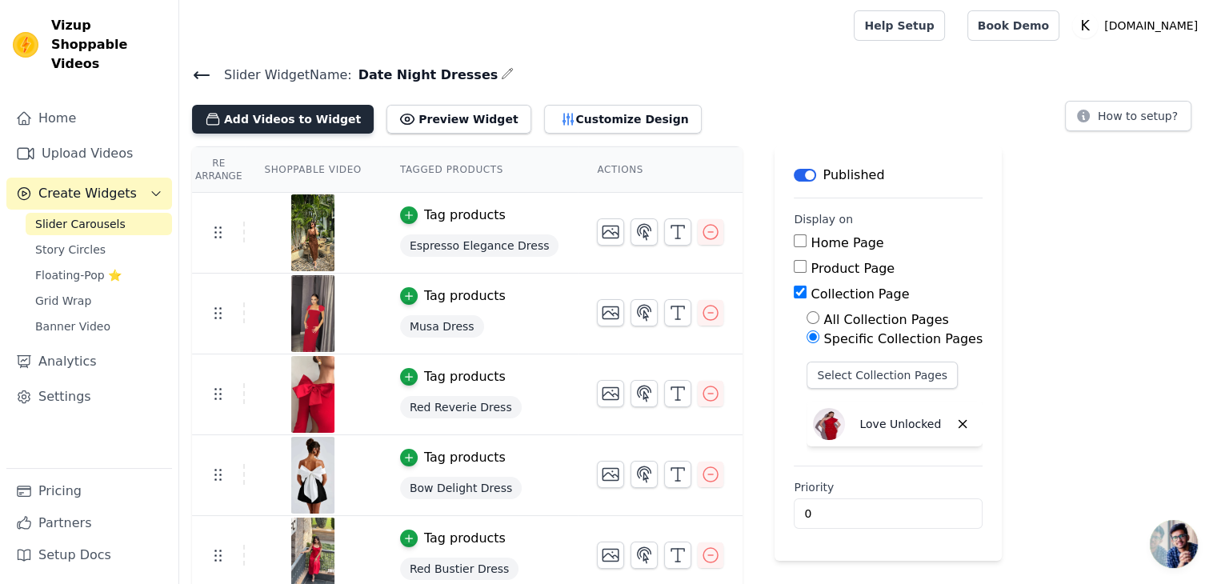
click at [305, 121] on button "Add Videos to Widget" at bounding box center [283, 119] width 182 height 29
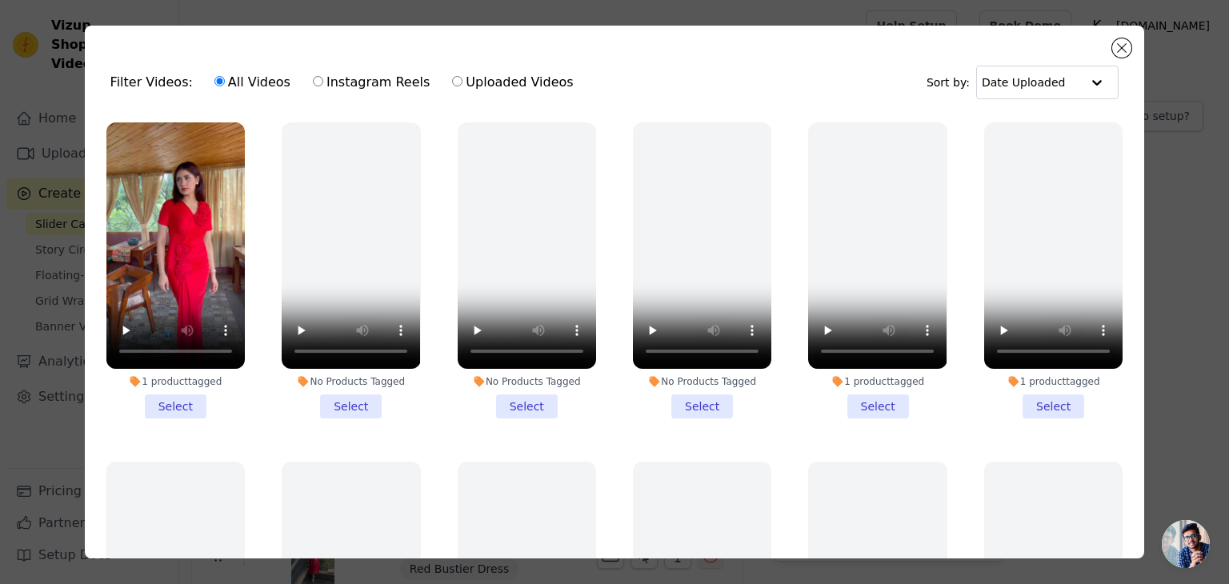
click at [160, 406] on li "1 product tagged Select" at bounding box center [175, 270] width 138 height 296
click at [0, 0] on input "1 product tagged Select" at bounding box center [0, 0] width 0 height 0
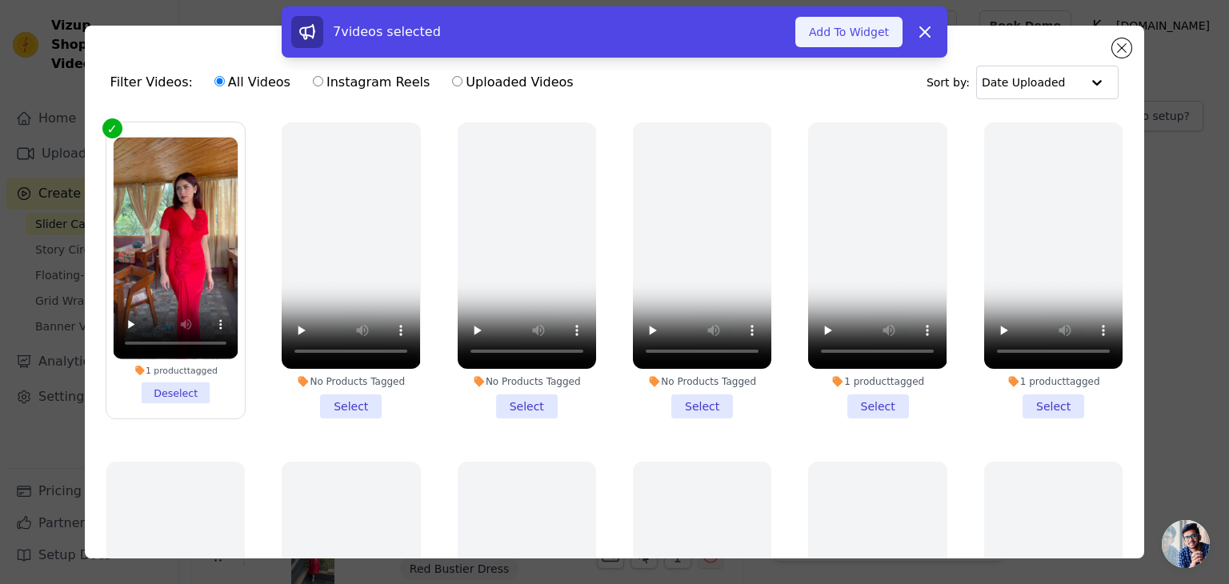
click at [838, 34] on button "Add To Widget" at bounding box center [849, 32] width 107 height 30
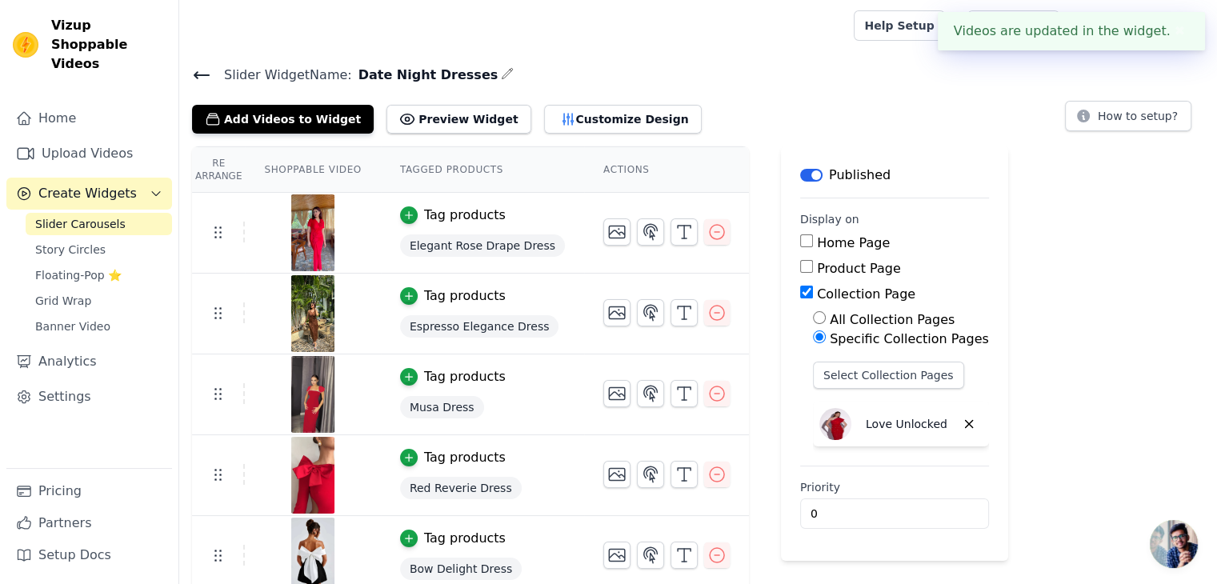
click at [1174, 36] on button "✖" at bounding box center [1180, 31] width 18 height 19
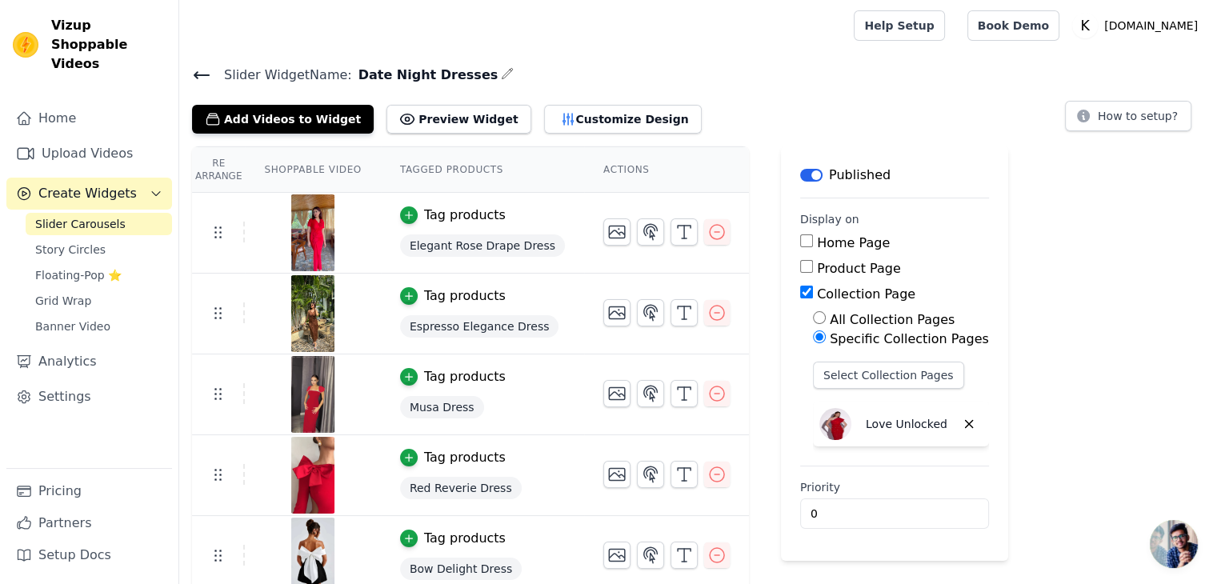
click at [199, 78] on icon at bounding box center [201, 75] width 19 height 19
click at [448, 123] on button "Preview Widget" at bounding box center [459, 119] width 144 height 29
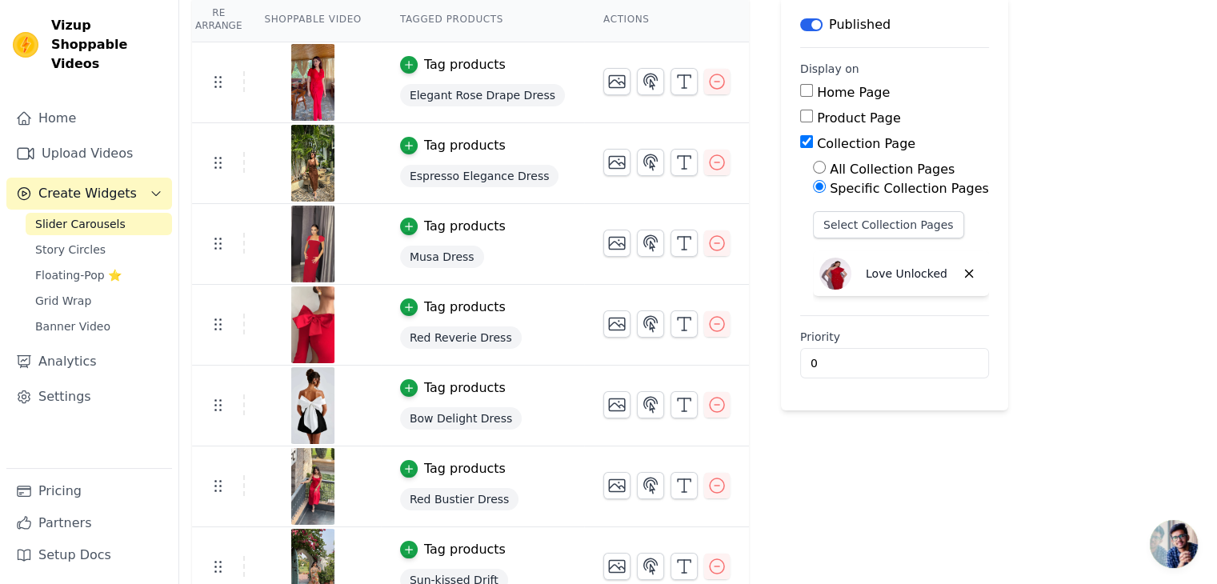
scroll to position [172, 0]
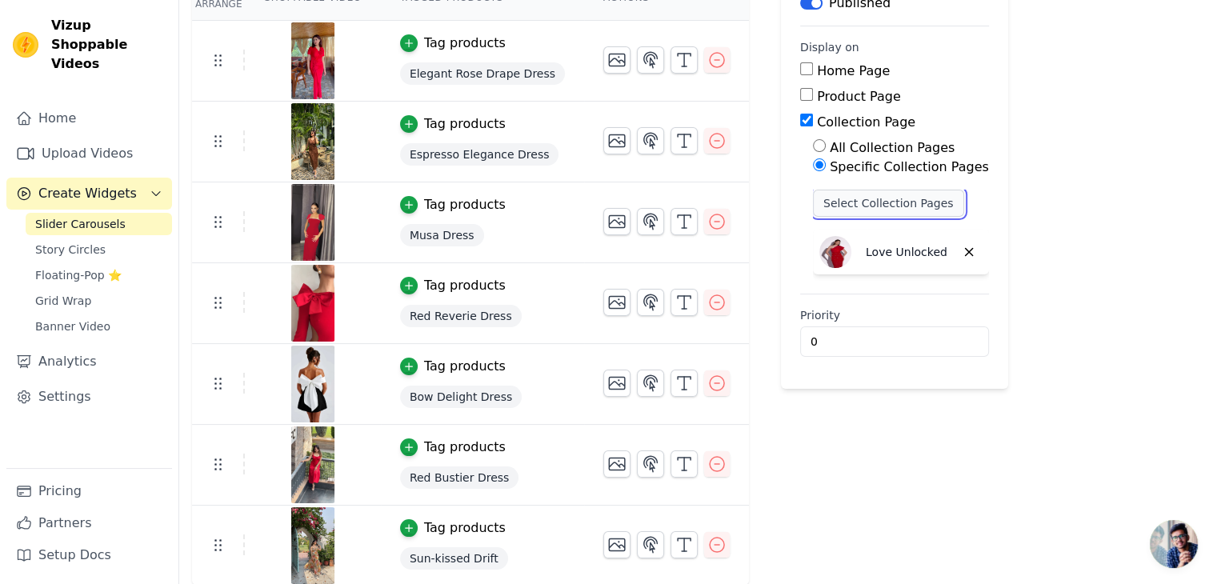
click at [876, 199] on button "Select Collection Pages" at bounding box center [888, 203] width 151 height 27
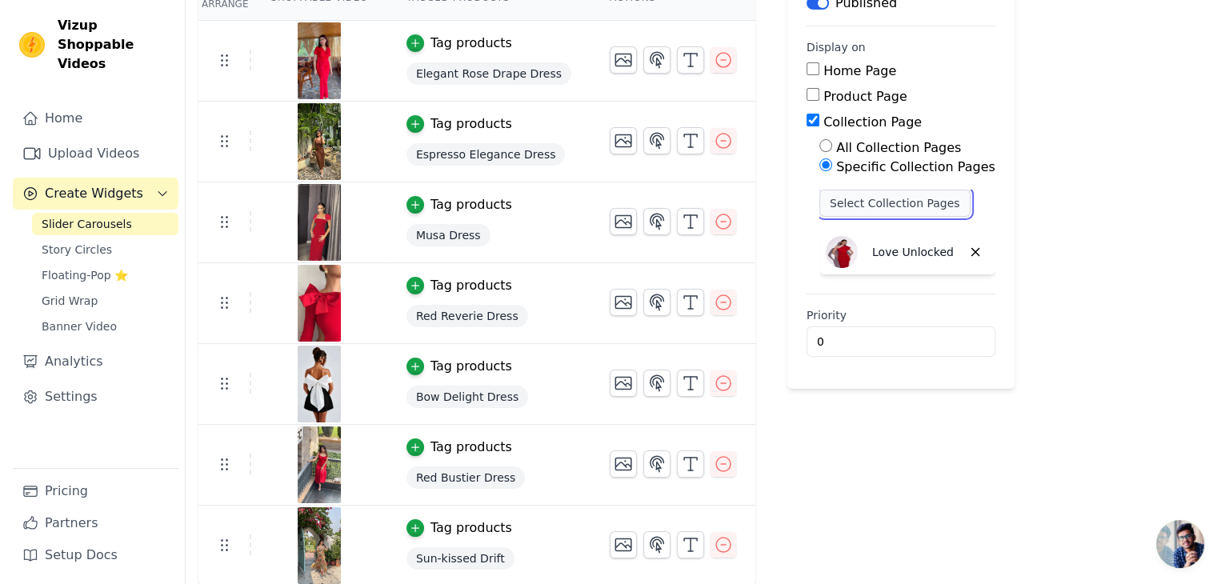
scroll to position [0, 0]
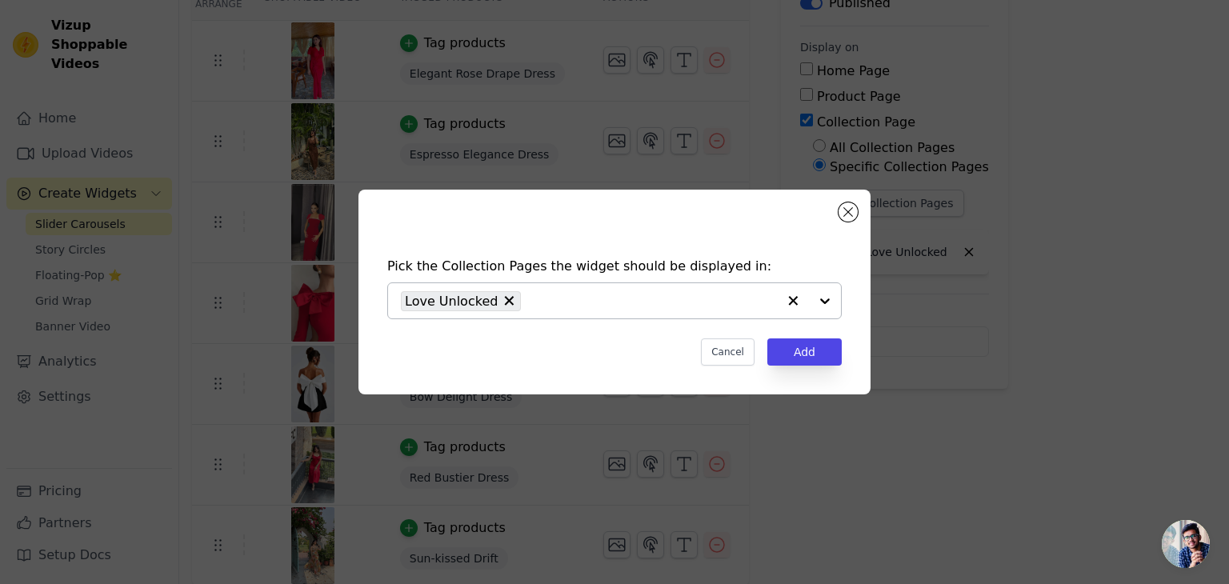
click at [577, 299] on input "text" at bounding box center [653, 300] width 248 height 19
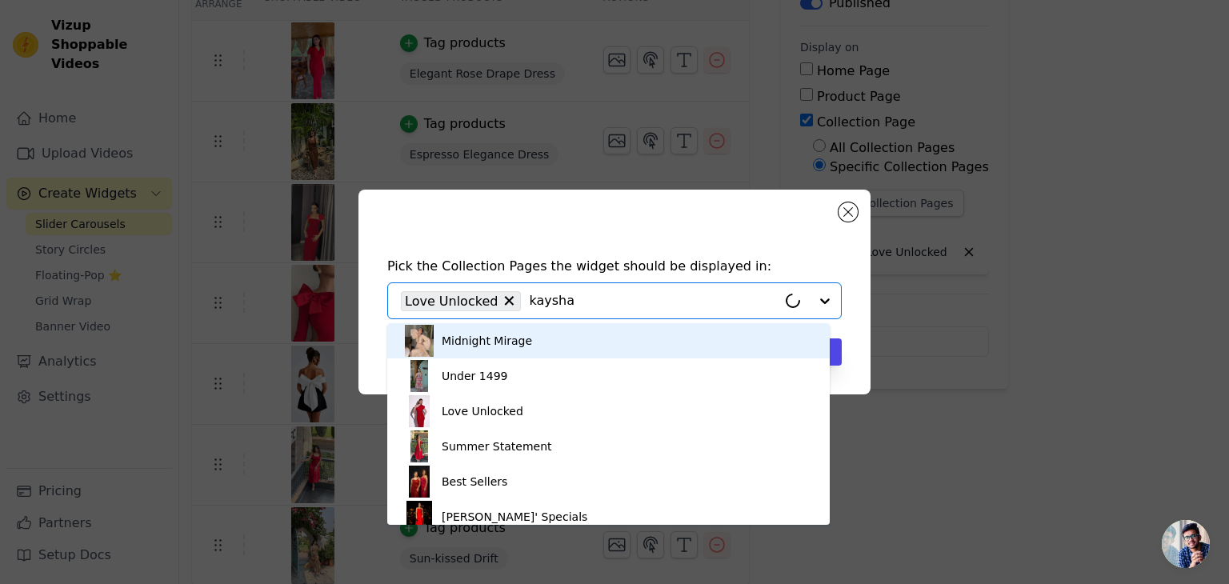
type input "kaysha"
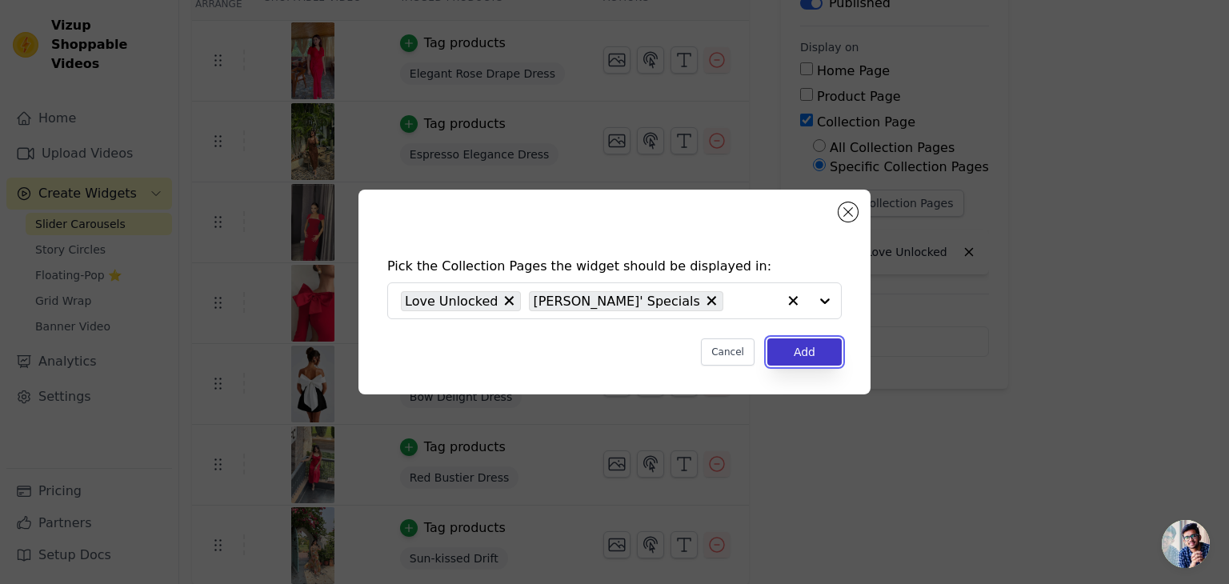
click at [791, 351] on button "Add" at bounding box center [804, 352] width 74 height 27
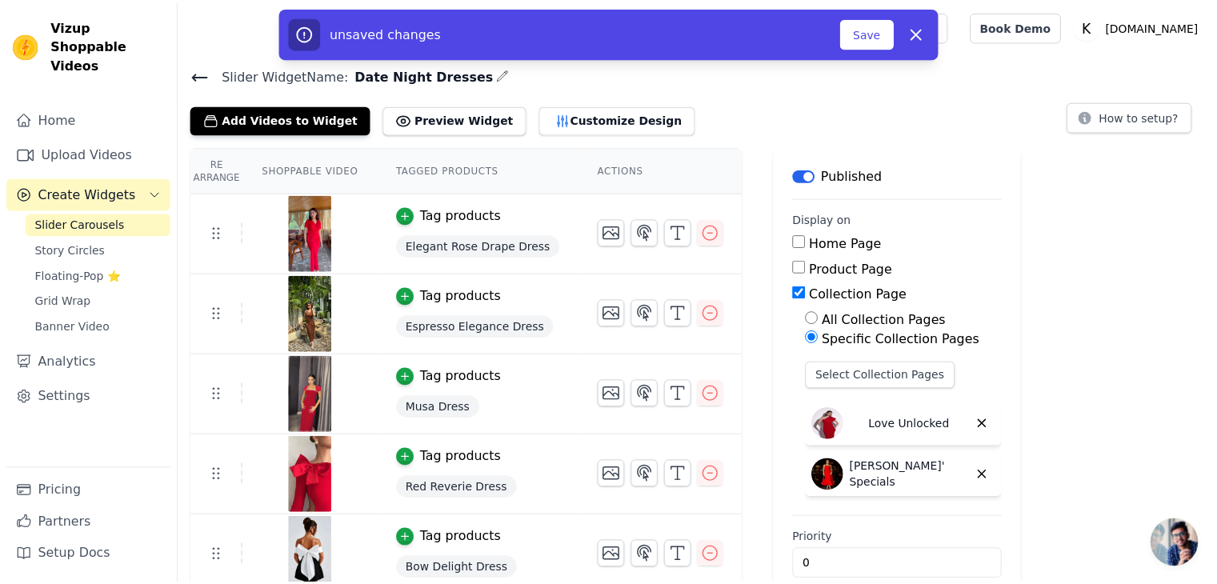
scroll to position [172, 0]
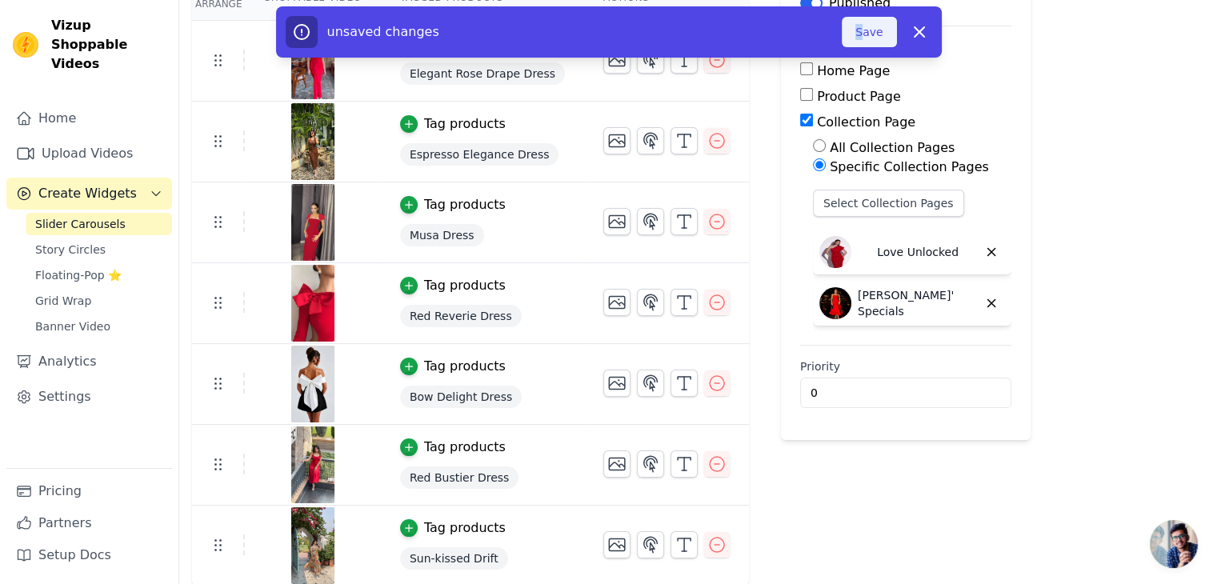
drag, startPoint x: 842, startPoint y: 35, endPoint x: 864, endPoint y: 33, distance: 22.5
click at [864, 33] on div "unsaved changes Save Dismiss" at bounding box center [609, 32] width 647 height 32
click at [864, 33] on button "Save" at bounding box center [869, 32] width 54 height 30
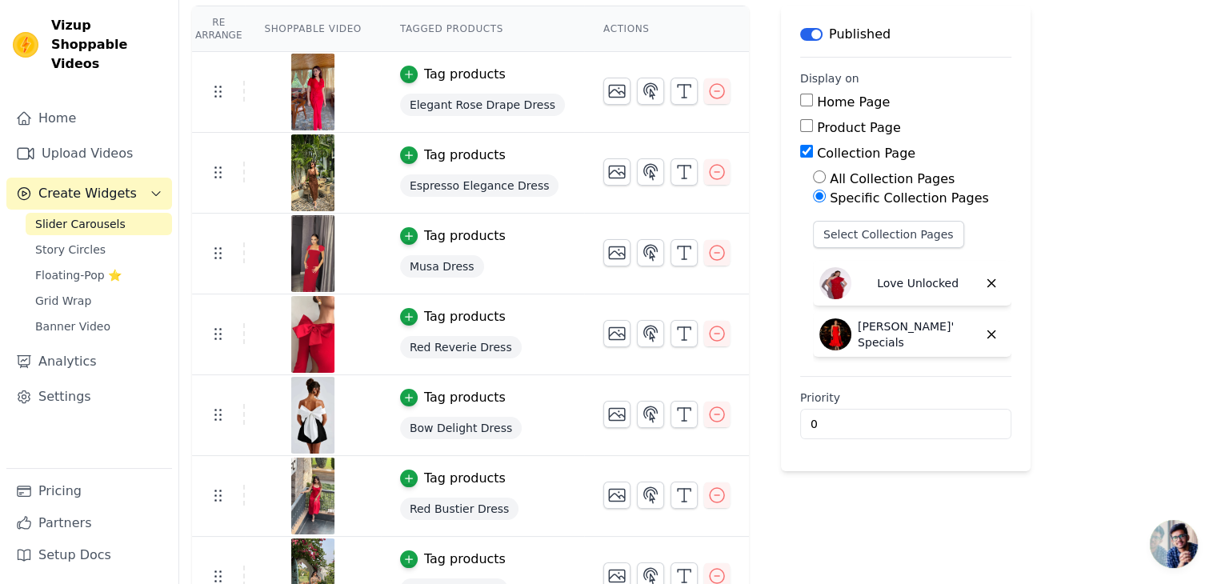
scroll to position [134, 0]
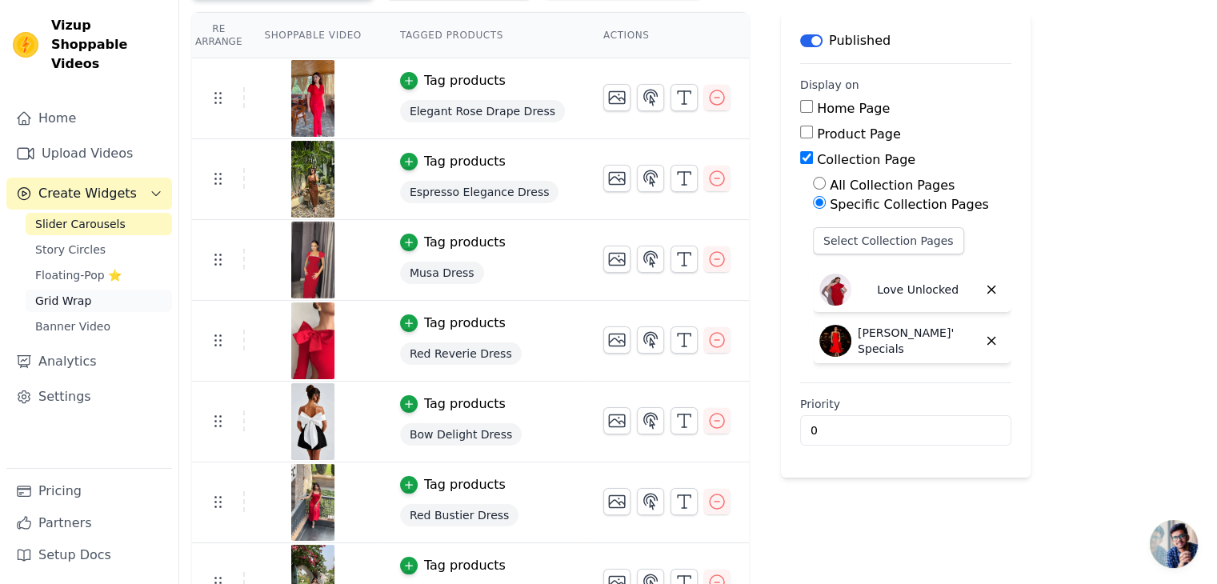
click at [76, 293] on span "Grid Wrap" at bounding box center [63, 301] width 56 height 16
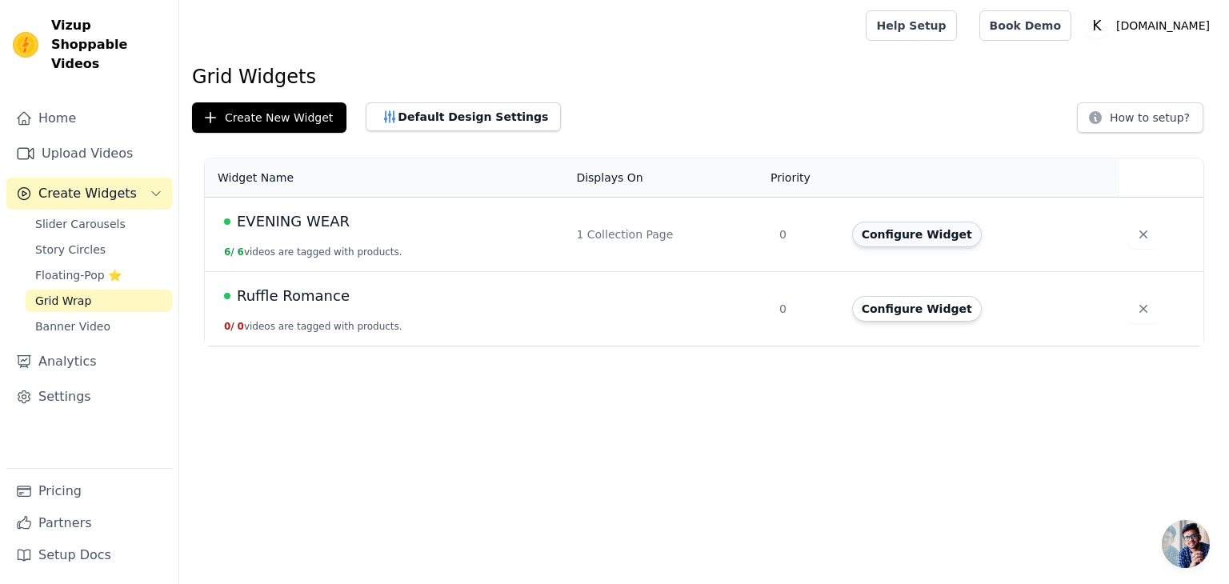
click at [894, 238] on button "Configure Widget" at bounding box center [917, 235] width 130 height 26
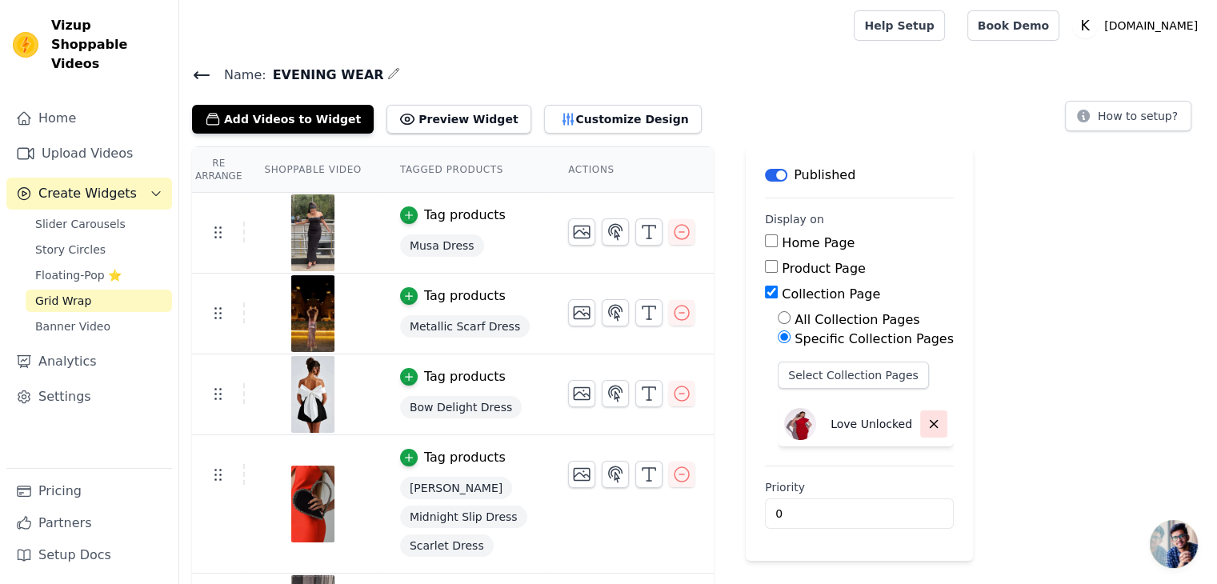
click at [930, 421] on icon "button" at bounding box center [933, 424] width 7 height 7
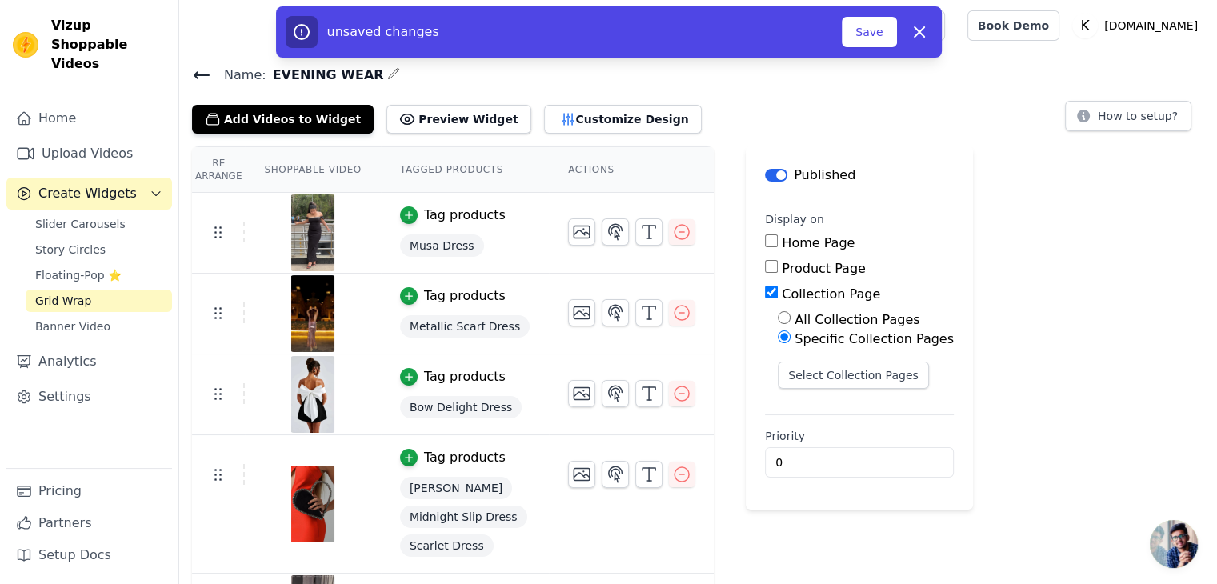
click at [765, 181] on div "Published" at bounding box center [810, 175] width 90 height 19
click at [765, 175] on button "Label" at bounding box center [776, 175] width 22 height 13
click at [106, 216] on span "Slider Carousels" at bounding box center [80, 224] width 90 height 16
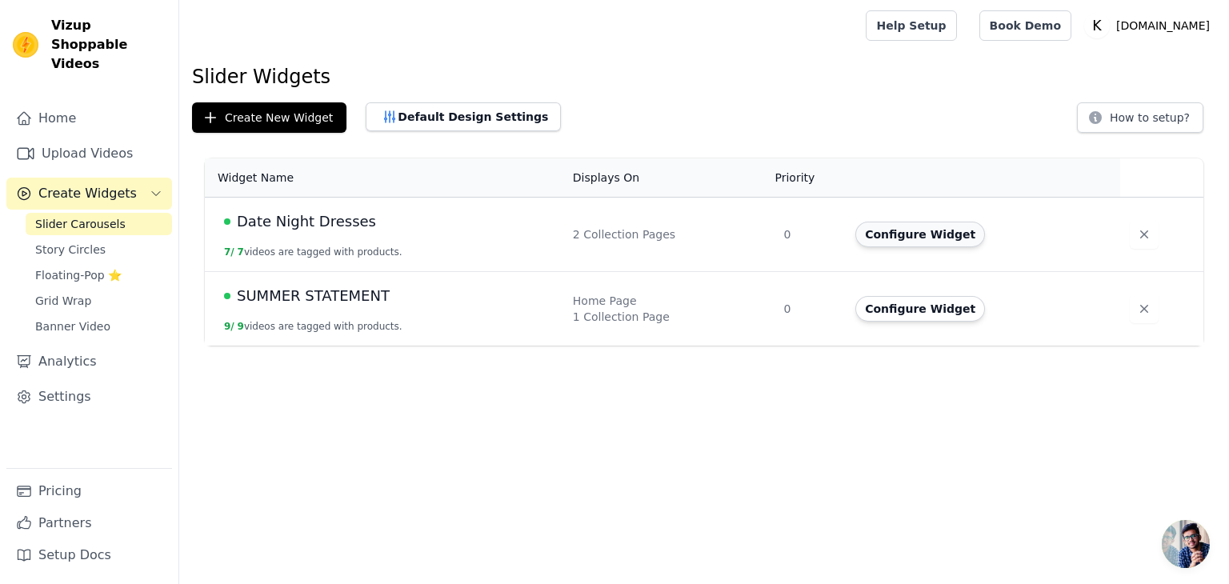
click at [865, 234] on button "Configure Widget" at bounding box center [921, 235] width 130 height 26
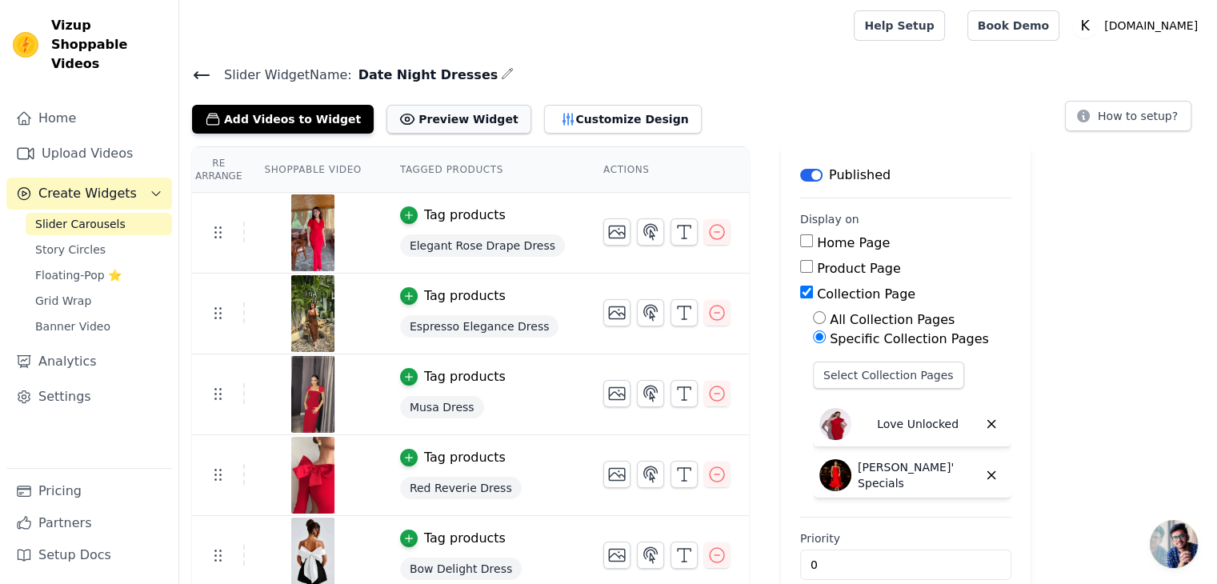
click at [420, 118] on button "Preview Widget" at bounding box center [459, 119] width 144 height 29
